Goal: Obtain resource: Download file/media

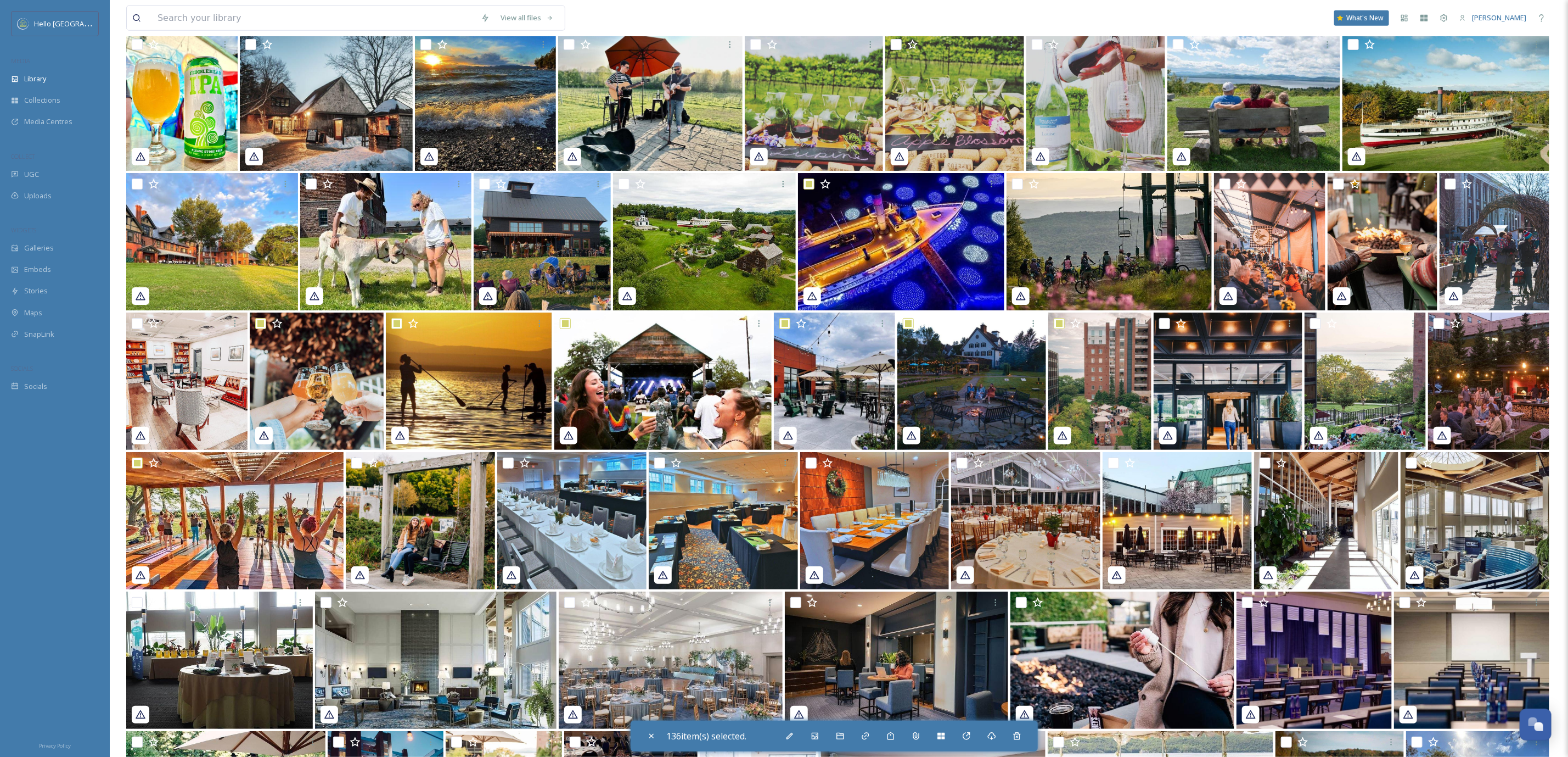
scroll to position [29102, 0]
click at [508, 462] on input "checkbox" at bounding box center [508, 463] width 11 height 11
checkbox input "true"
click at [353, 458] on input "checkbox" at bounding box center [357, 463] width 11 height 11
checkbox input "true"
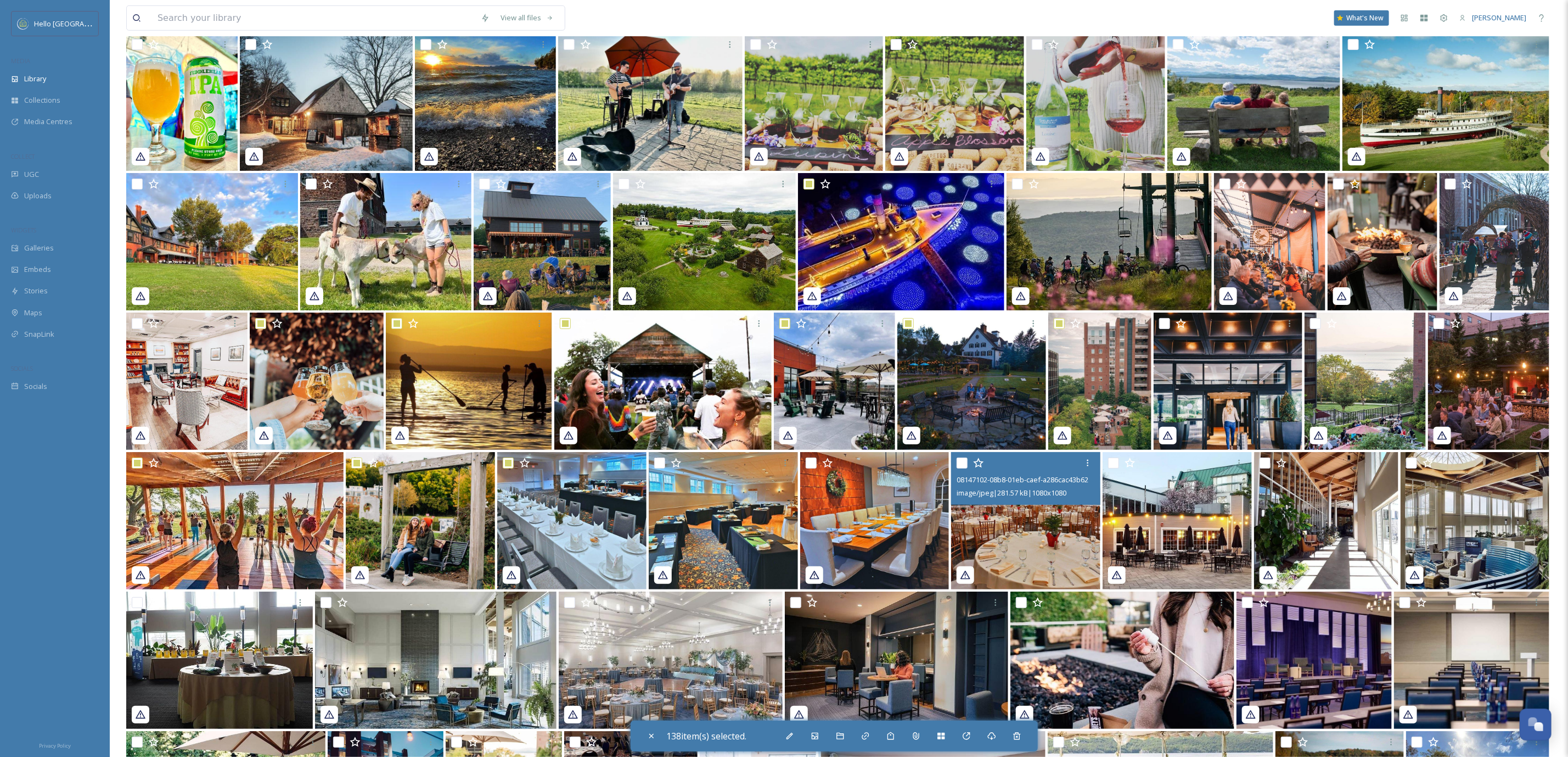
click at [956, 453] on div "08147102-08b8-01eb-caef-a286cac43b62.jpg image/jpeg | 281.57 kB | 1080 x 1080" at bounding box center [1025, 478] width 149 height 53
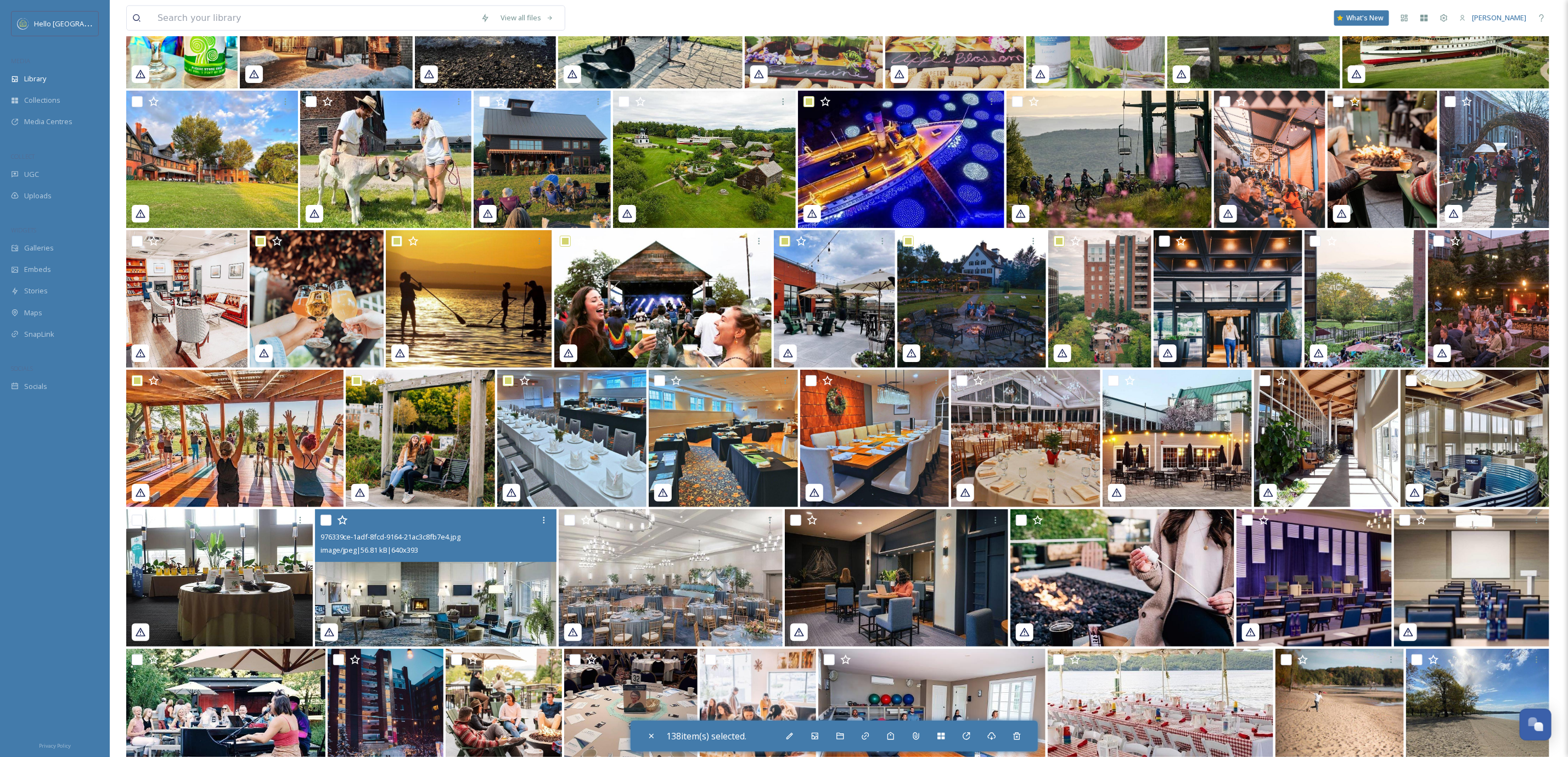
scroll to position [29349, 0]
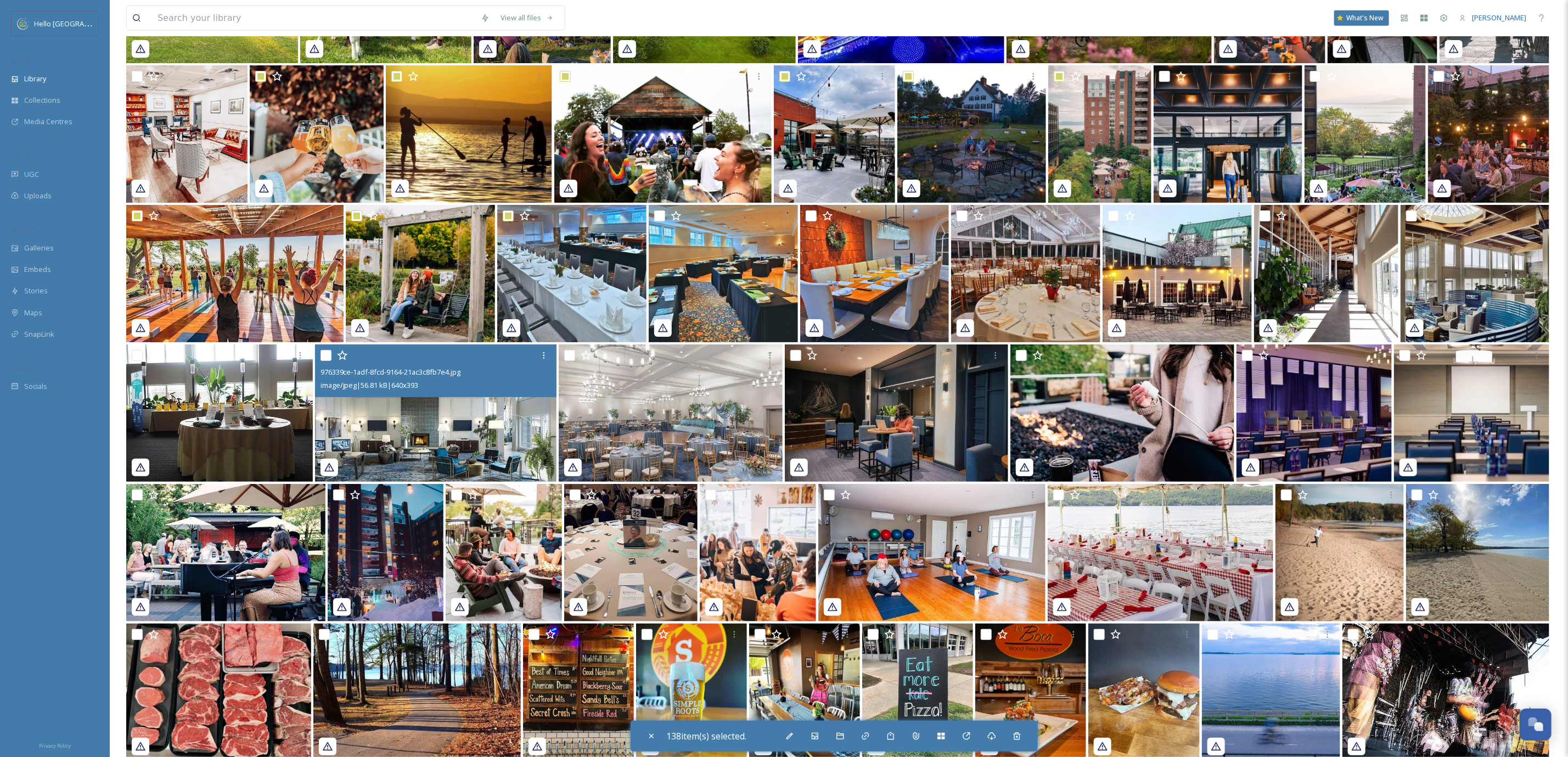
click at [341, 489] on input "checkbox" at bounding box center [339, 495] width 11 height 11
checkbox input "true"
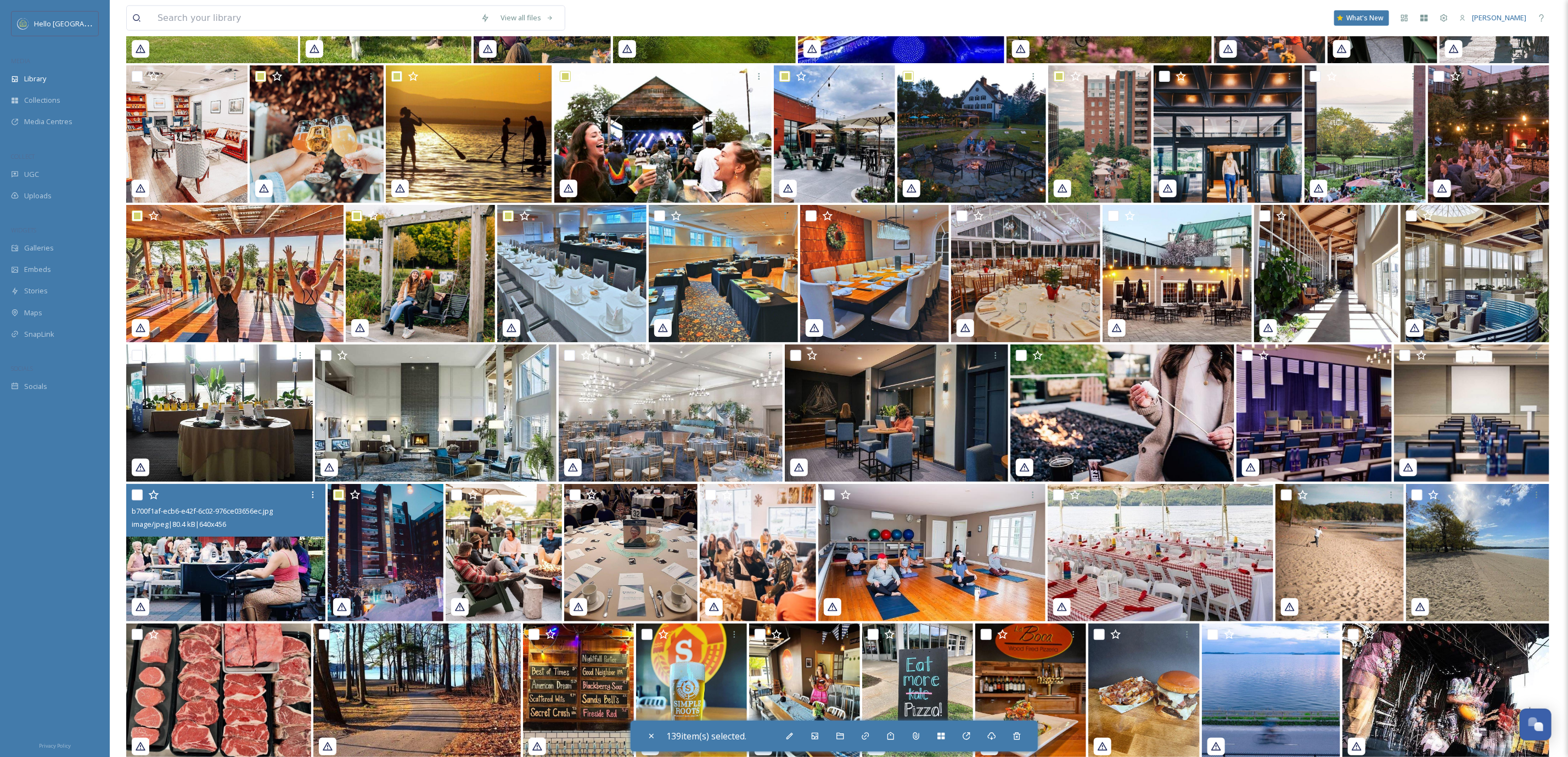
click at [130, 492] on div "b700f1af-ecb6-e42f-6c02-976ce03656ec.jpg image/jpeg | 80.4 kB | 640 x 456" at bounding box center [226, 510] width 199 height 53
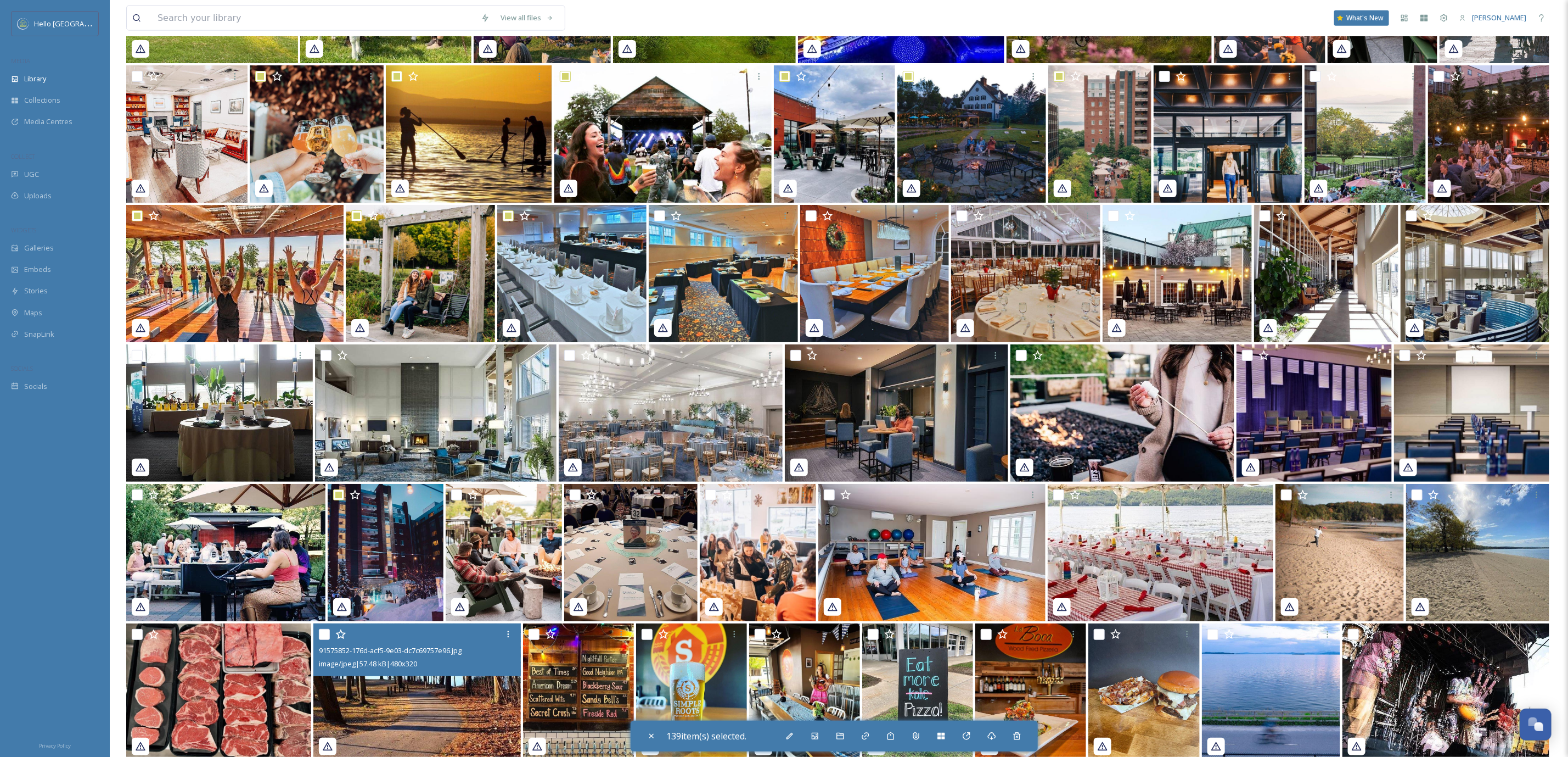
click at [323, 633] on input "checkbox" at bounding box center [325, 634] width 11 height 11
checkbox input "true"
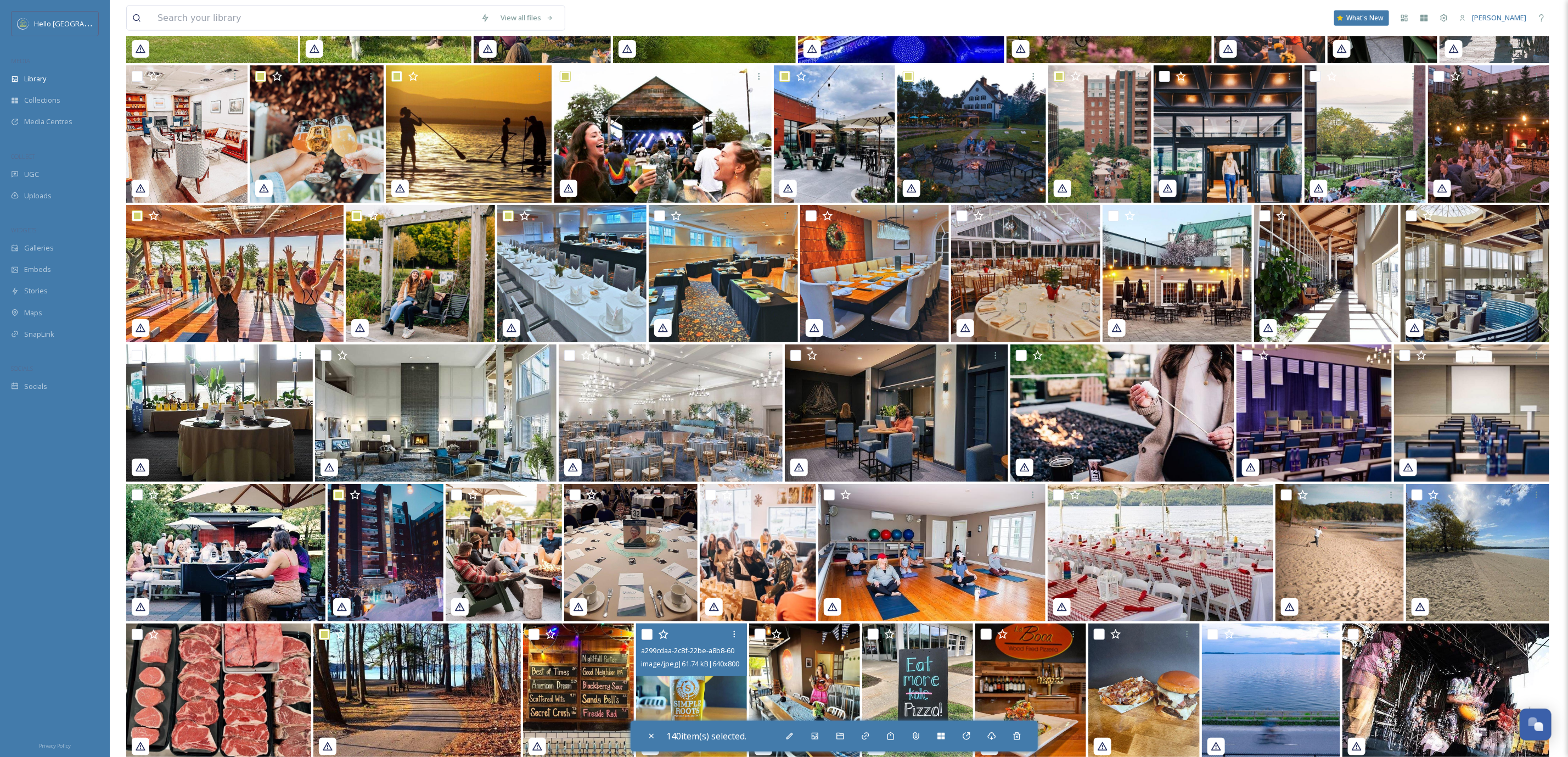
scroll to position [29679, 0]
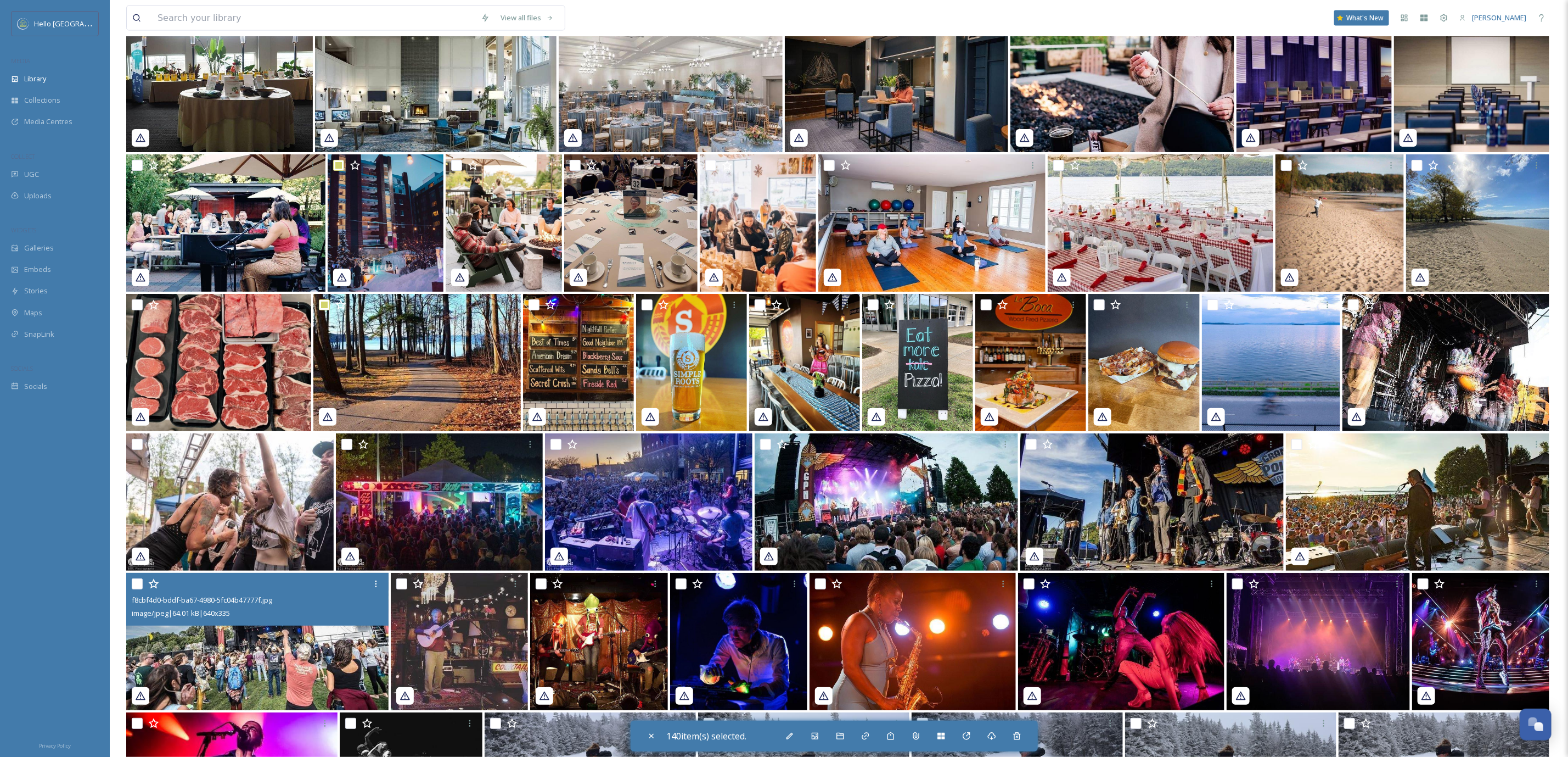
click at [140, 578] on input "checkbox" at bounding box center [137, 584] width 11 height 11
checkbox input "true"
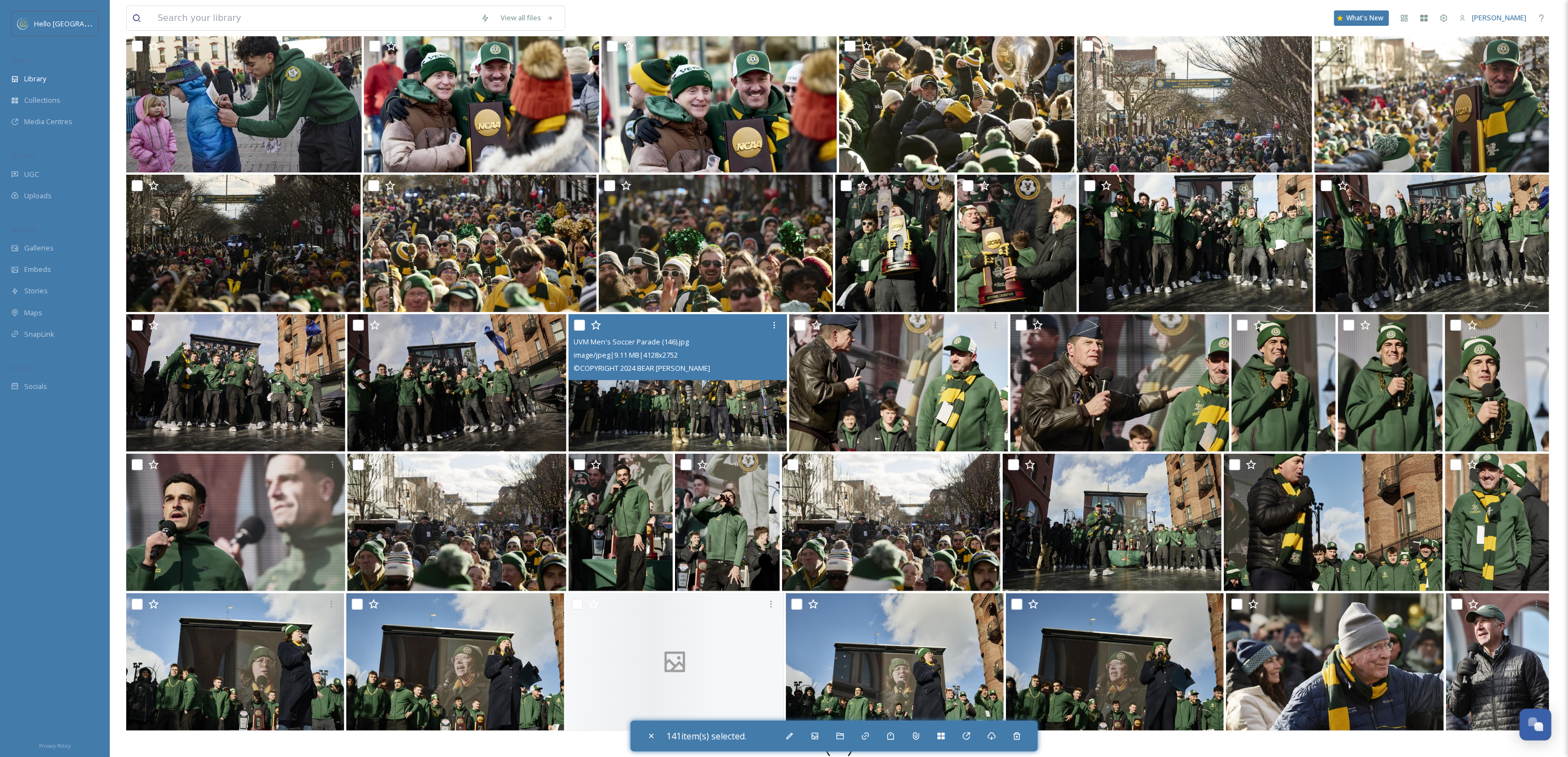
scroll to position [31168, 0]
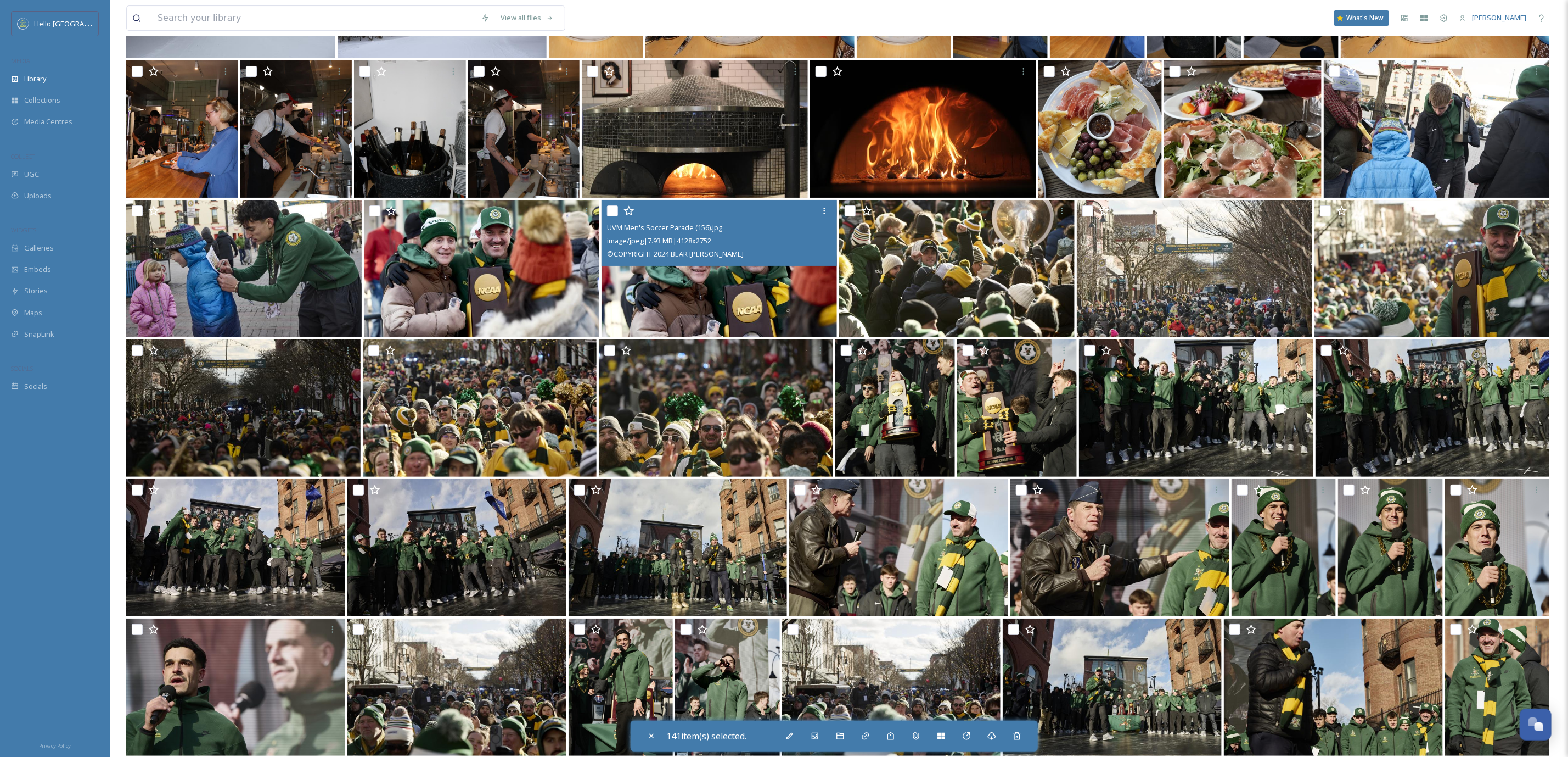
click at [613, 208] on input "checkbox" at bounding box center [612, 211] width 11 height 11
checkbox input "true"
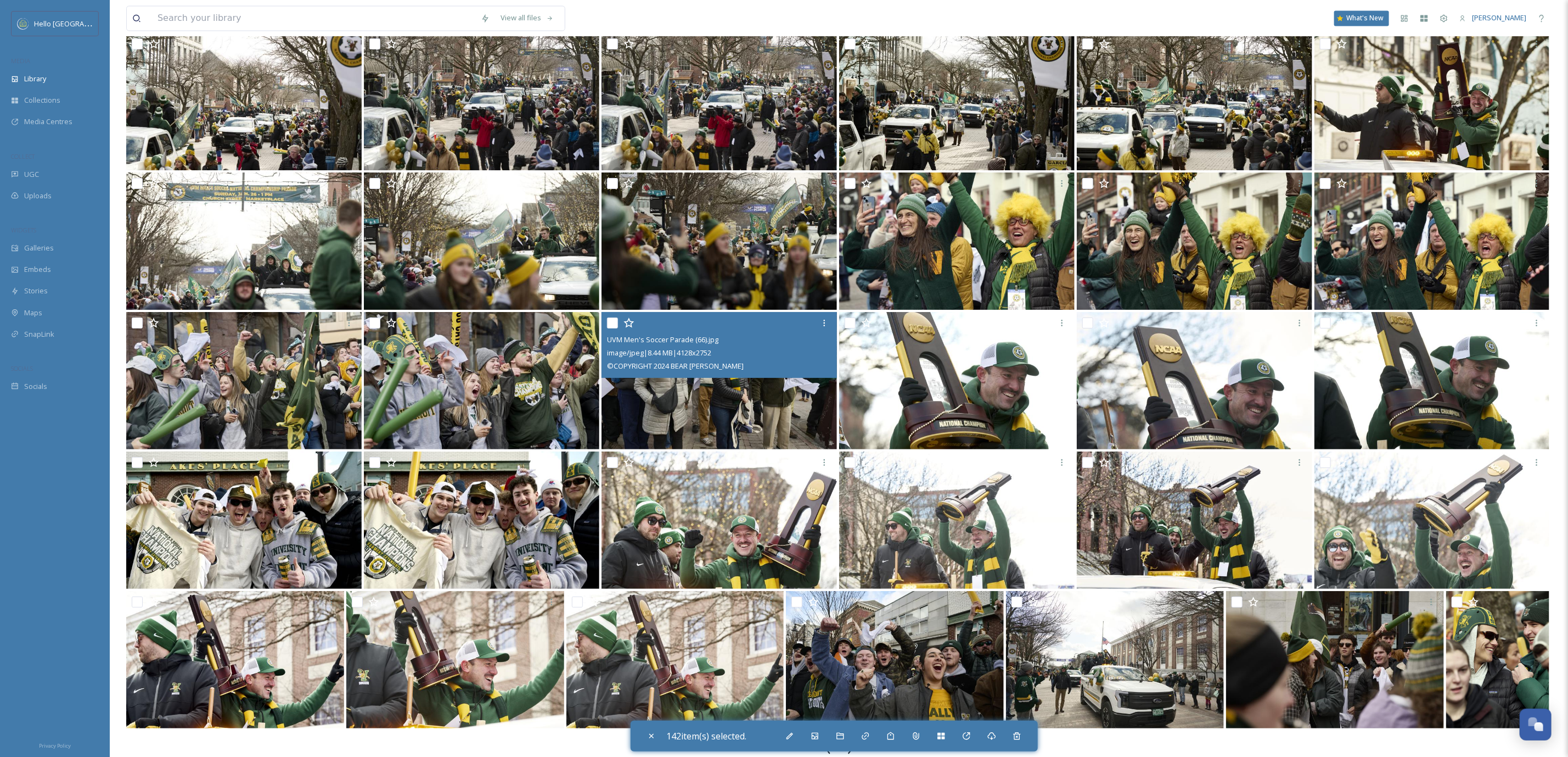
scroll to position [33007, 0]
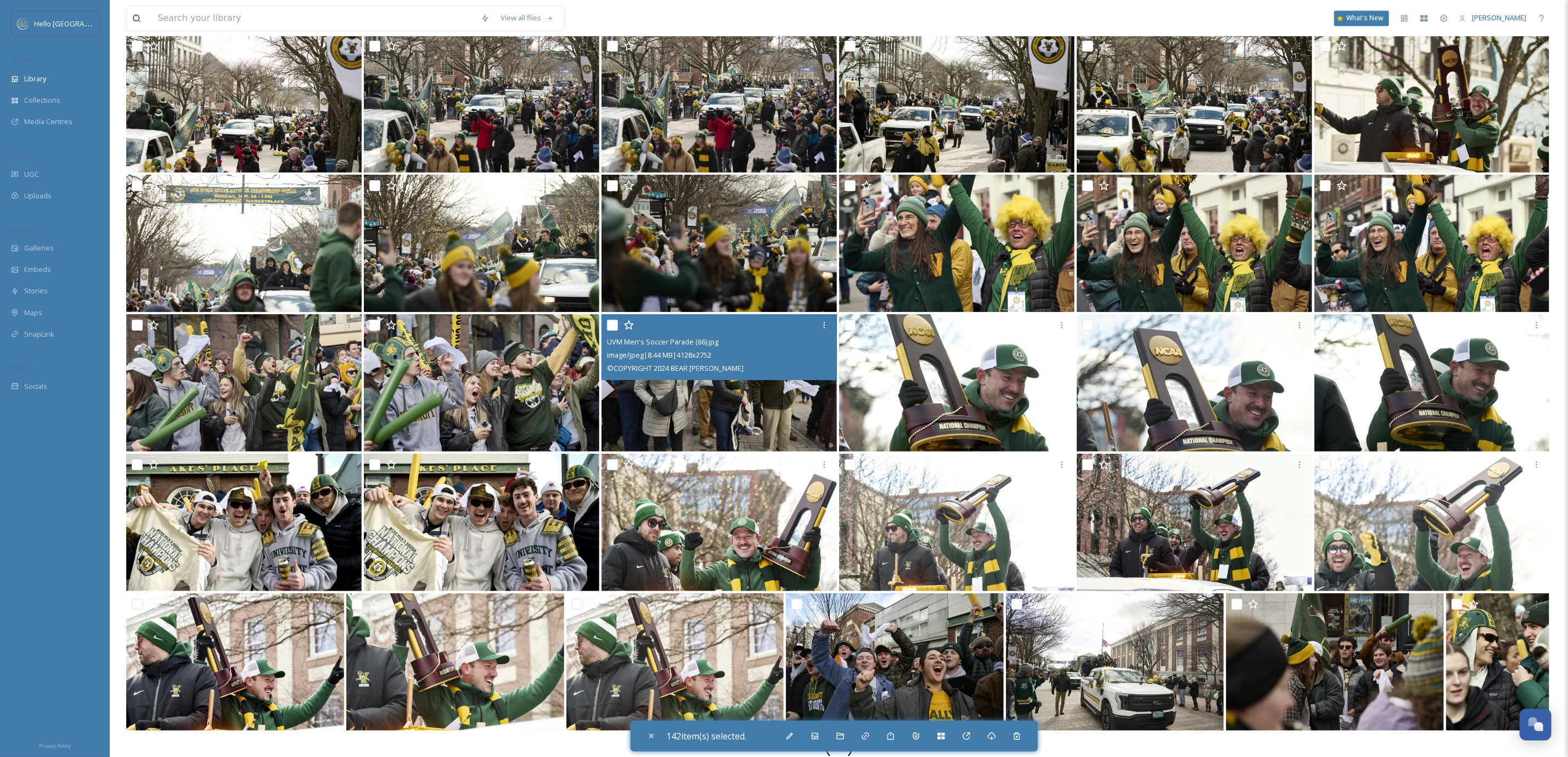
click at [616, 459] on input "checkbox" at bounding box center [612, 465] width 11 height 11
checkbox input "true"
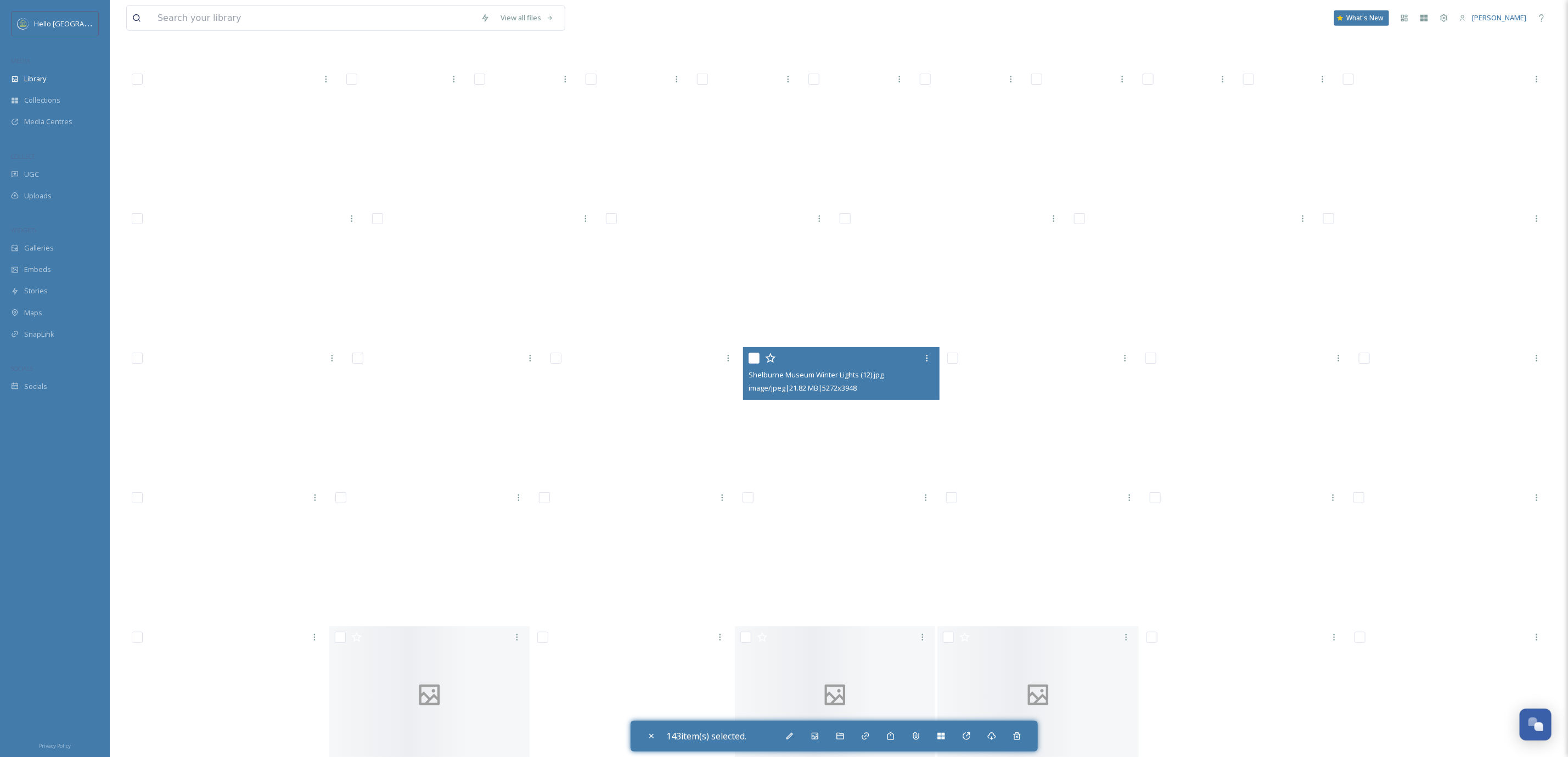
scroll to position [35655, 0]
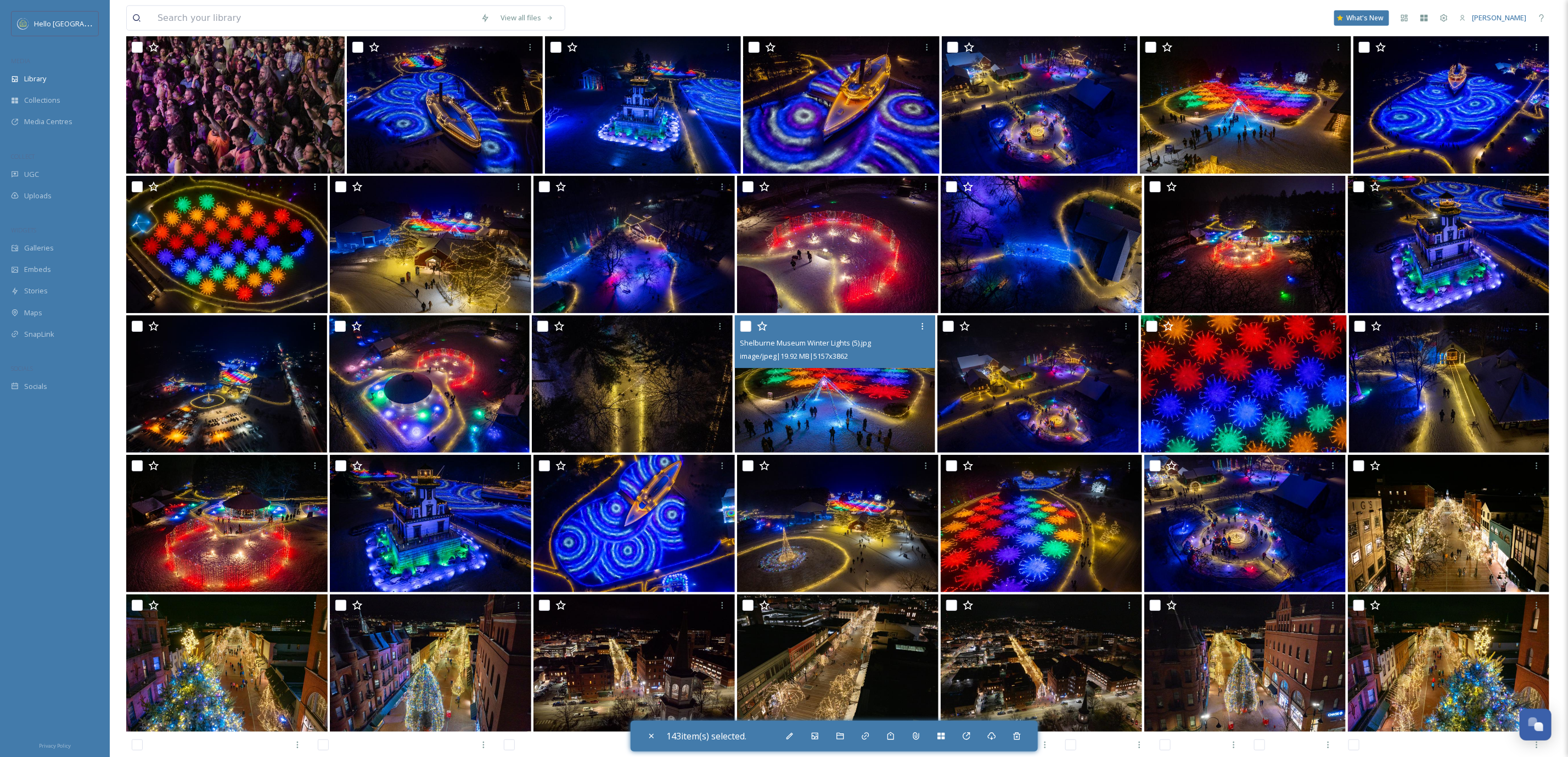
click at [336, 467] on input "checkbox" at bounding box center [341, 466] width 11 height 11
checkbox input "true"
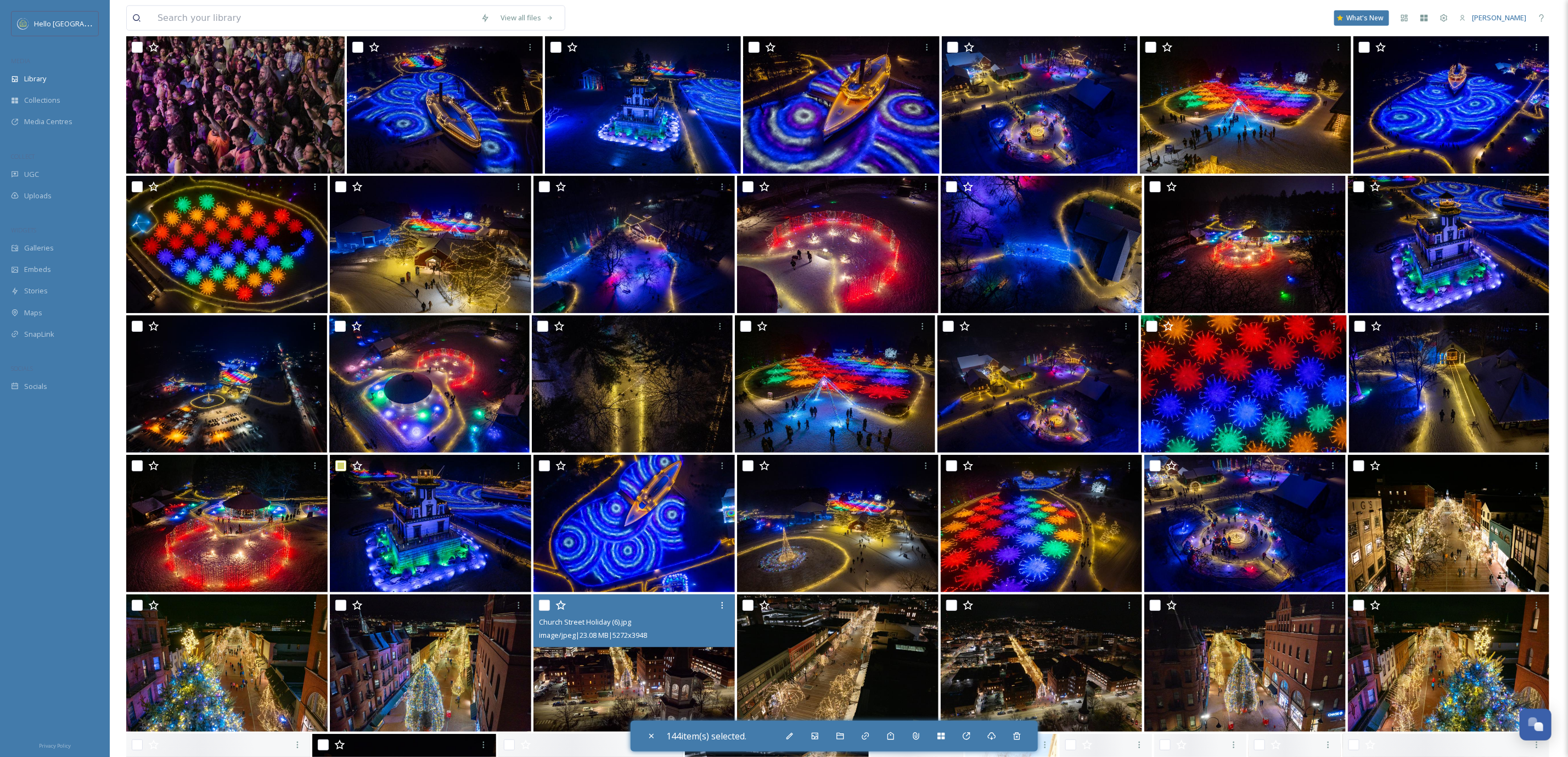
scroll to position [35937, 0]
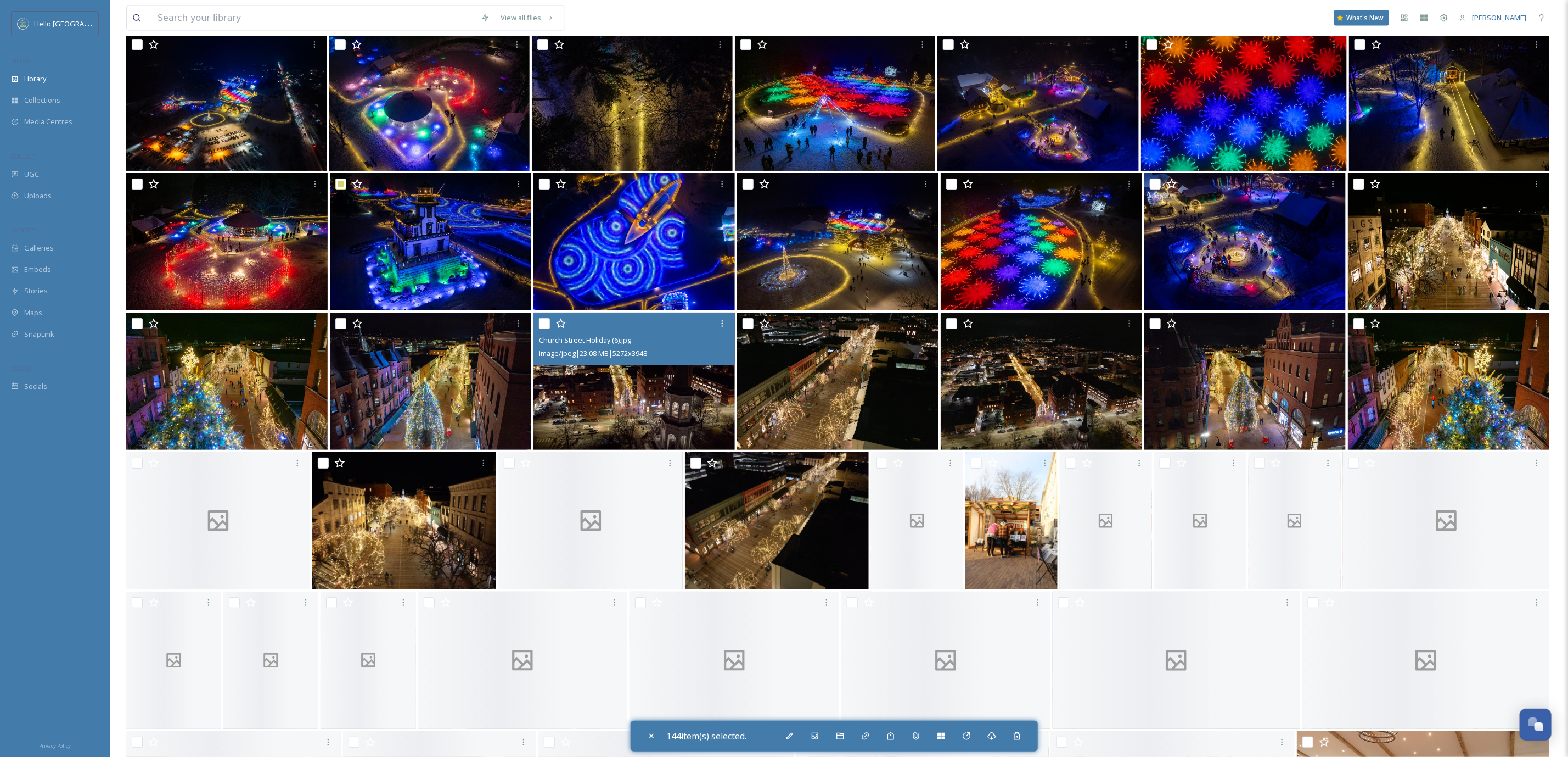
click at [547, 318] on input "checkbox" at bounding box center [544, 324] width 11 height 11
checkbox input "true"
click at [341, 320] on input "checkbox" at bounding box center [341, 324] width 11 height 11
checkbox input "true"
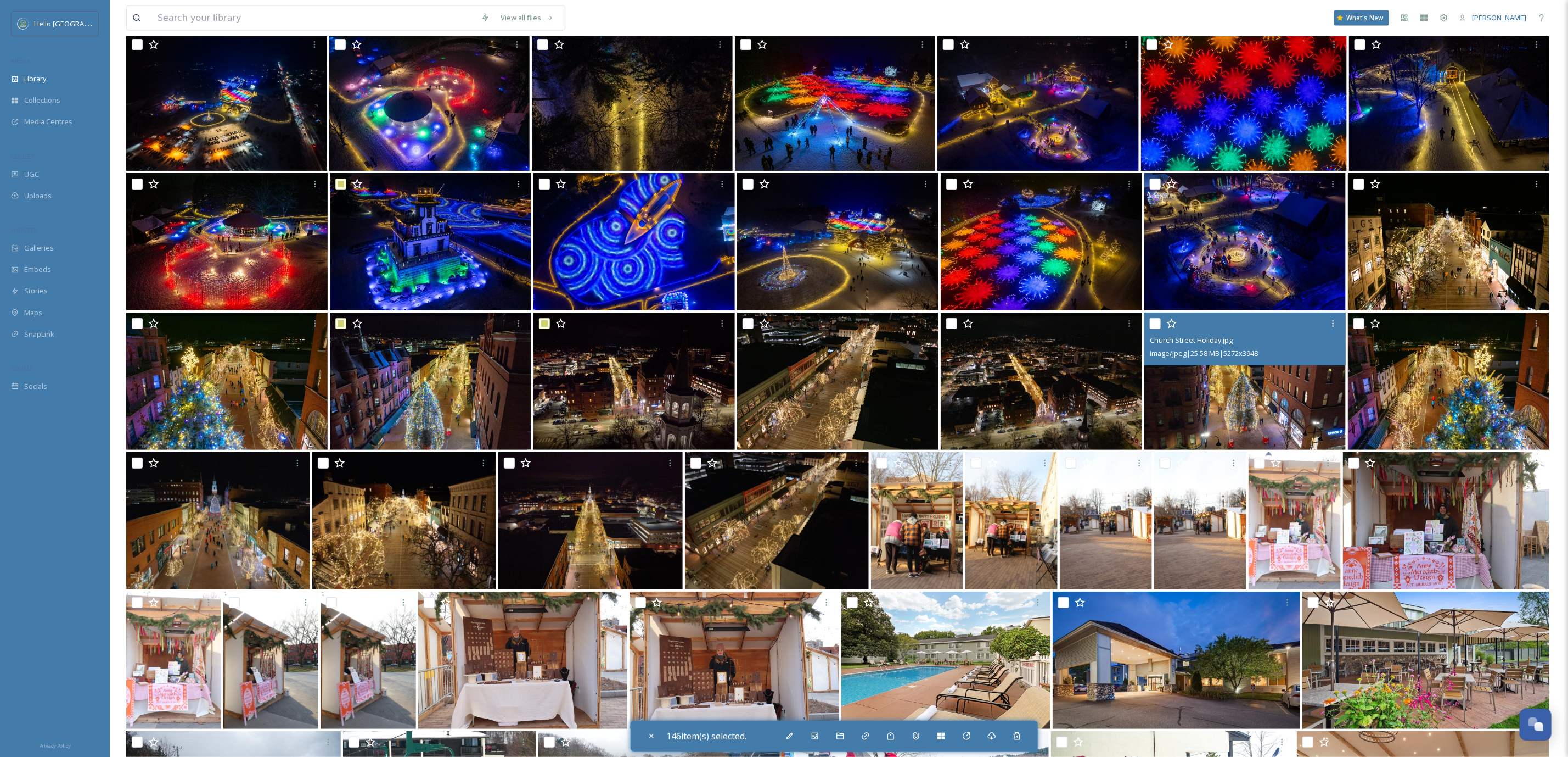
scroll to position [36353, 0]
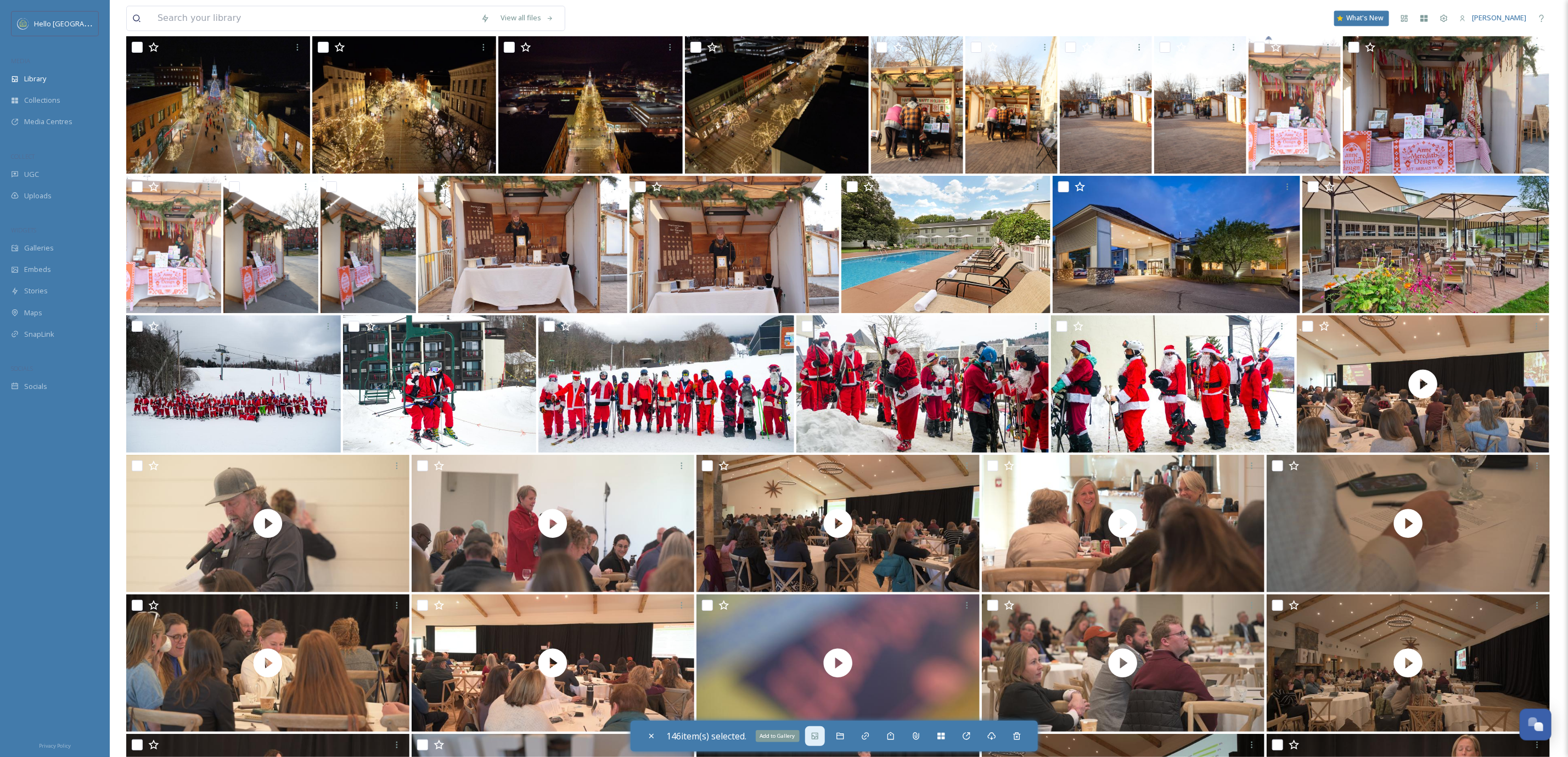
click at [812, 737] on div "Add to Gallery" at bounding box center [815, 736] width 20 height 20
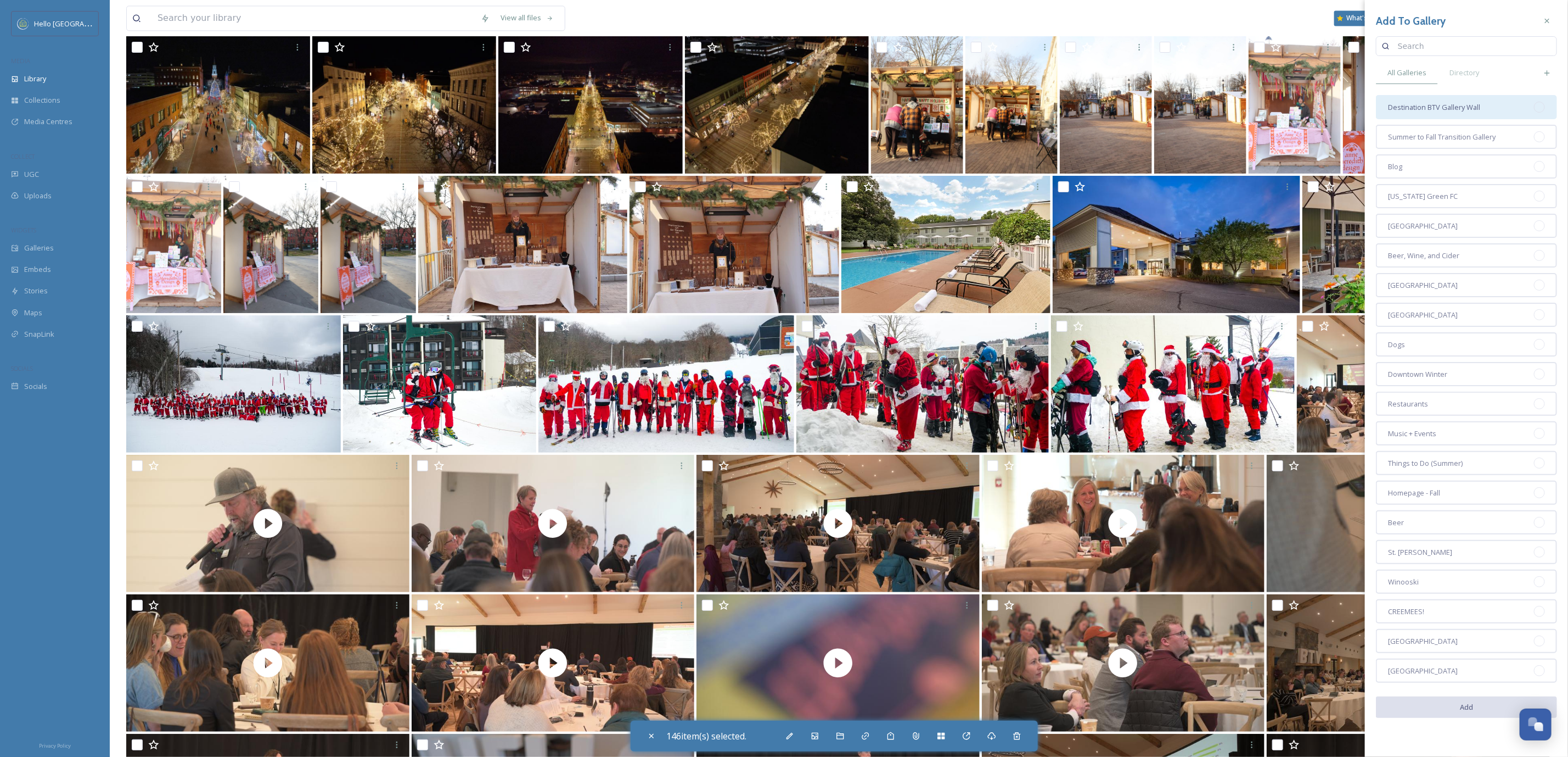
click at [1425, 112] on div "Destination BTV Gallery Wall" at bounding box center [1466, 107] width 181 height 24
click at [1473, 702] on button "Add" at bounding box center [1466, 707] width 181 height 23
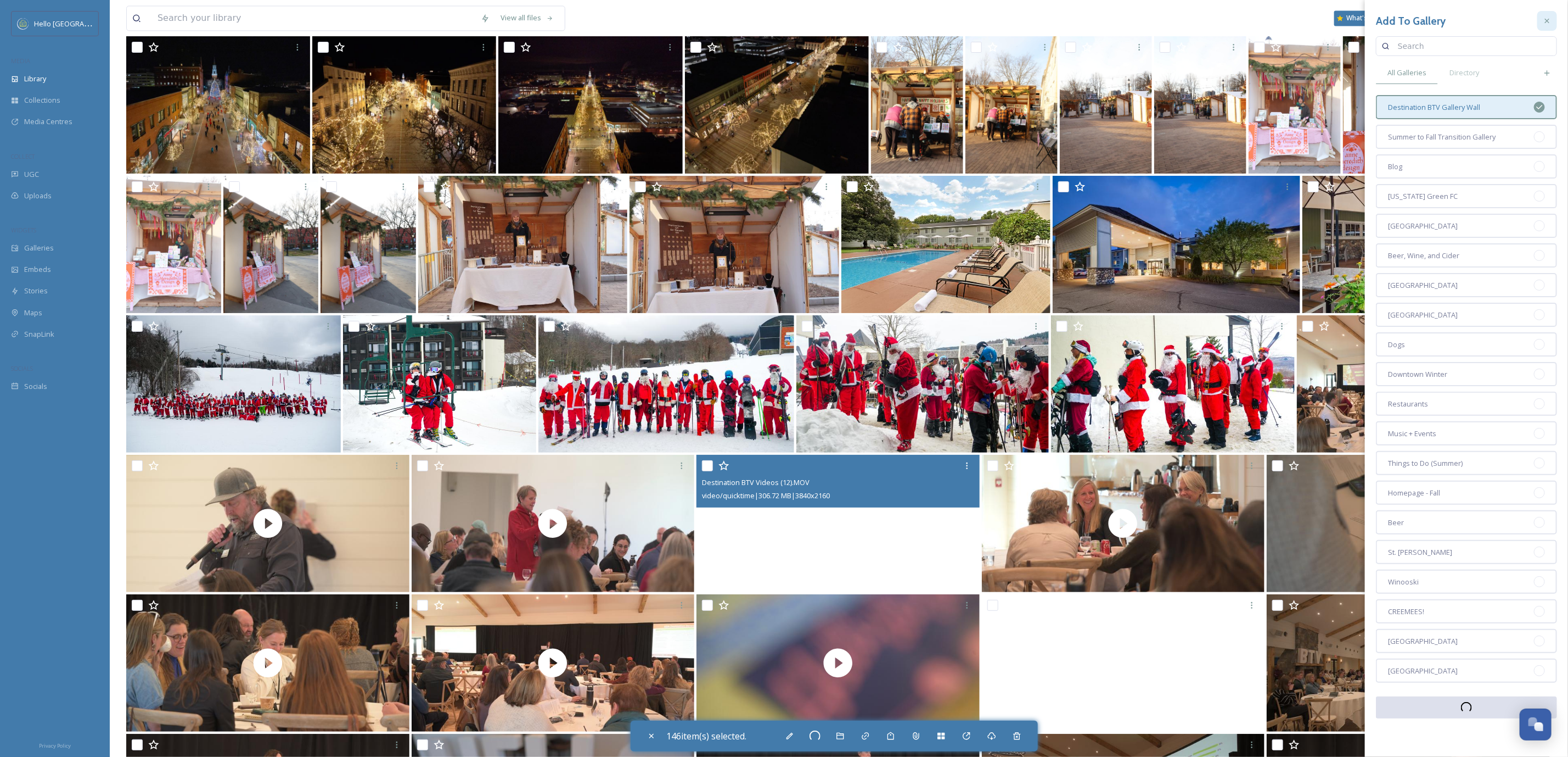
click at [1548, 25] on div at bounding box center [1547, 21] width 20 height 20
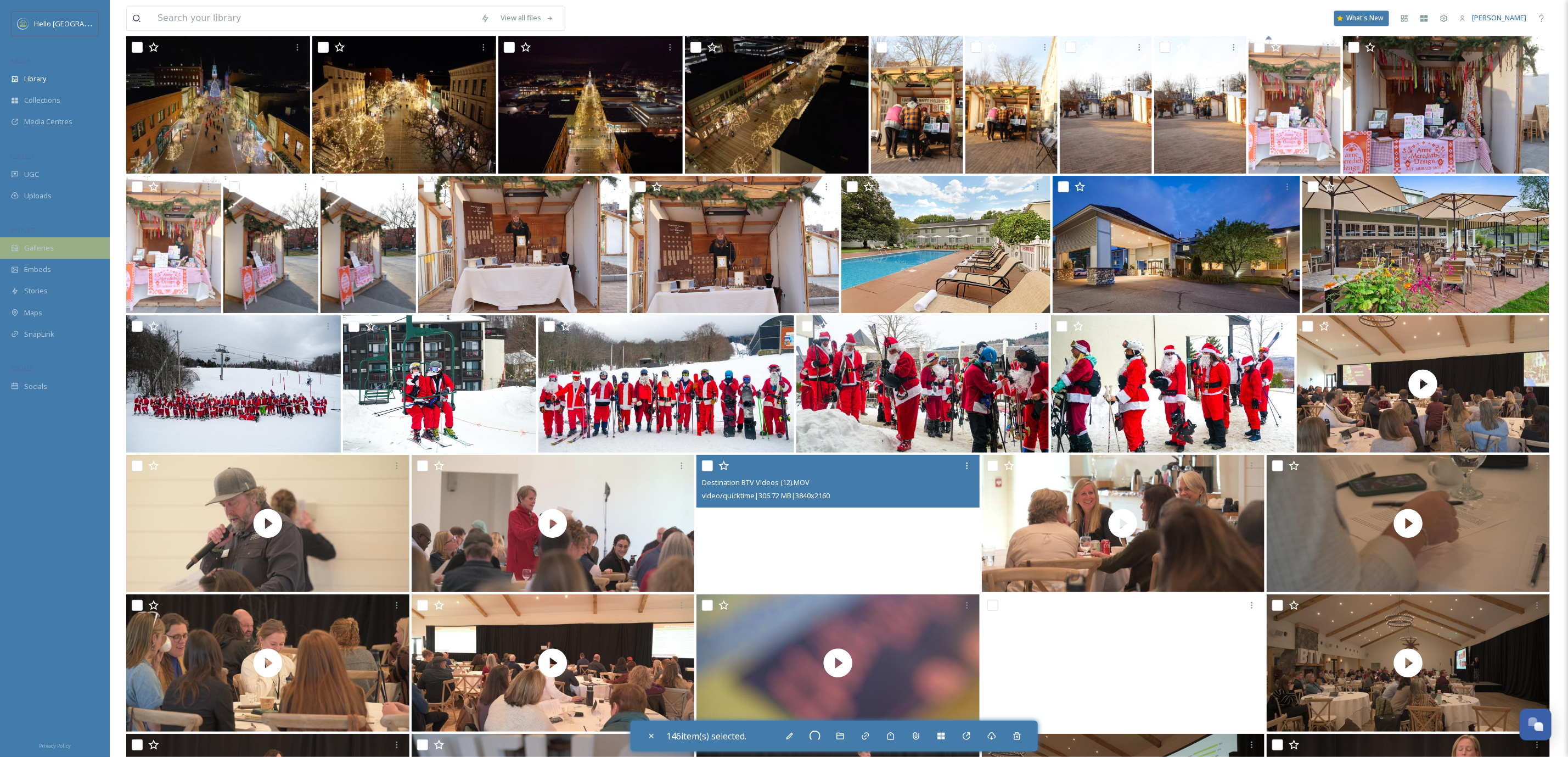
click at [60, 246] on div "Galleries" at bounding box center [55, 247] width 110 height 21
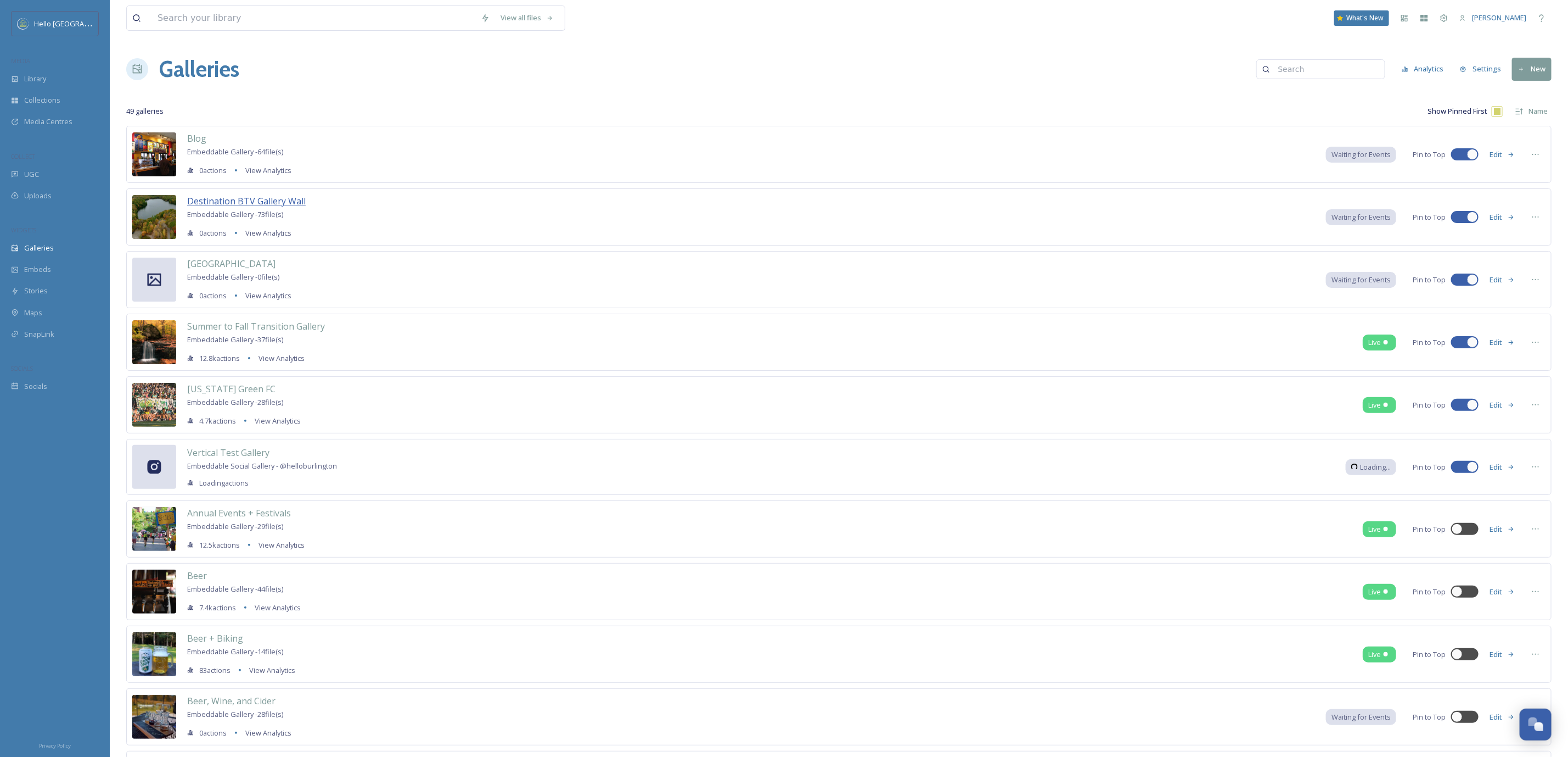
click at [191, 198] on span "Destination BTV Gallery Wall" at bounding box center [246, 201] width 118 height 12
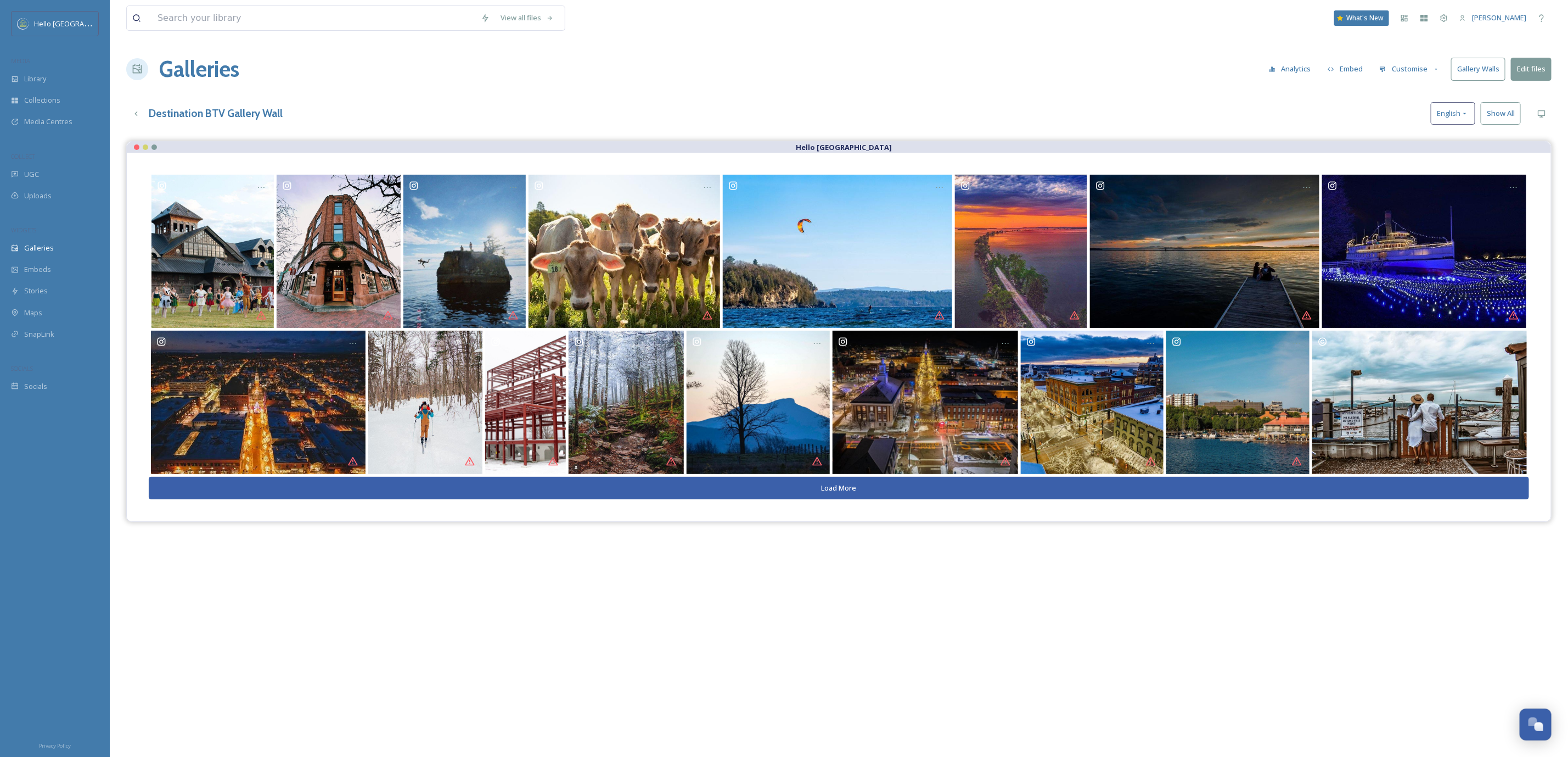
click at [806, 488] on button "Load More" at bounding box center [839, 487] width 1381 height 23
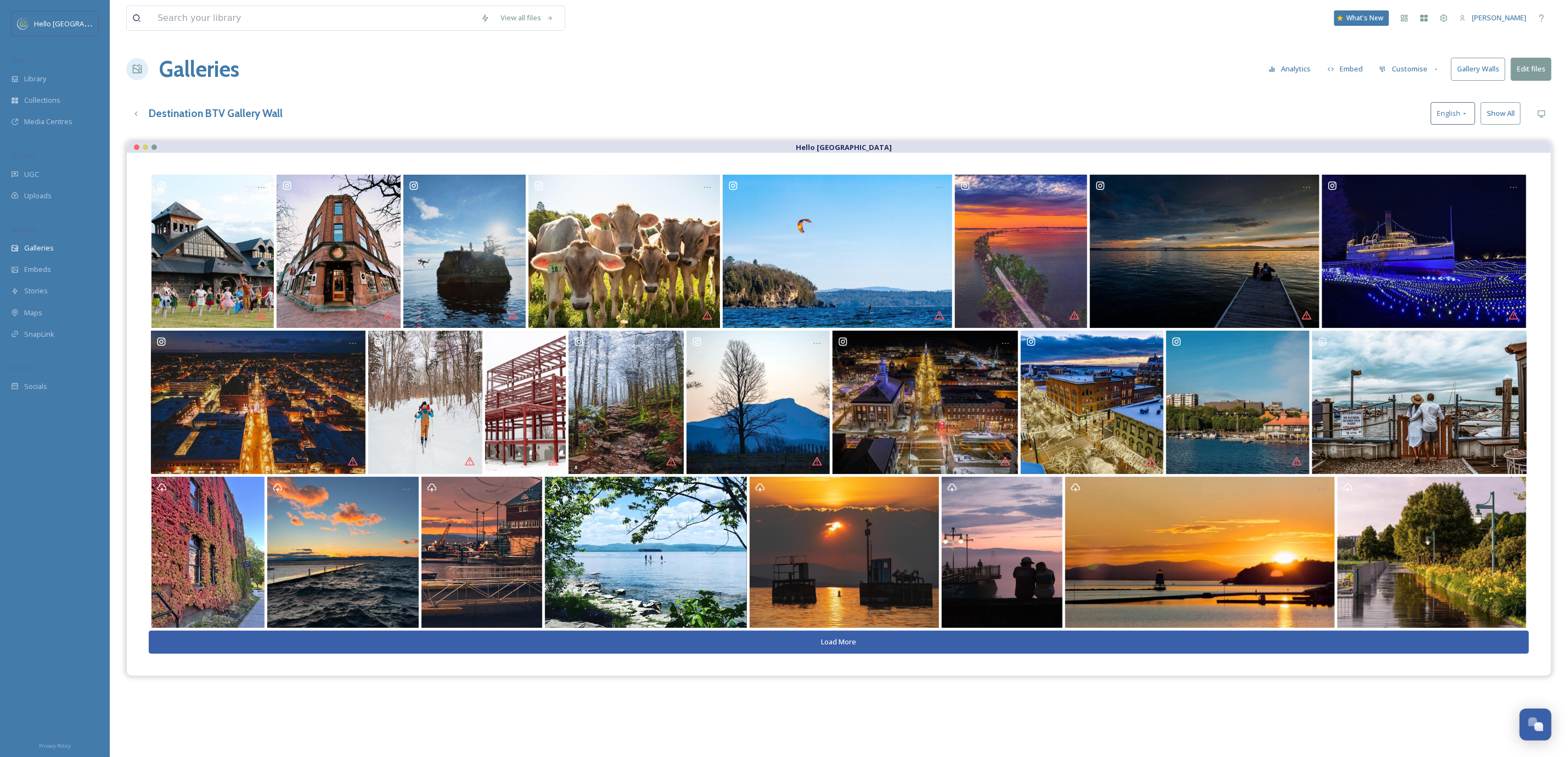
click at [868, 639] on button "Load More" at bounding box center [839, 642] width 1381 height 23
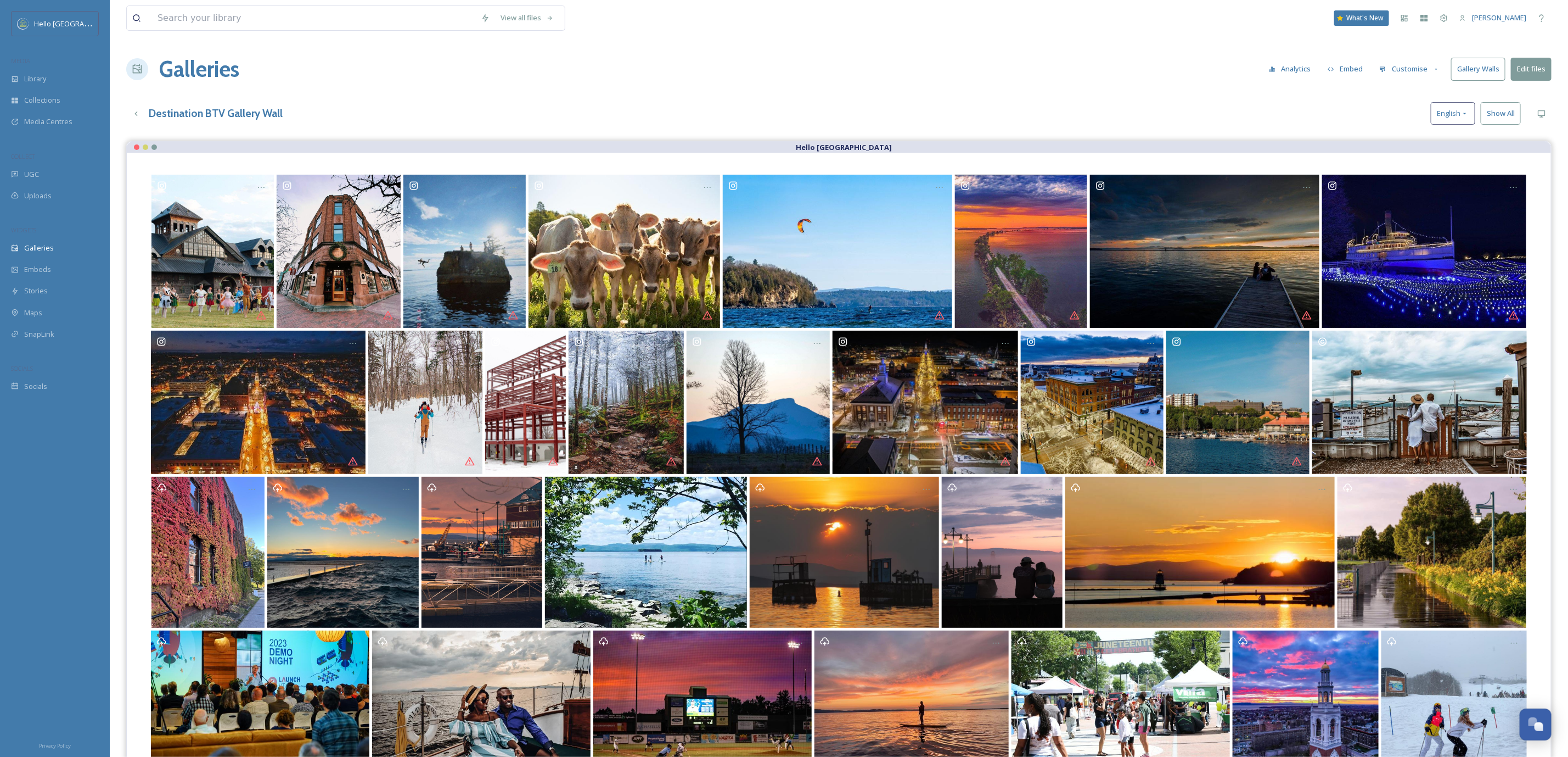
click at [1488, 76] on button "Gallery Walls" at bounding box center [1478, 69] width 55 height 23
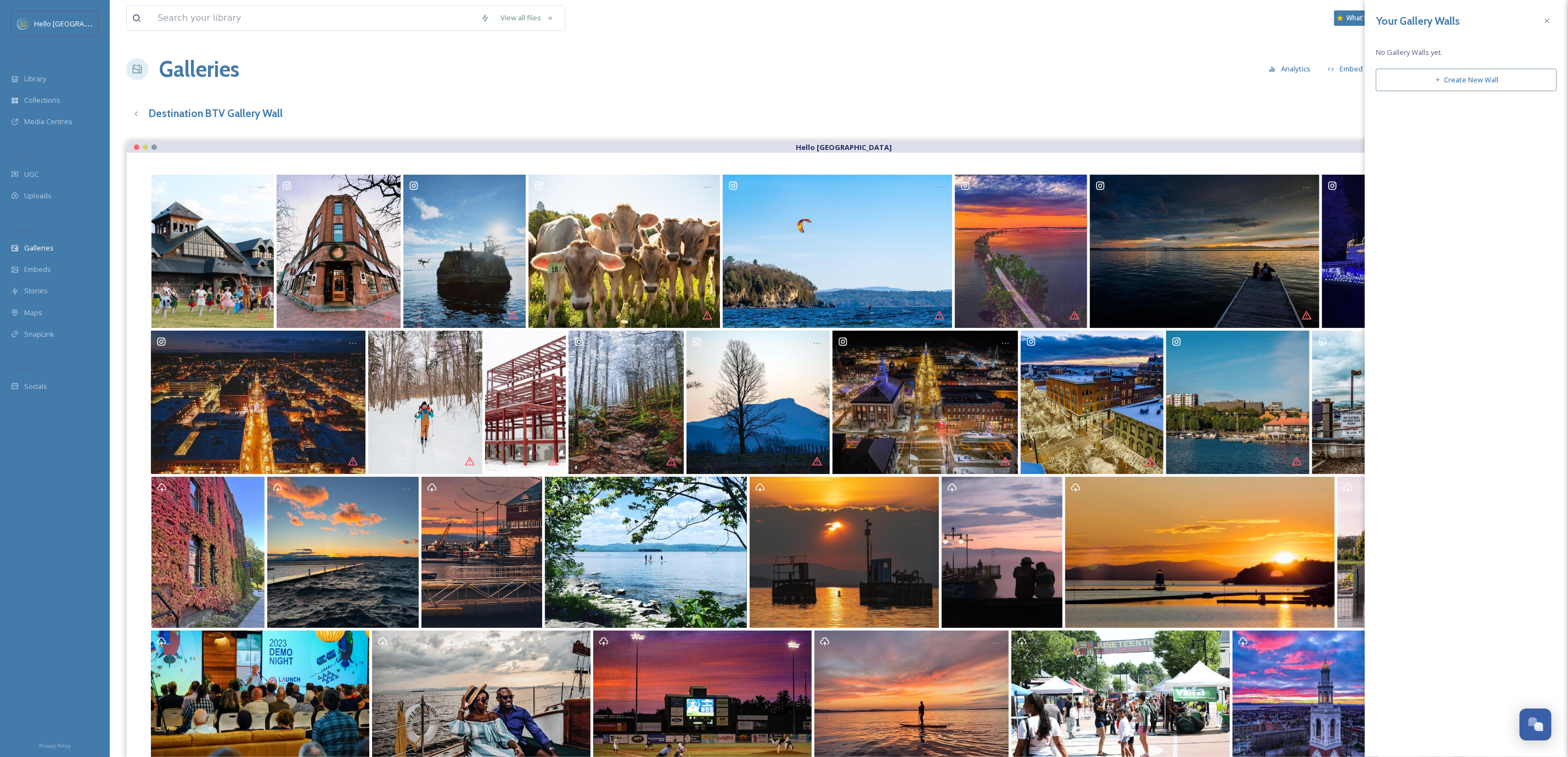
click at [1448, 74] on button "Create New Wall" at bounding box center [1466, 80] width 181 height 23
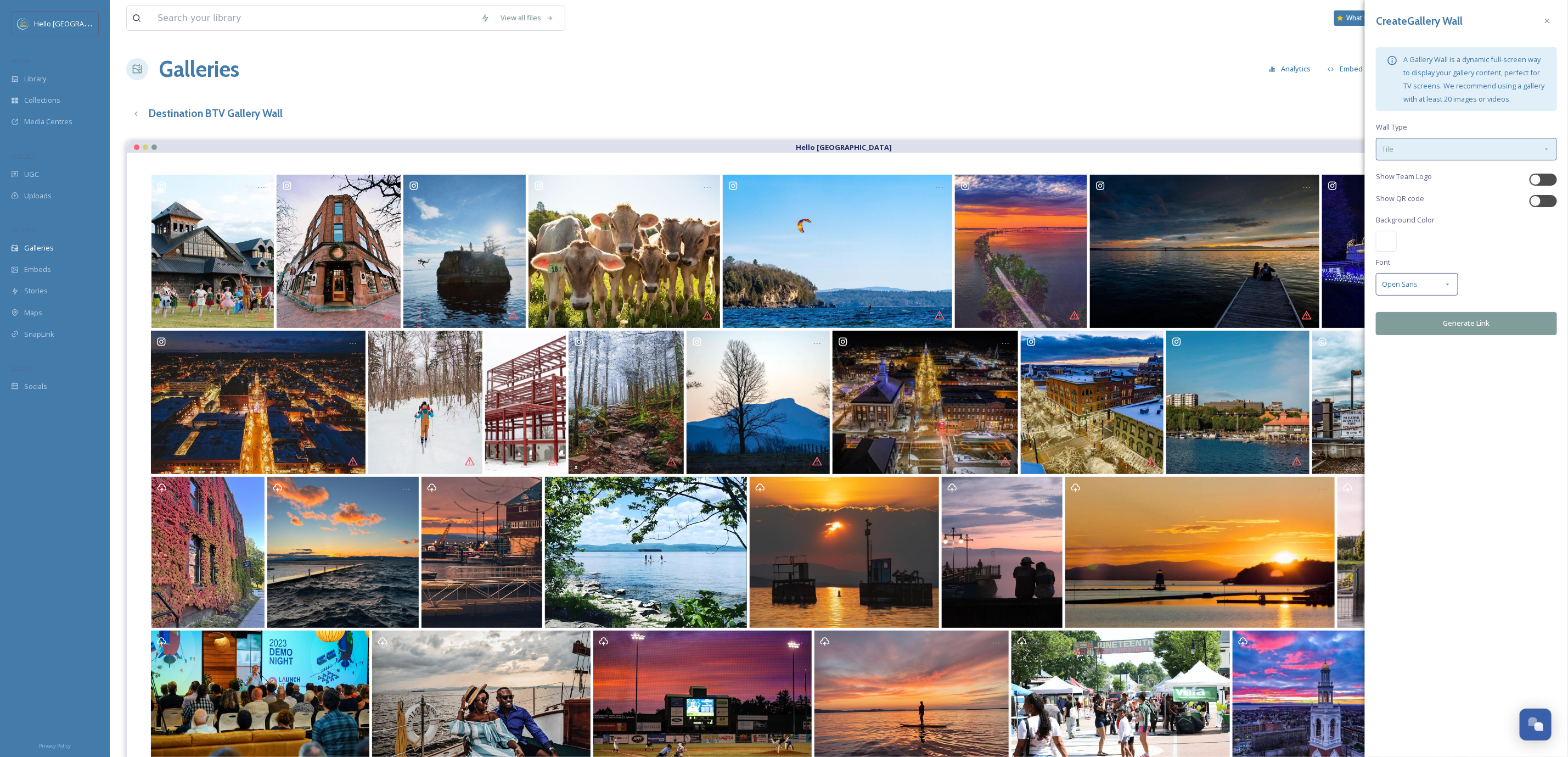
click at [1417, 145] on div "Tile" at bounding box center [1466, 149] width 181 height 23
click at [1426, 217] on div "Masonry" at bounding box center [1466, 217] width 180 height 21
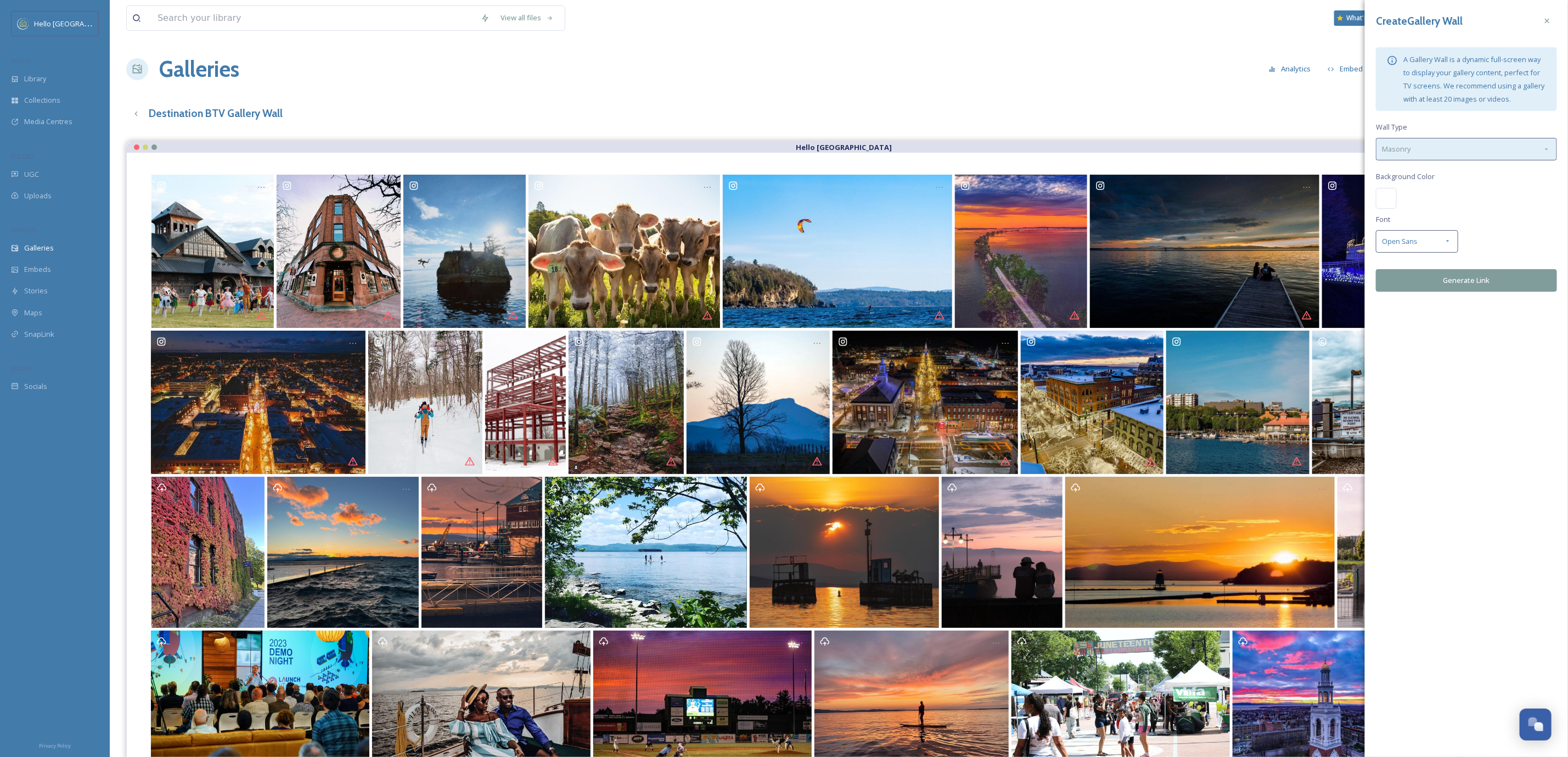
click at [1432, 152] on div "Masonry" at bounding box center [1466, 149] width 181 height 23
click at [1436, 186] on div "Slideshow" at bounding box center [1466, 196] width 180 height 21
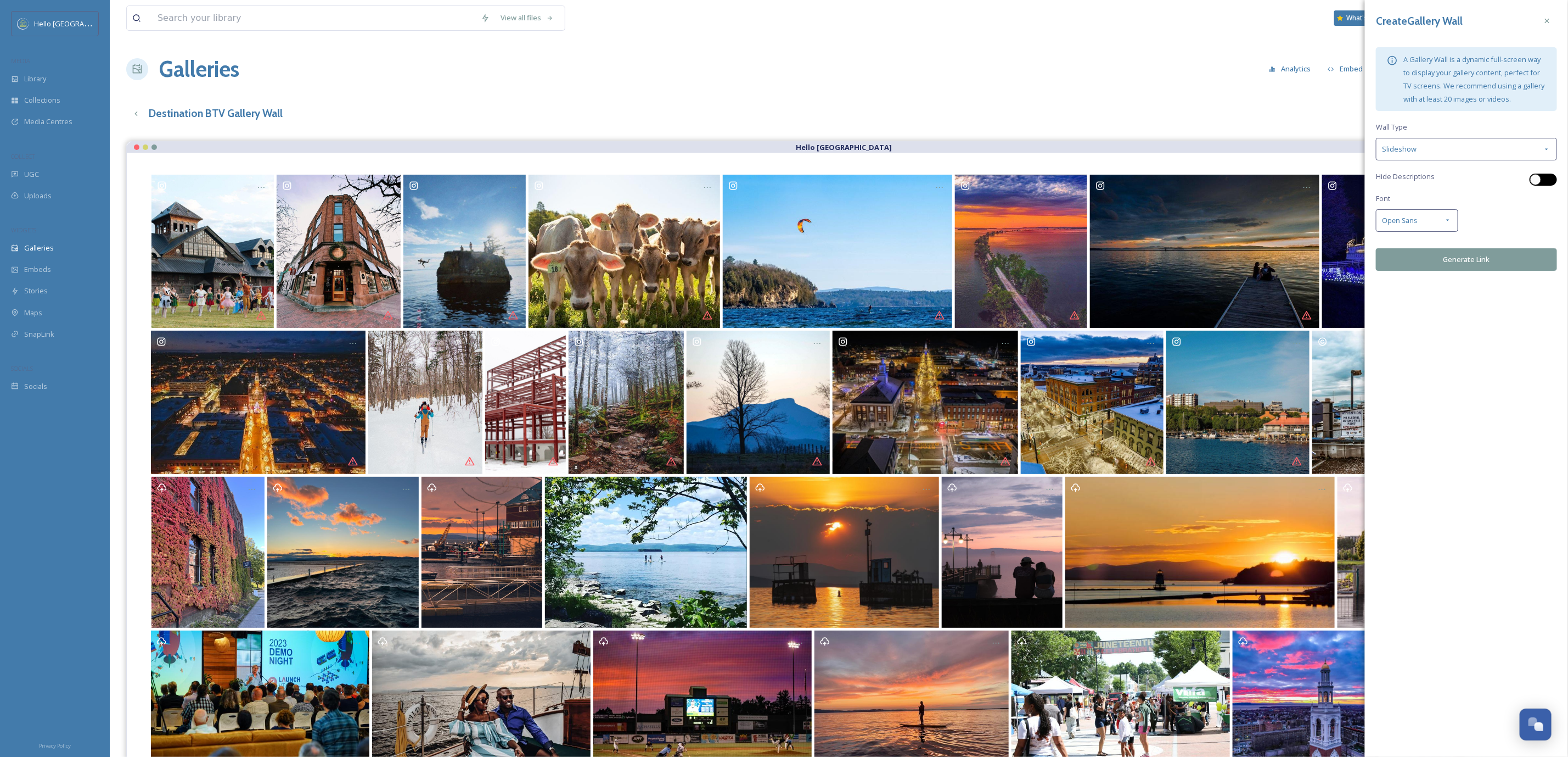
click at [1532, 176] on div at bounding box center [1536, 180] width 11 height 11
click at [1535, 179] on div at bounding box center [1538, 179] width 8 height 6
click at [1533, 179] on div at bounding box center [1536, 180] width 11 height 11
checkbox input "true"
click at [1464, 254] on button "Generate Link" at bounding box center [1466, 259] width 181 height 23
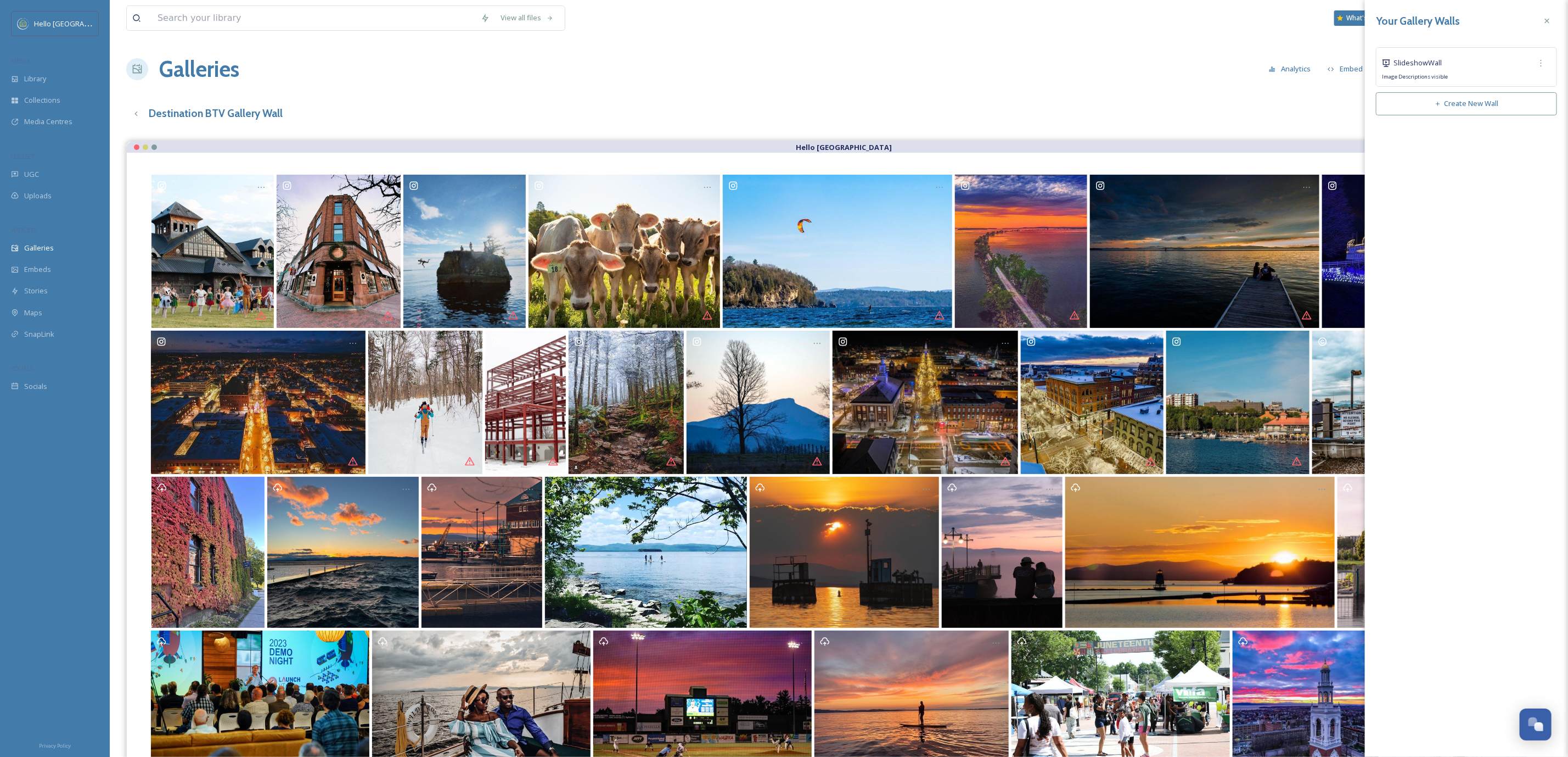
click at [1489, 73] on div "Image Descriptions visible" at bounding box center [1466, 77] width 169 height 8
click at [1502, 60] on div "Slideshow Wall" at bounding box center [1466, 63] width 169 height 20
click at [1556, 15] on div at bounding box center [1547, 21] width 20 height 20
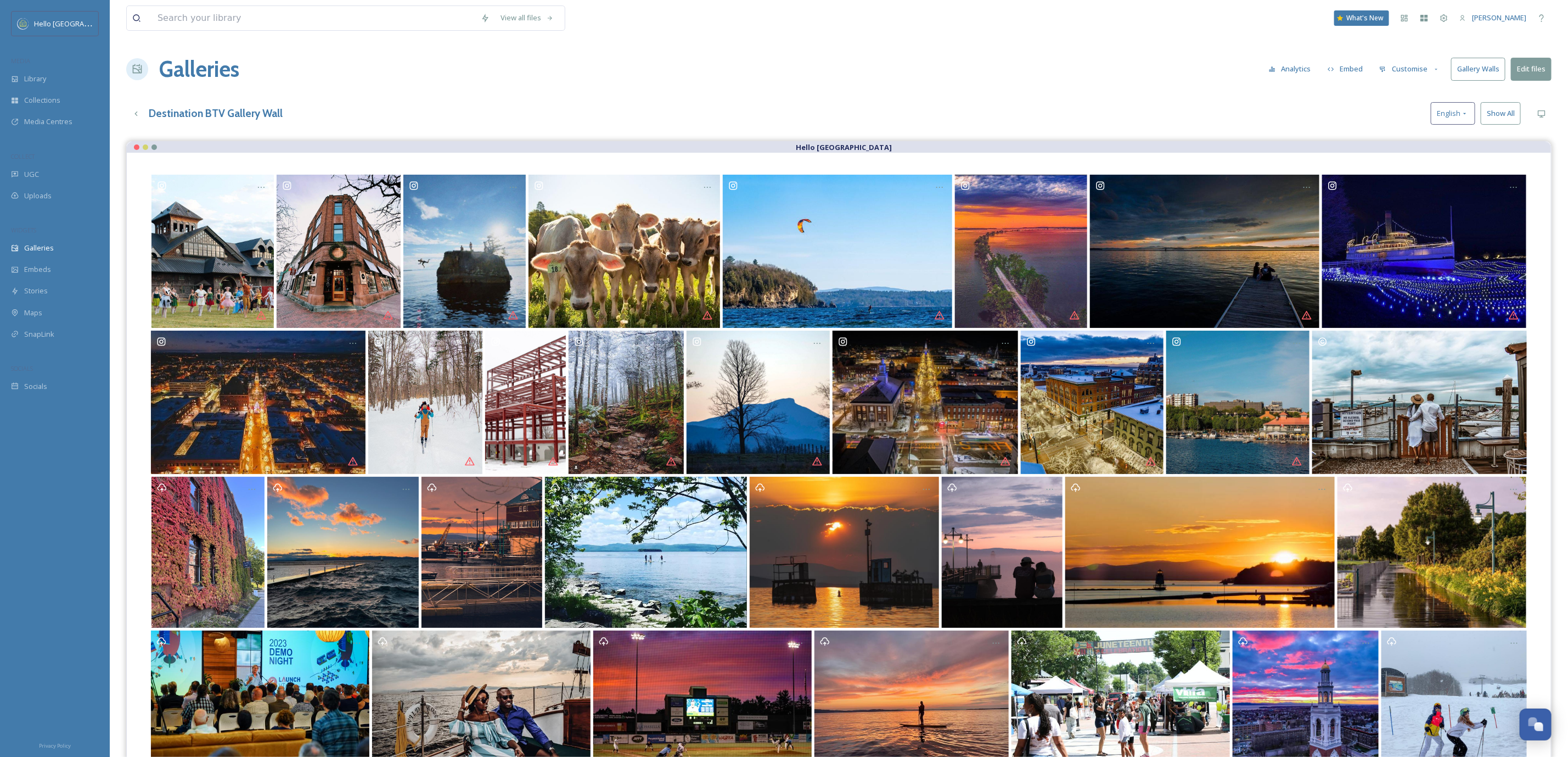
click at [1497, 71] on button "Gallery Walls" at bounding box center [1478, 69] width 55 height 23
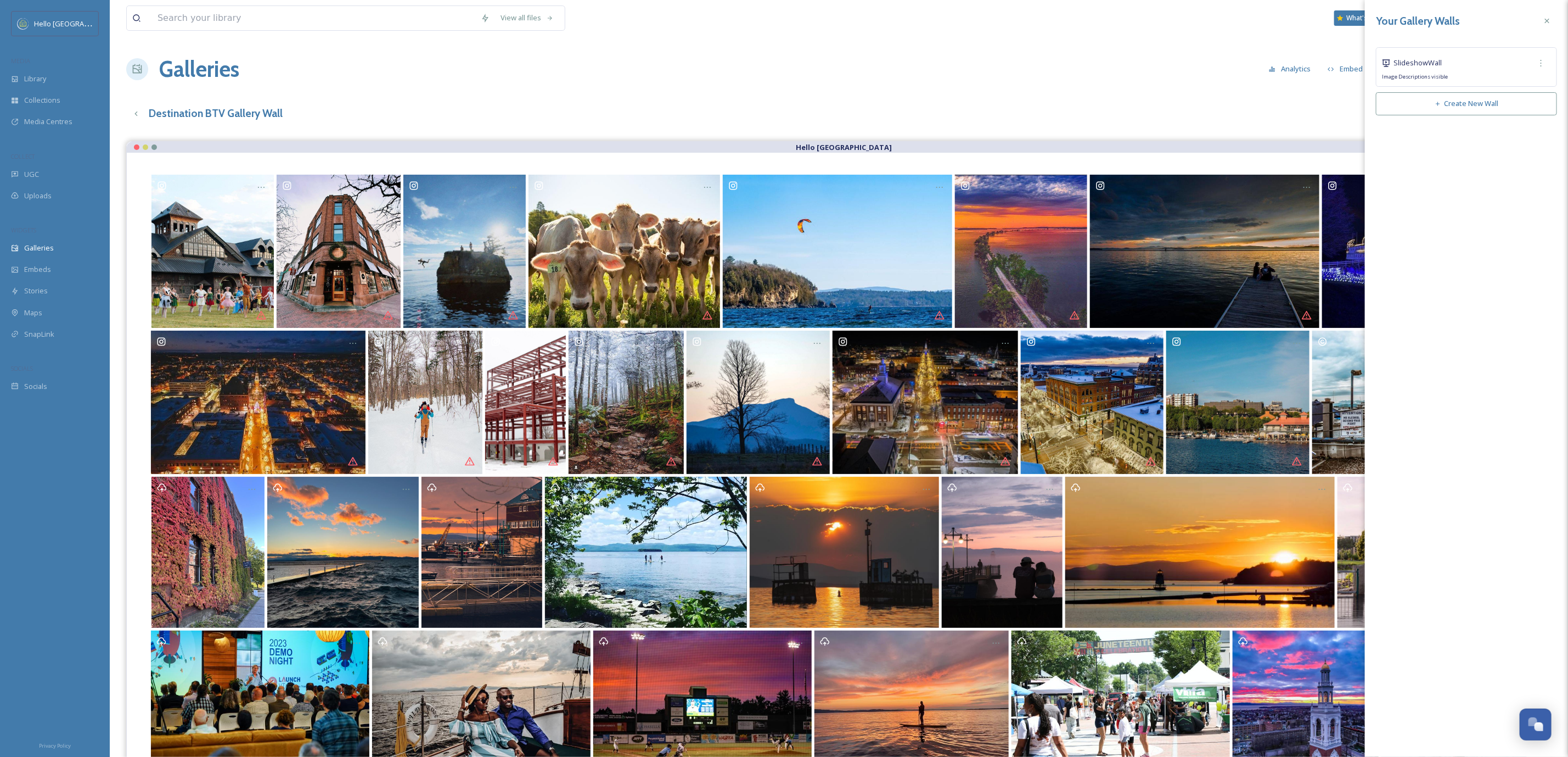
click at [1475, 109] on button "Create New Wall" at bounding box center [1466, 103] width 181 height 23
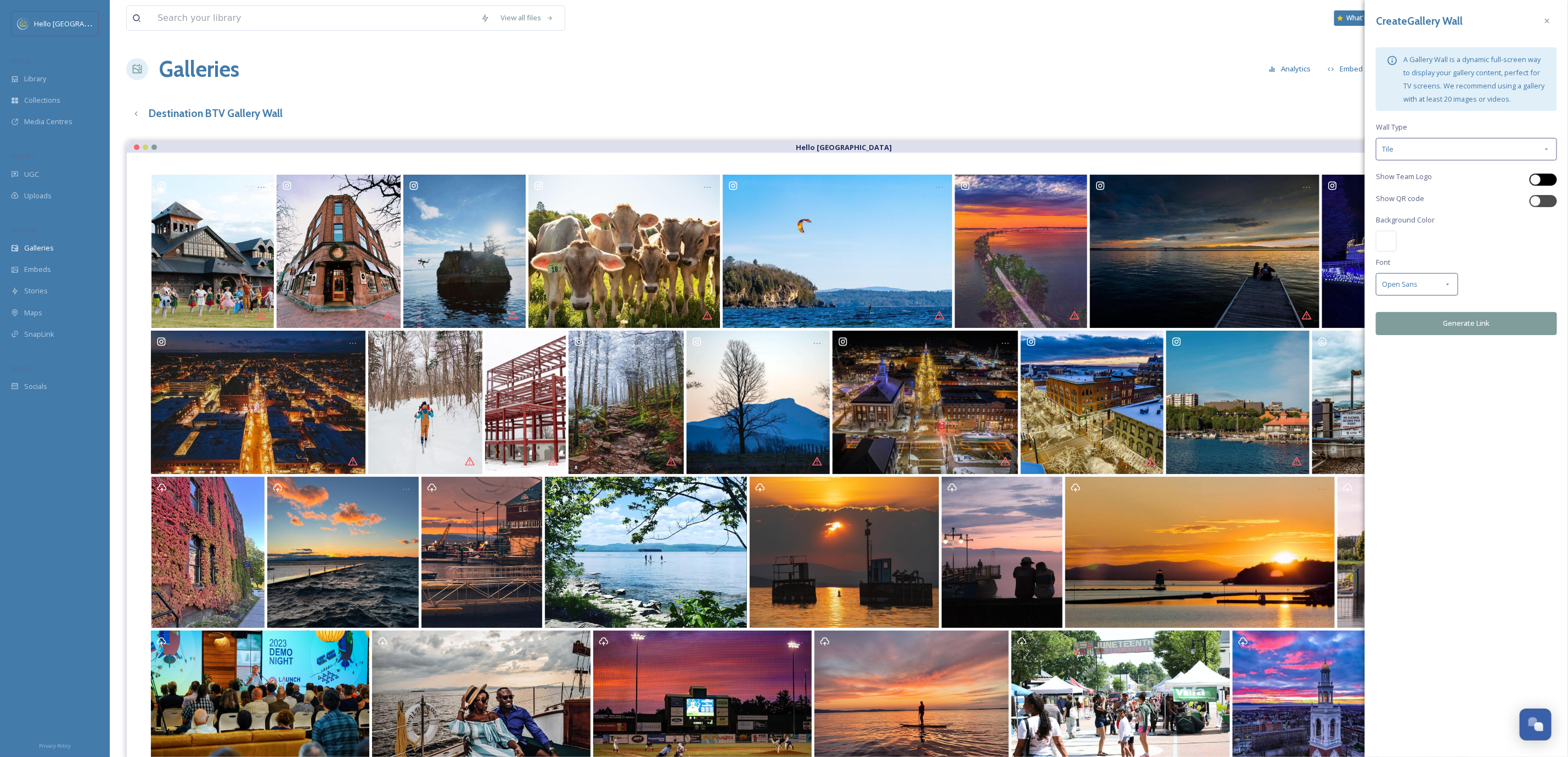
click at [1545, 174] on div at bounding box center [1543, 180] width 28 height 12
checkbox input "true"
click at [1429, 155] on div "Tile" at bounding box center [1466, 149] width 181 height 23
click at [1424, 196] on div "Slideshow" at bounding box center [1466, 196] width 180 height 21
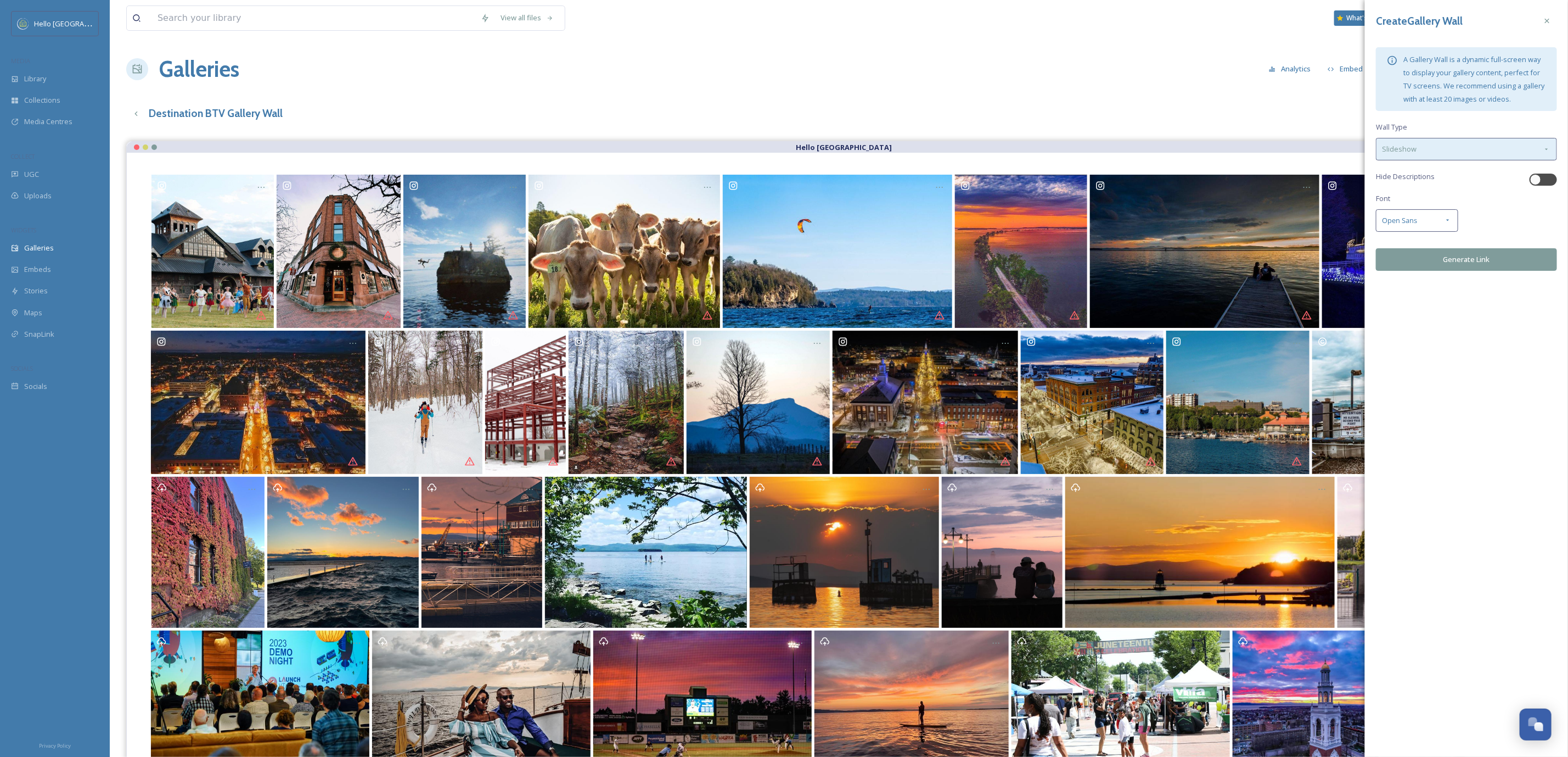
click at [1450, 155] on div "Slideshow" at bounding box center [1466, 149] width 181 height 23
click at [1443, 169] on div "Tile" at bounding box center [1466, 174] width 180 height 21
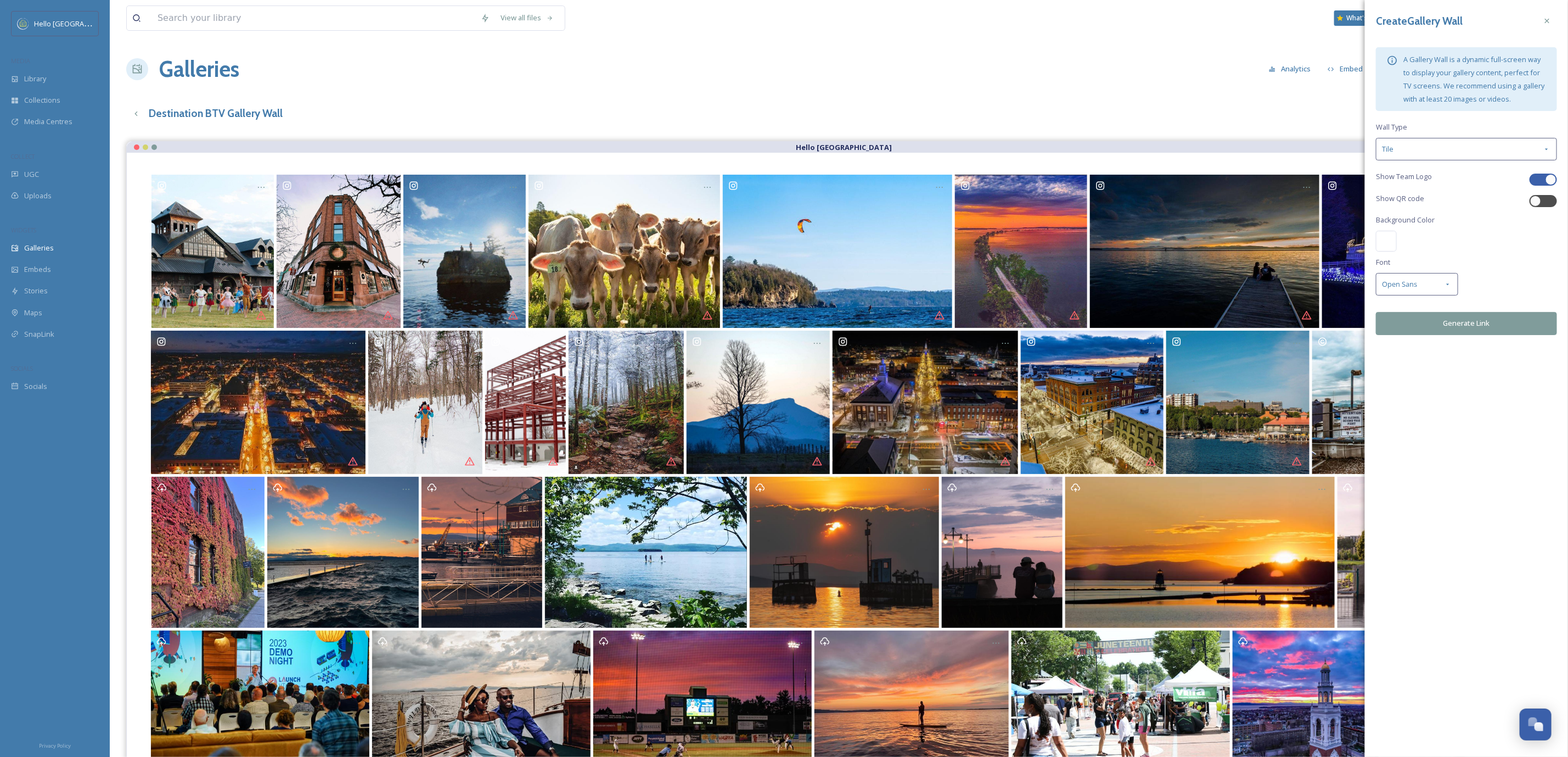
click at [1453, 328] on button "Generate Link" at bounding box center [1466, 323] width 181 height 23
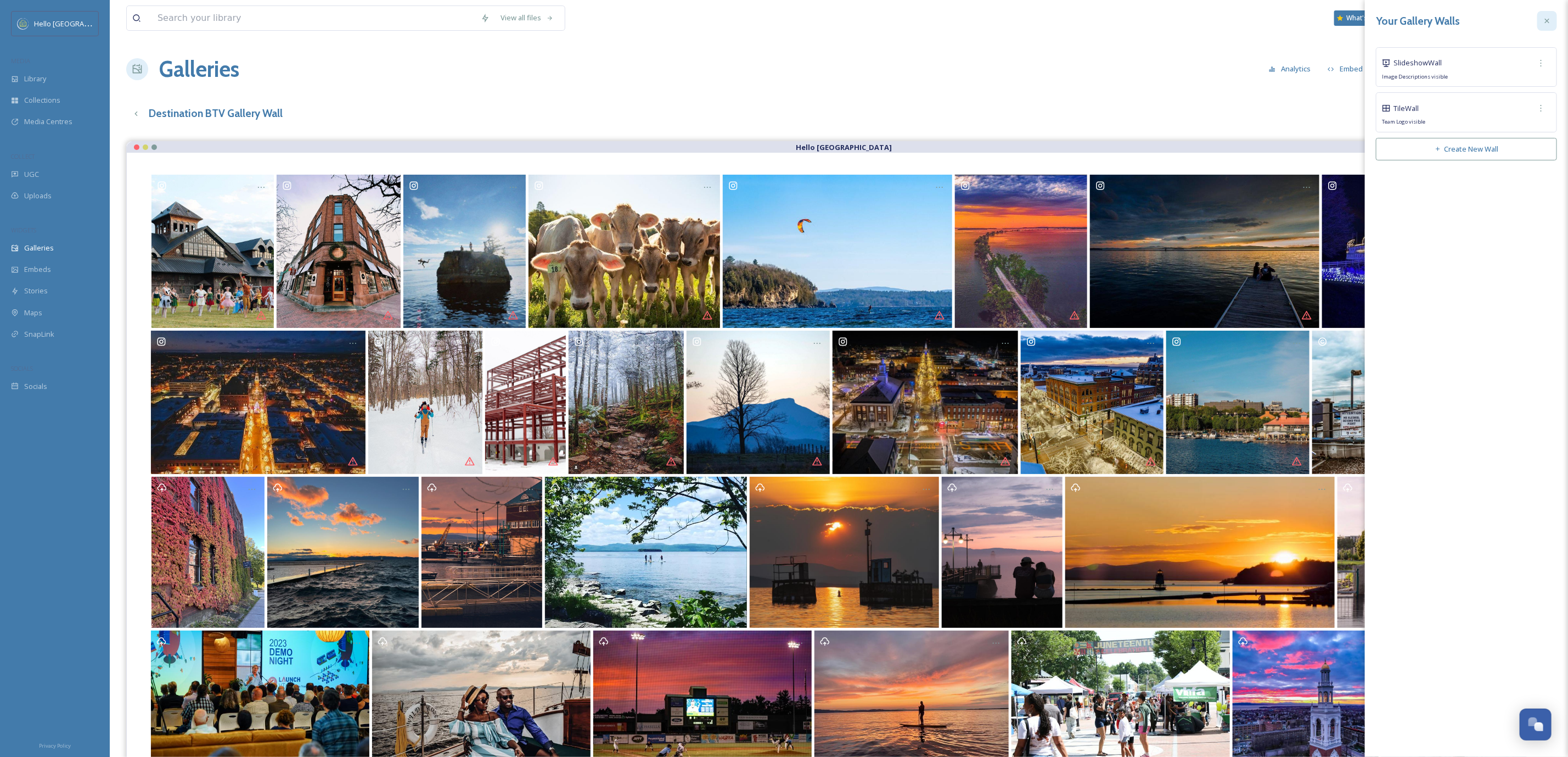
click at [1539, 23] on div at bounding box center [1547, 21] width 20 height 20
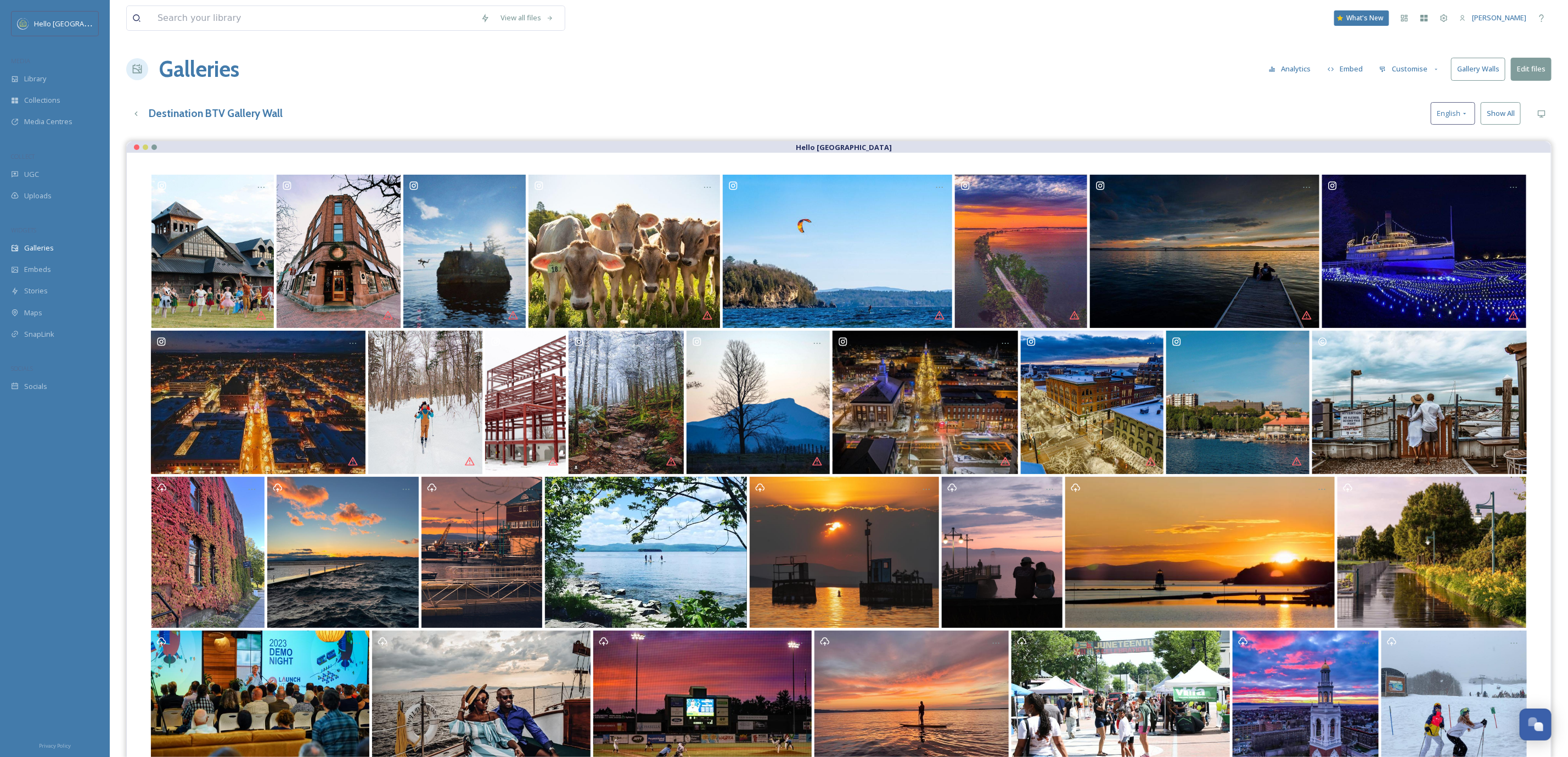
click at [1356, 71] on button "Embed" at bounding box center [1346, 69] width 47 height 21
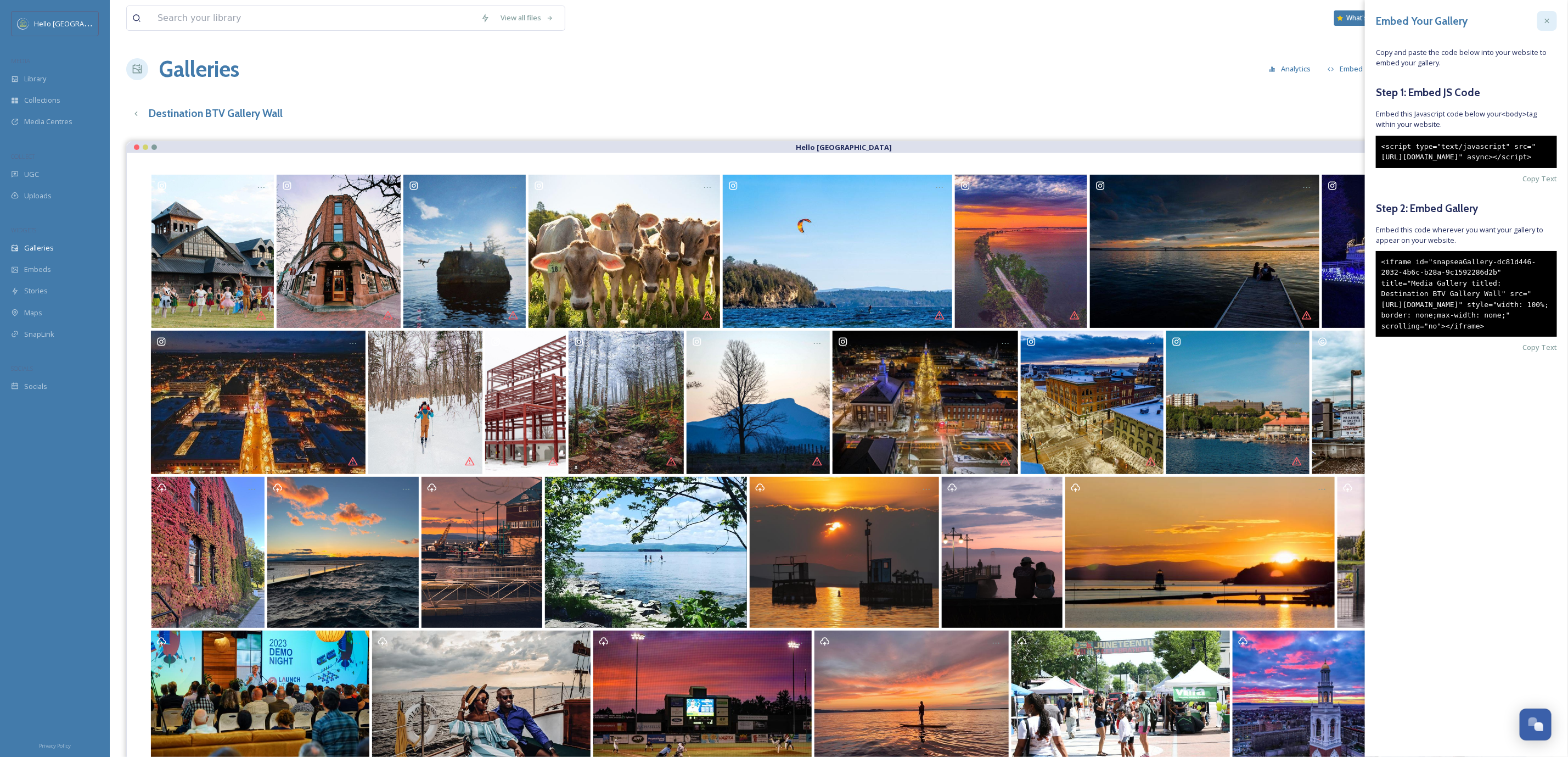
click at [1547, 18] on icon at bounding box center [1547, 21] width 9 height 9
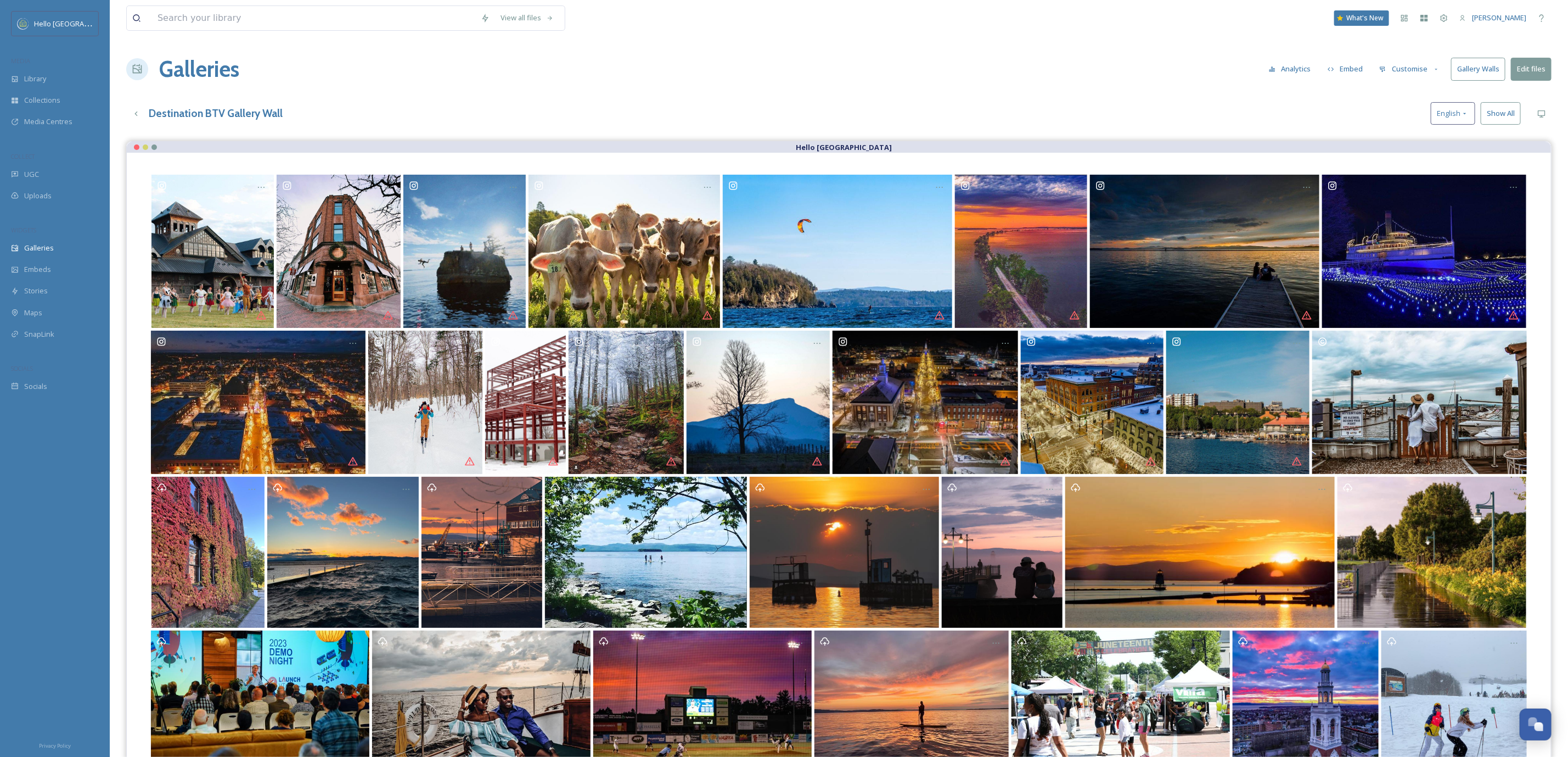
click at [1488, 72] on button "Gallery Walls" at bounding box center [1478, 69] width 55 height 23
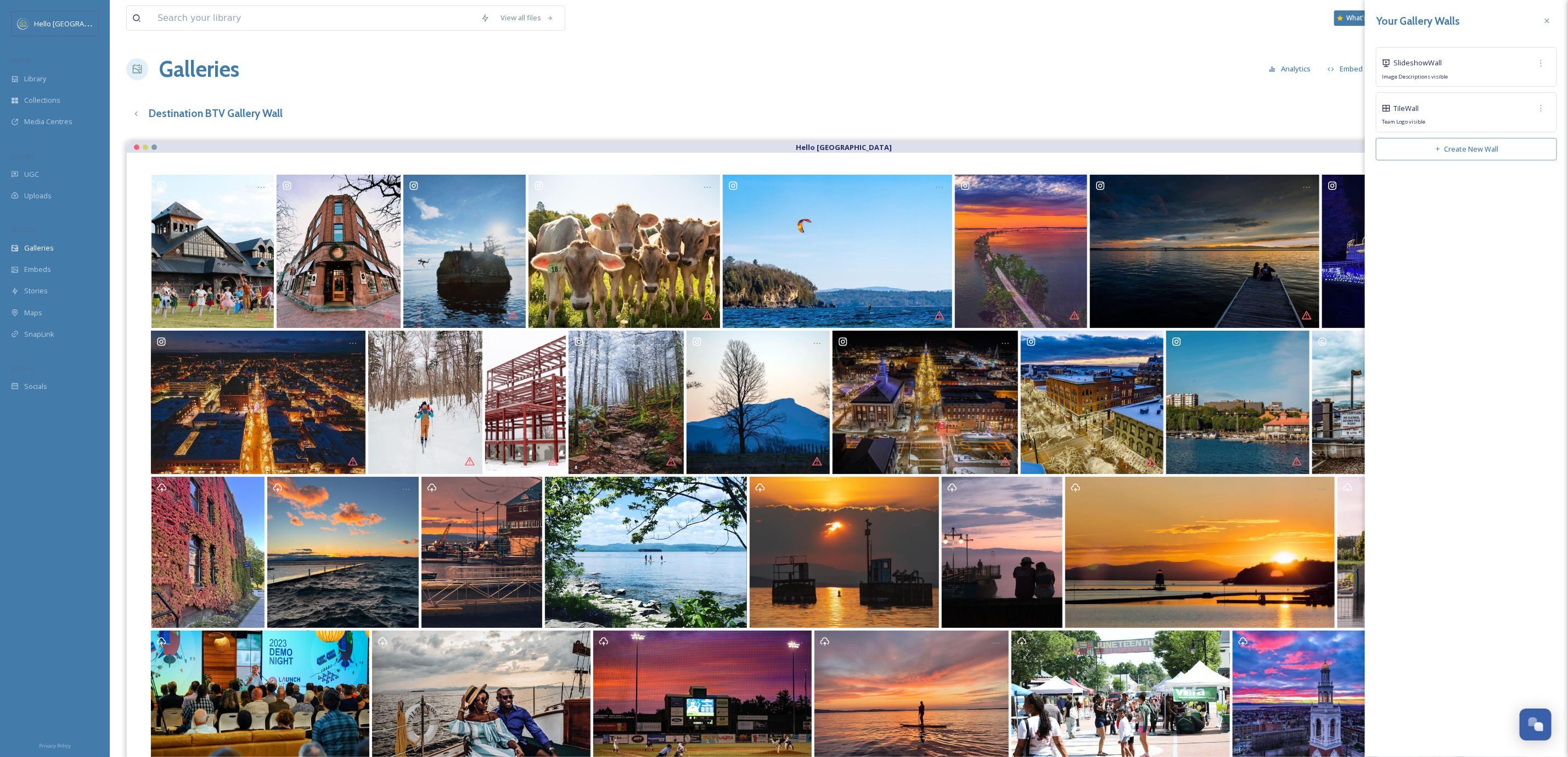
click at [1445, 61] on div "Slideshow Wall" at bounding box center [1466, 63] width 169 height 20
click at [1551, 109] on div at bounding box center [1542, 108] width 20 height 20
click at [1537, 149] on div "Copy Link" at bounding box center [1526, 153] width 48 height 21
click at [1548, 23] on icon at bounding box center [1547, 21] width 9 height 9
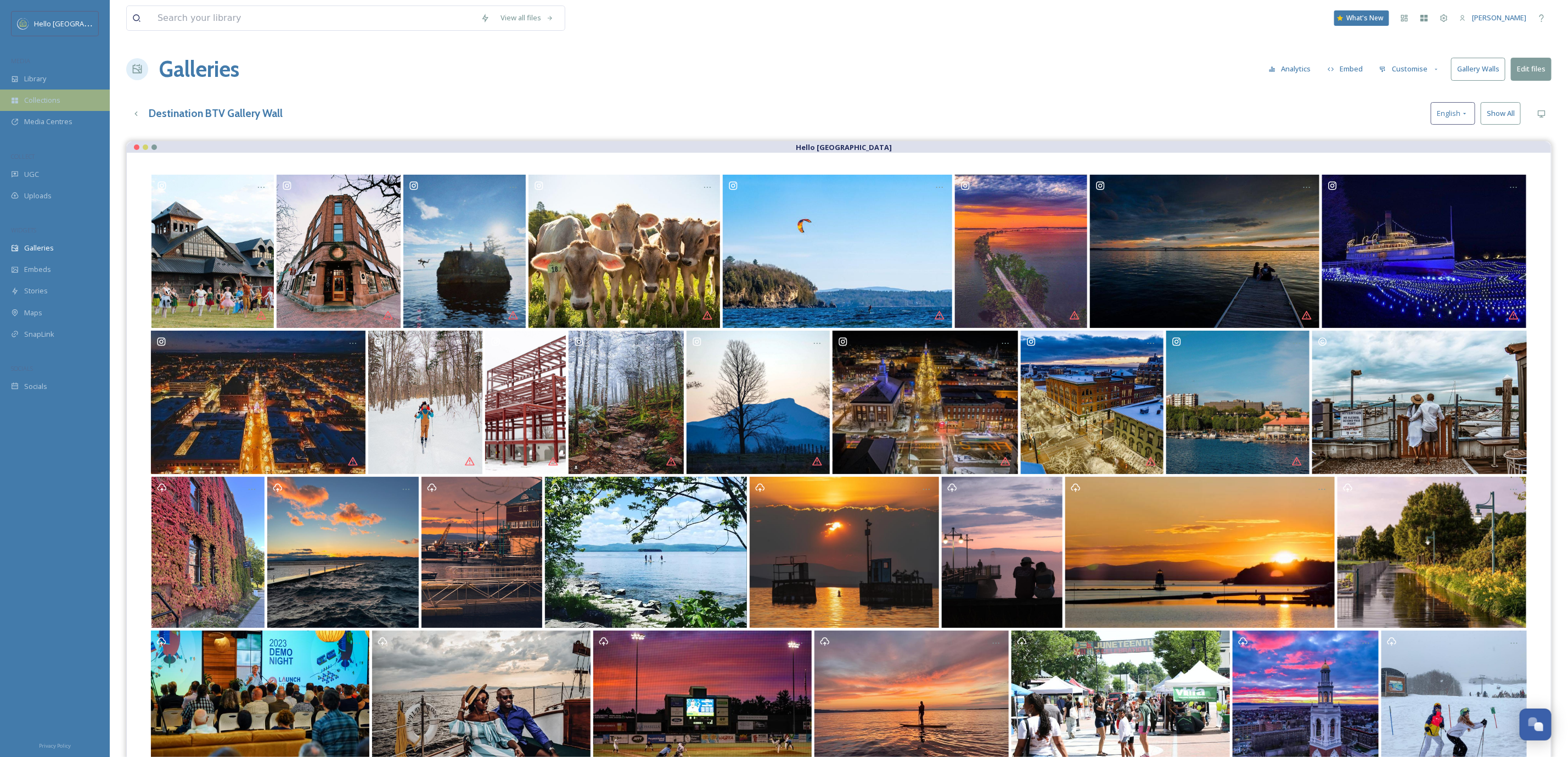
click at [6, 95] on div "Collections" at bounding box center [55, 100] width 110 height 21
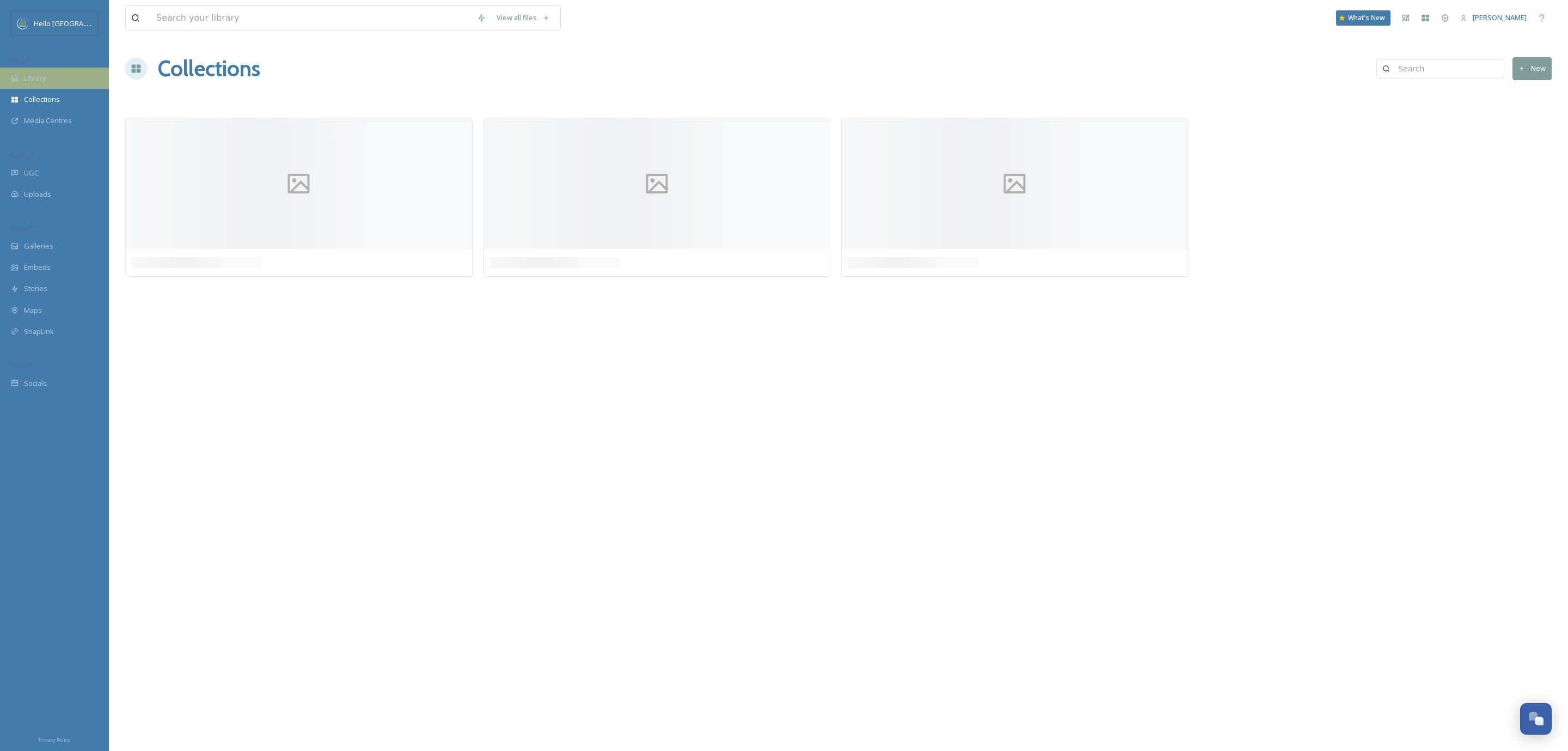
click at [13, 82] on icon at bounding box center [15, 79] width 8 height 8
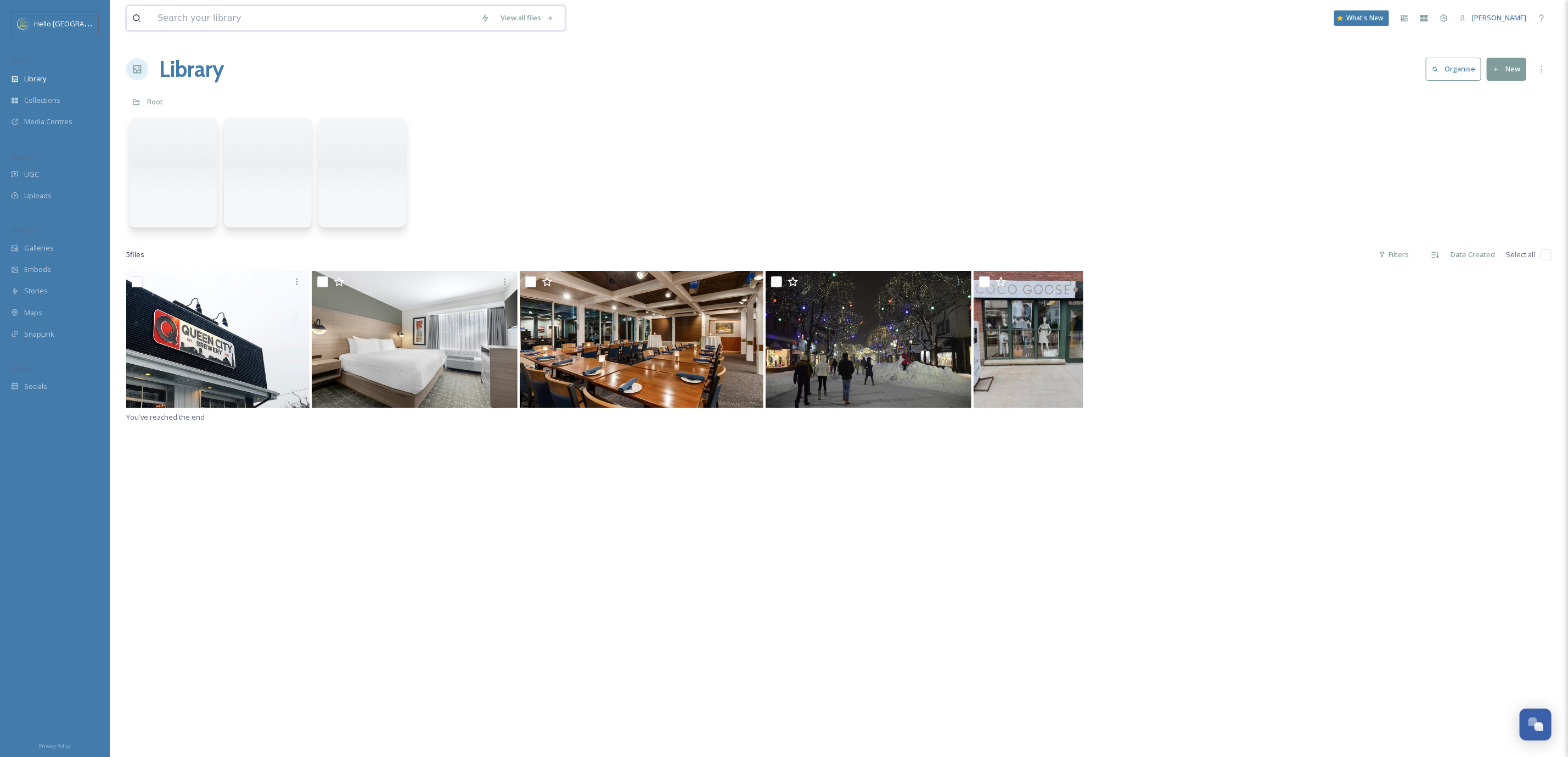
click at [239, 13] on input at bounding box center [314, 18] width 323 height 24
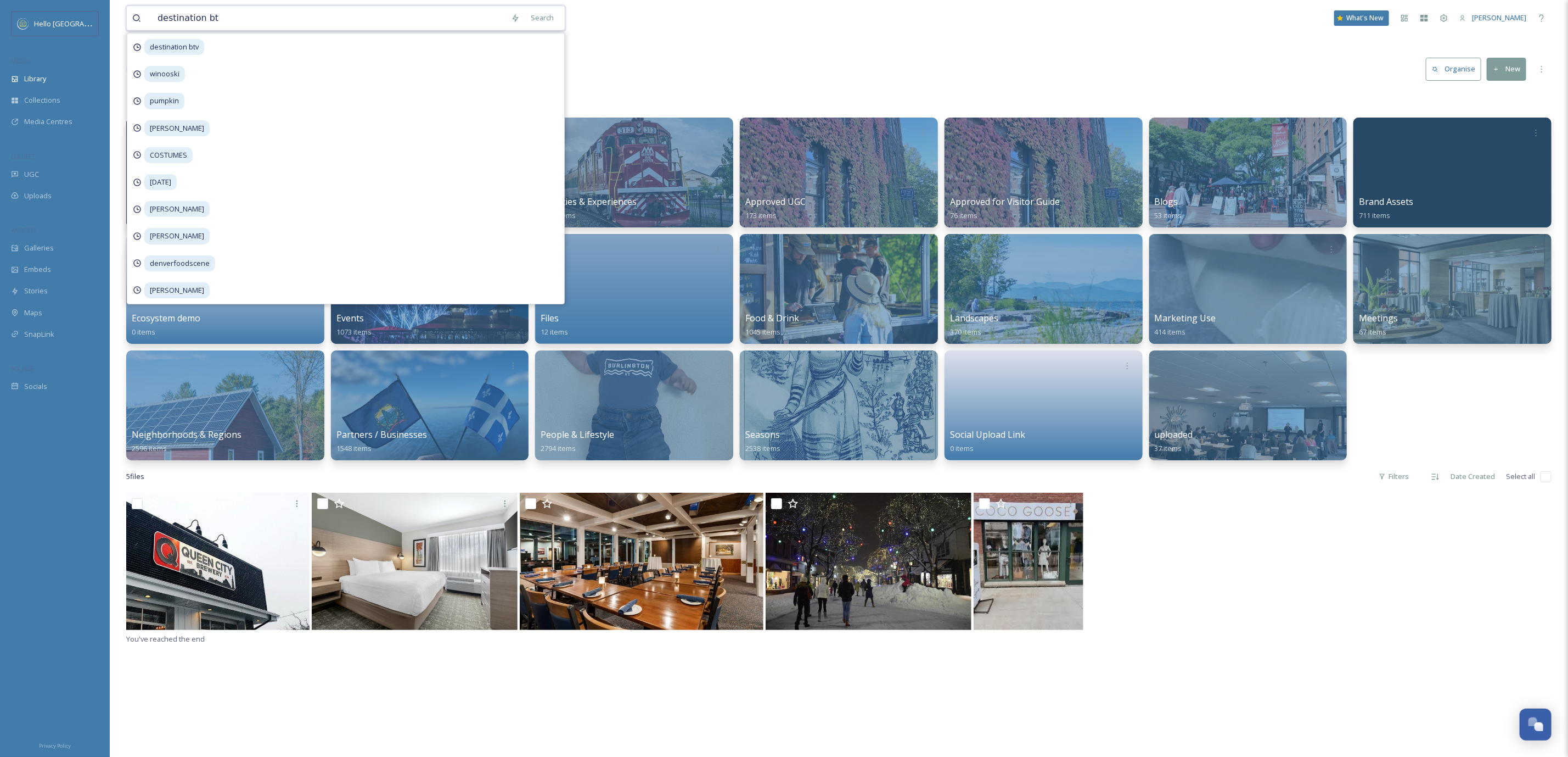
type input "destination btv"
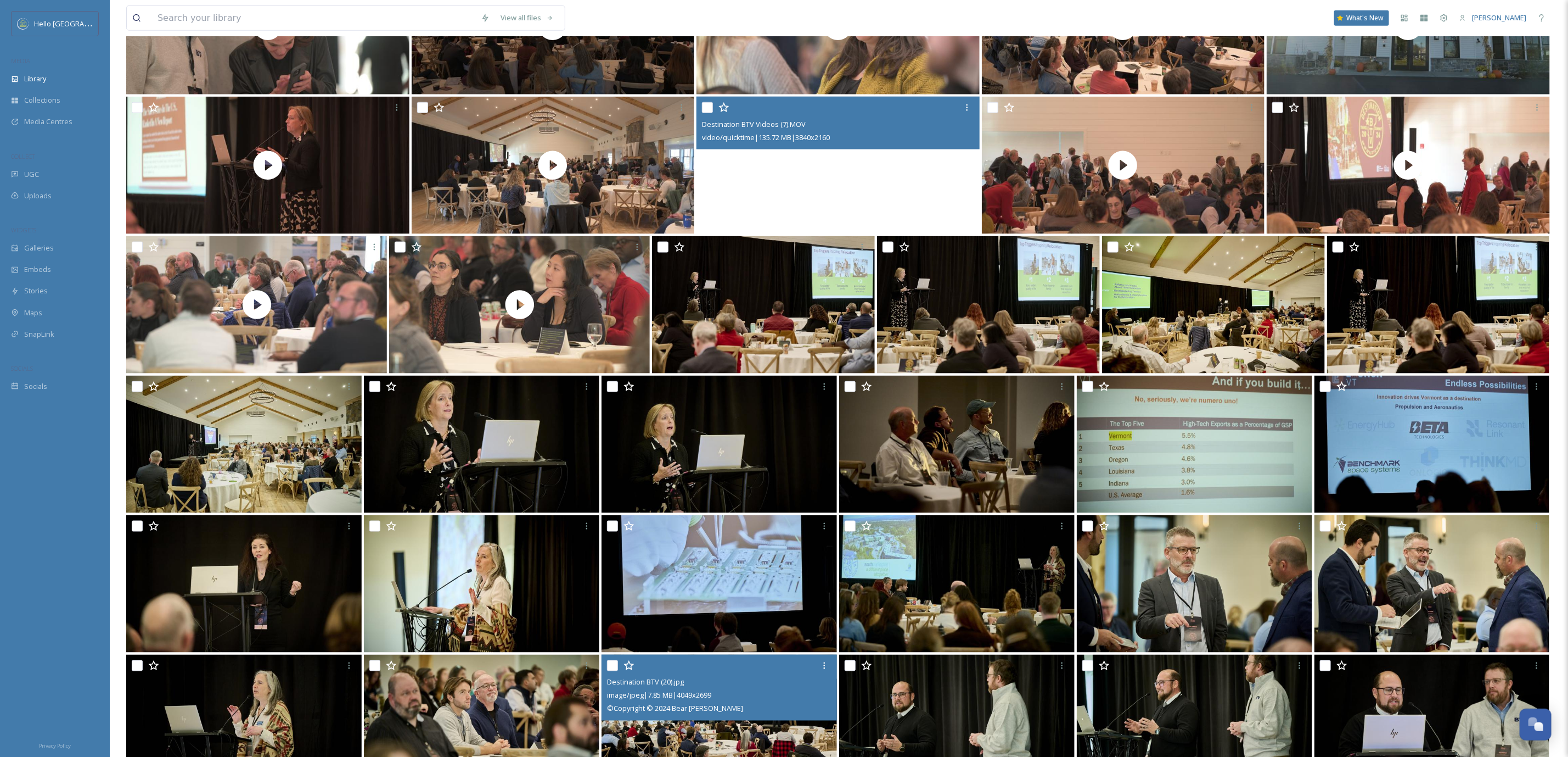
scroll to position [1399, 0]
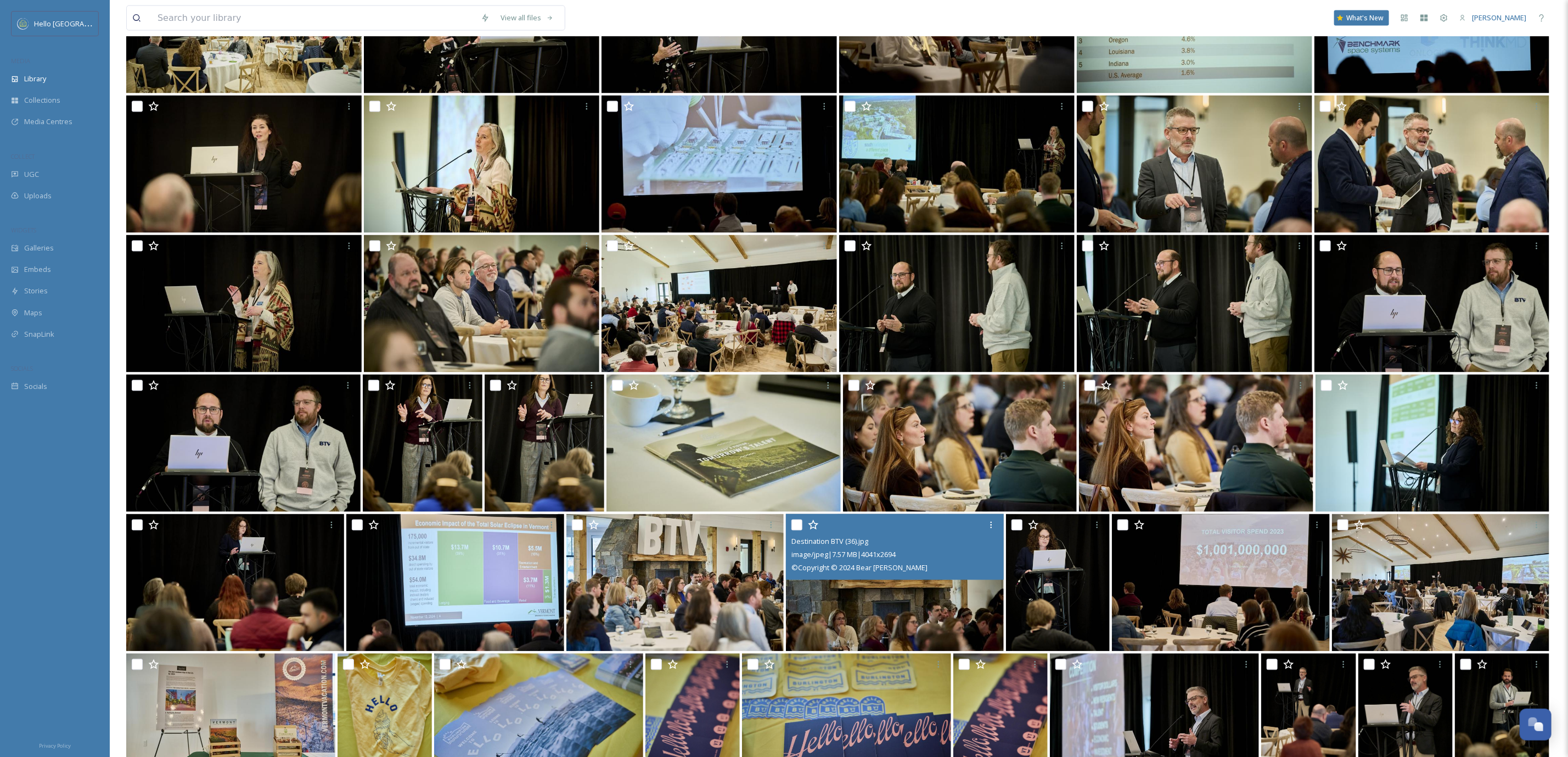
click at [817, 580] on div "Destination BTV (36).jpg image/jpeg | 7.57 MB | 4041 x 2694 © Copyright © 2024 …" at bounding box center [895, 546] width 218 height 66
click at [895, 613] on img at bounding box center [895, 583] width 218 height 138
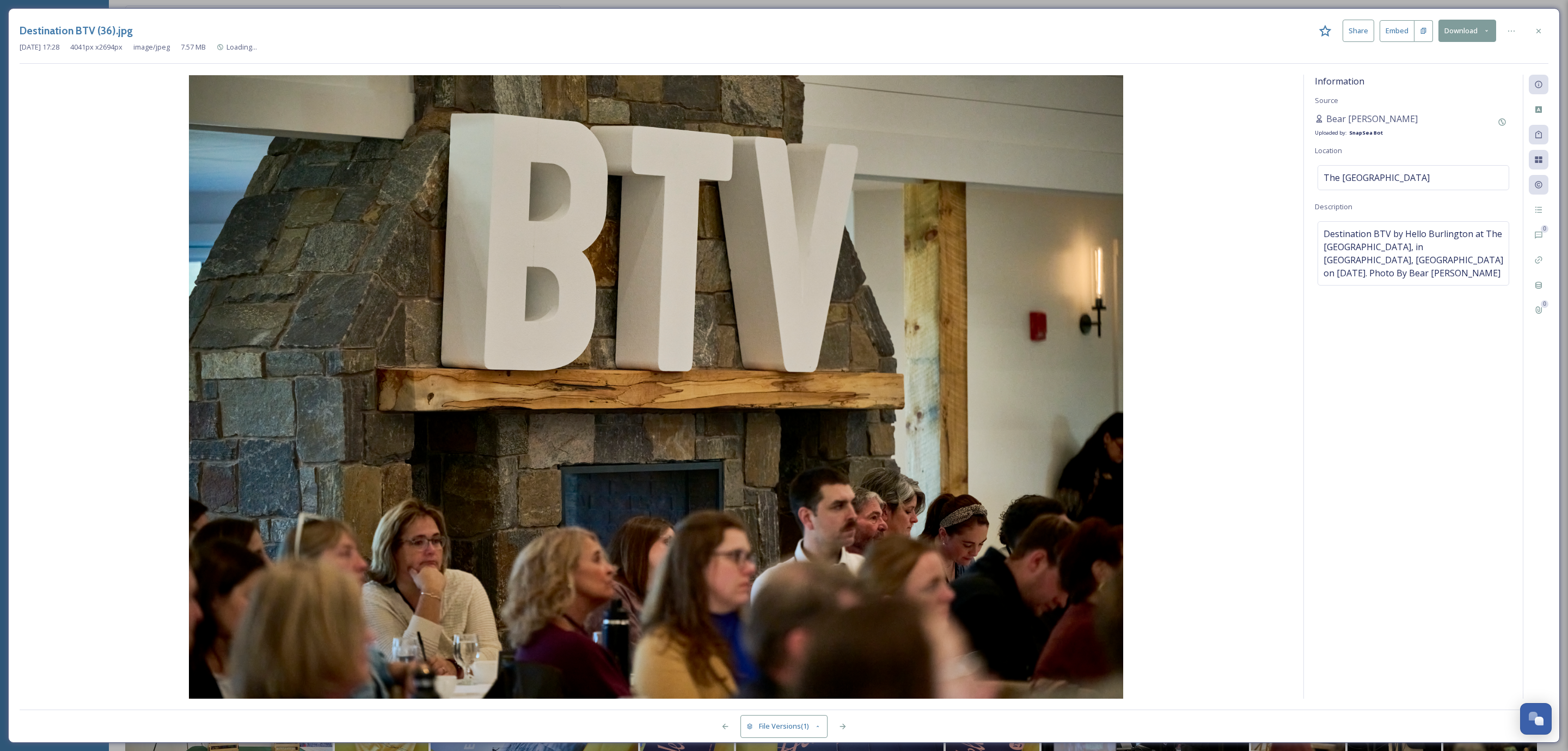
click at [1465, 23] on button "Download" at bounding box center [1467, 30] width 58 height 23
click at [1460, 80] on span "Download Large (2000 x 1333)" at bounding box center [1435, 77] width 96 height 10
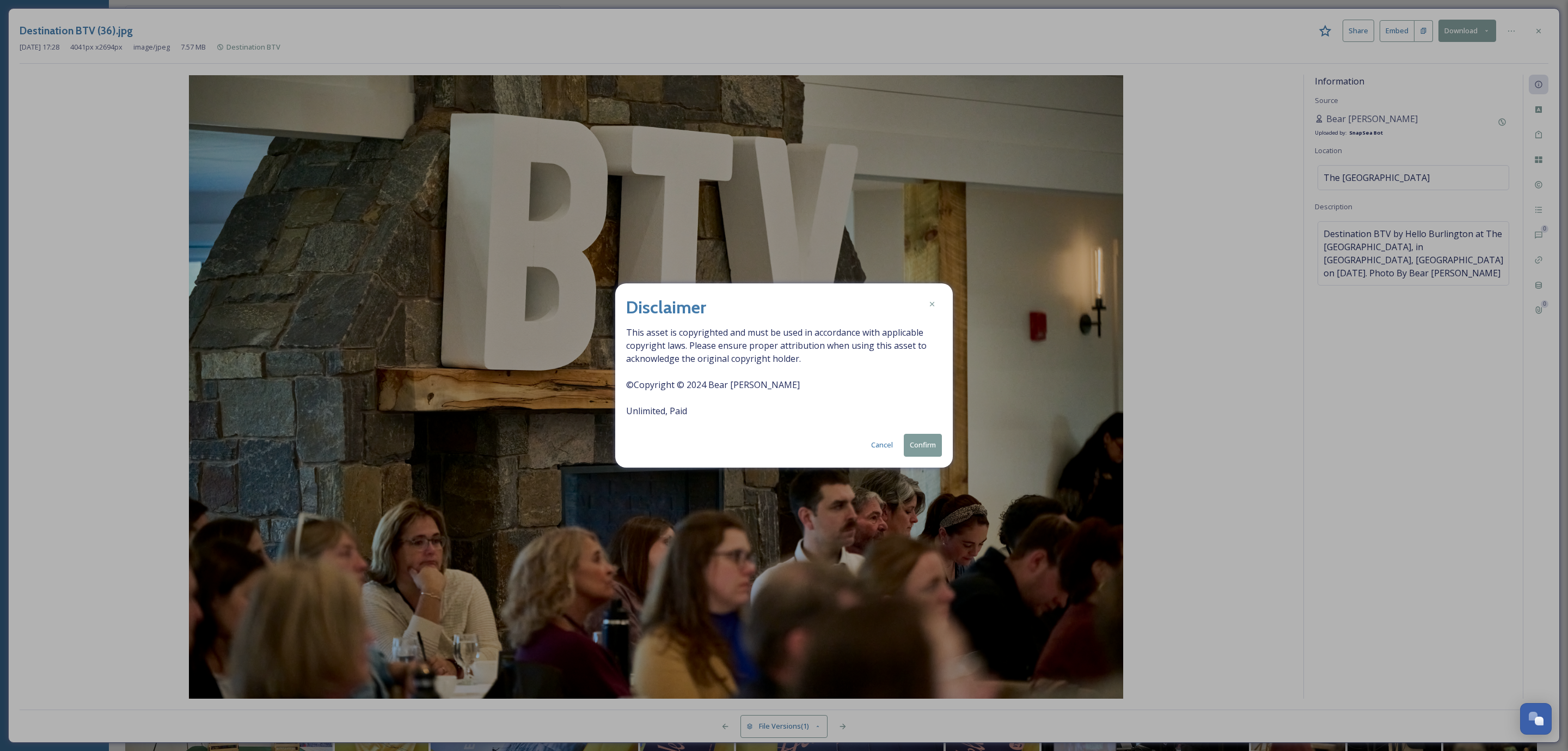
click at [933, 445] on button "Confirm" at bounding box center [923, 445] width 38 height 23
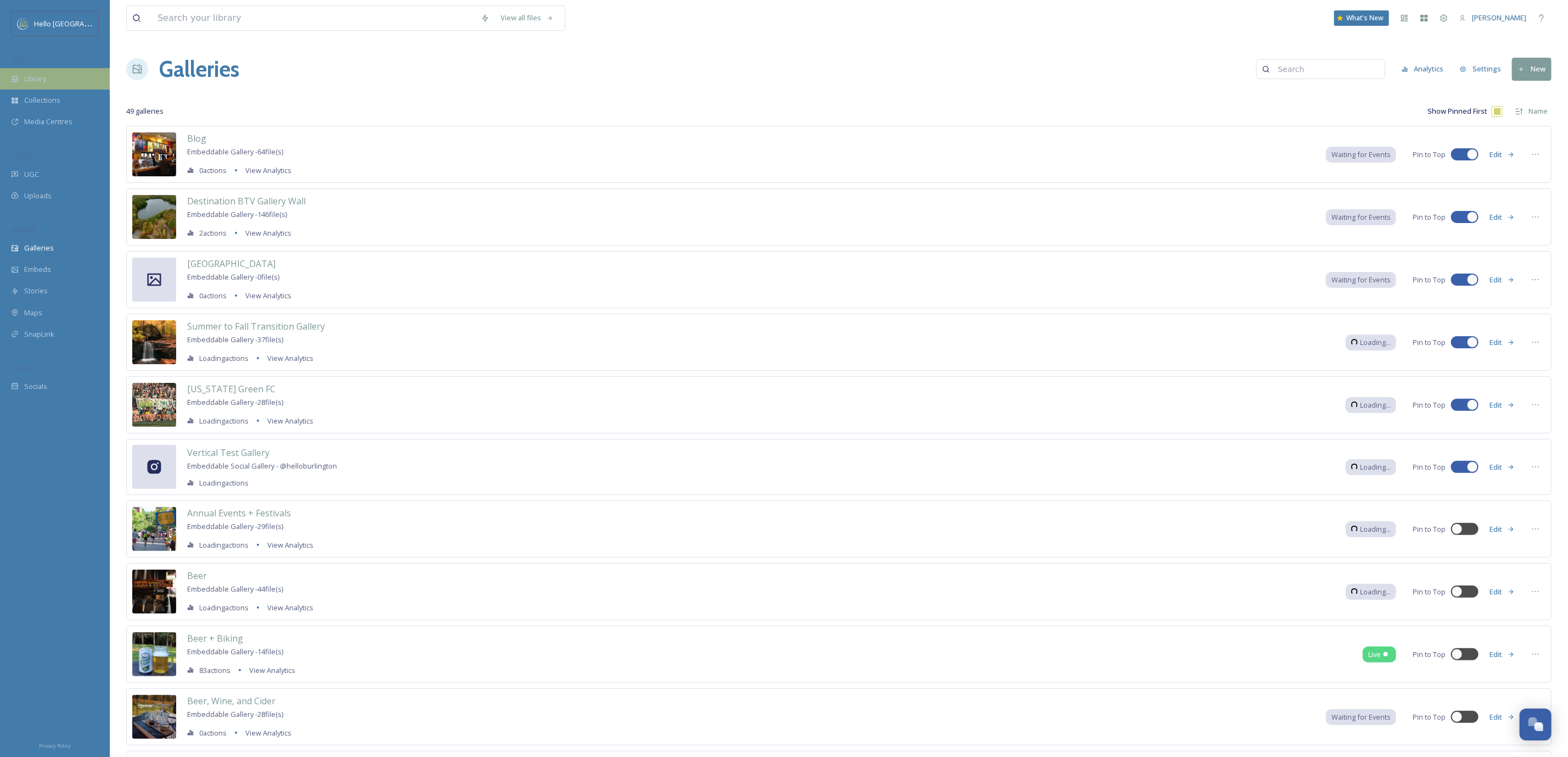
click at [43, 72] on div "Library" at bounding box center [55, 79] width 110 height 21
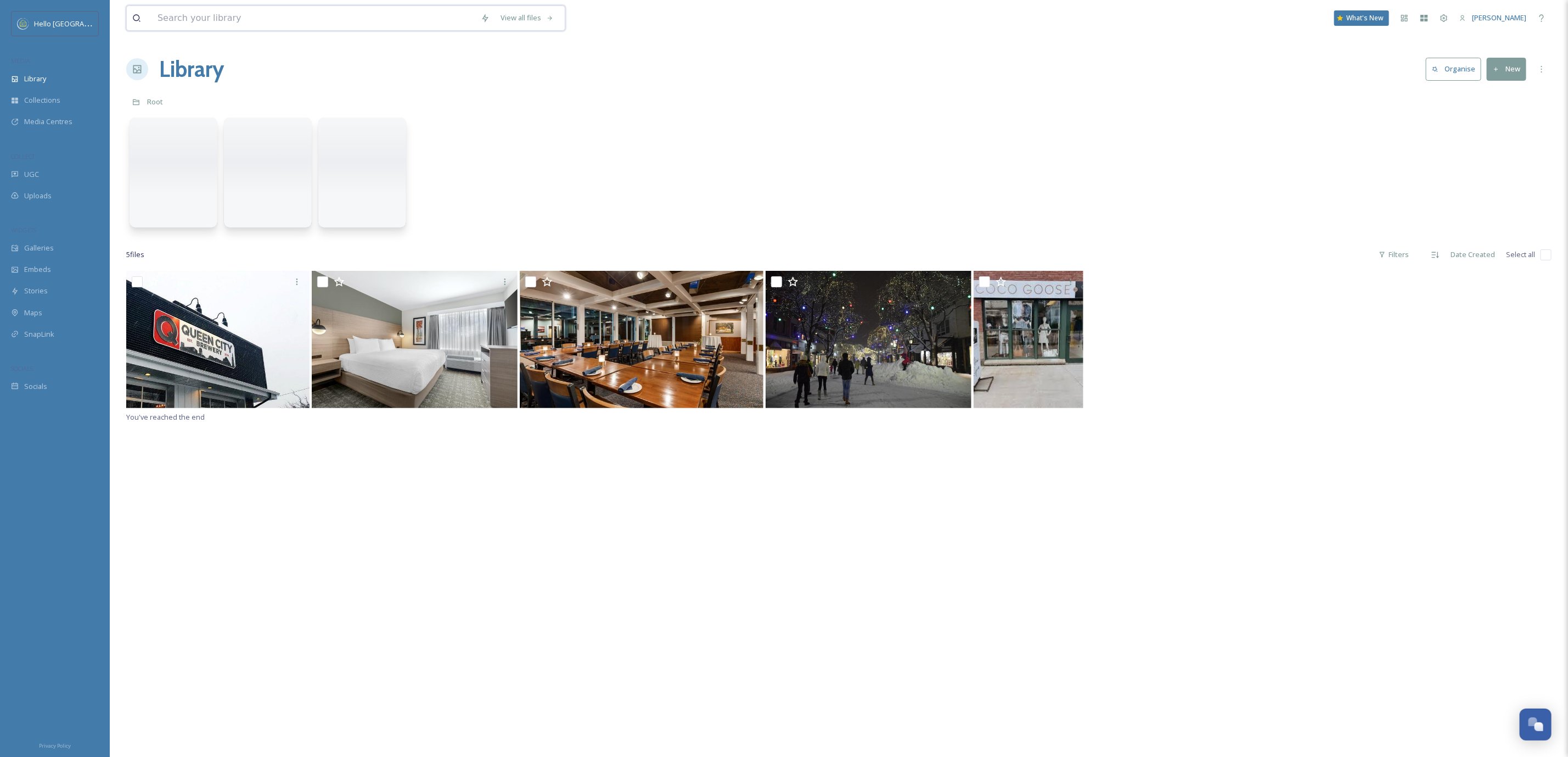
click at [177, 13] on input at bounding box center [314, 18] width 323 height 24
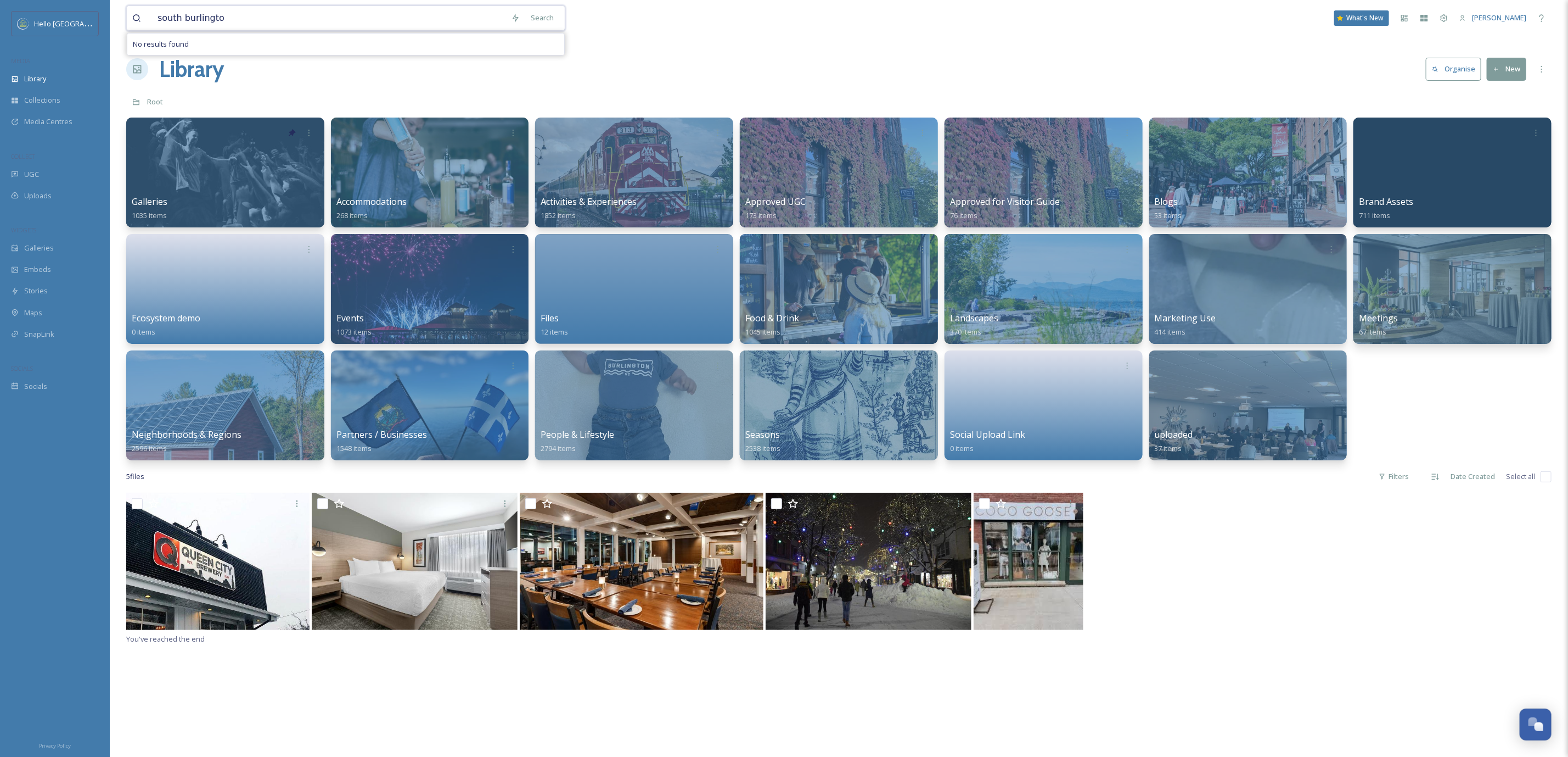
type input "south burlington"
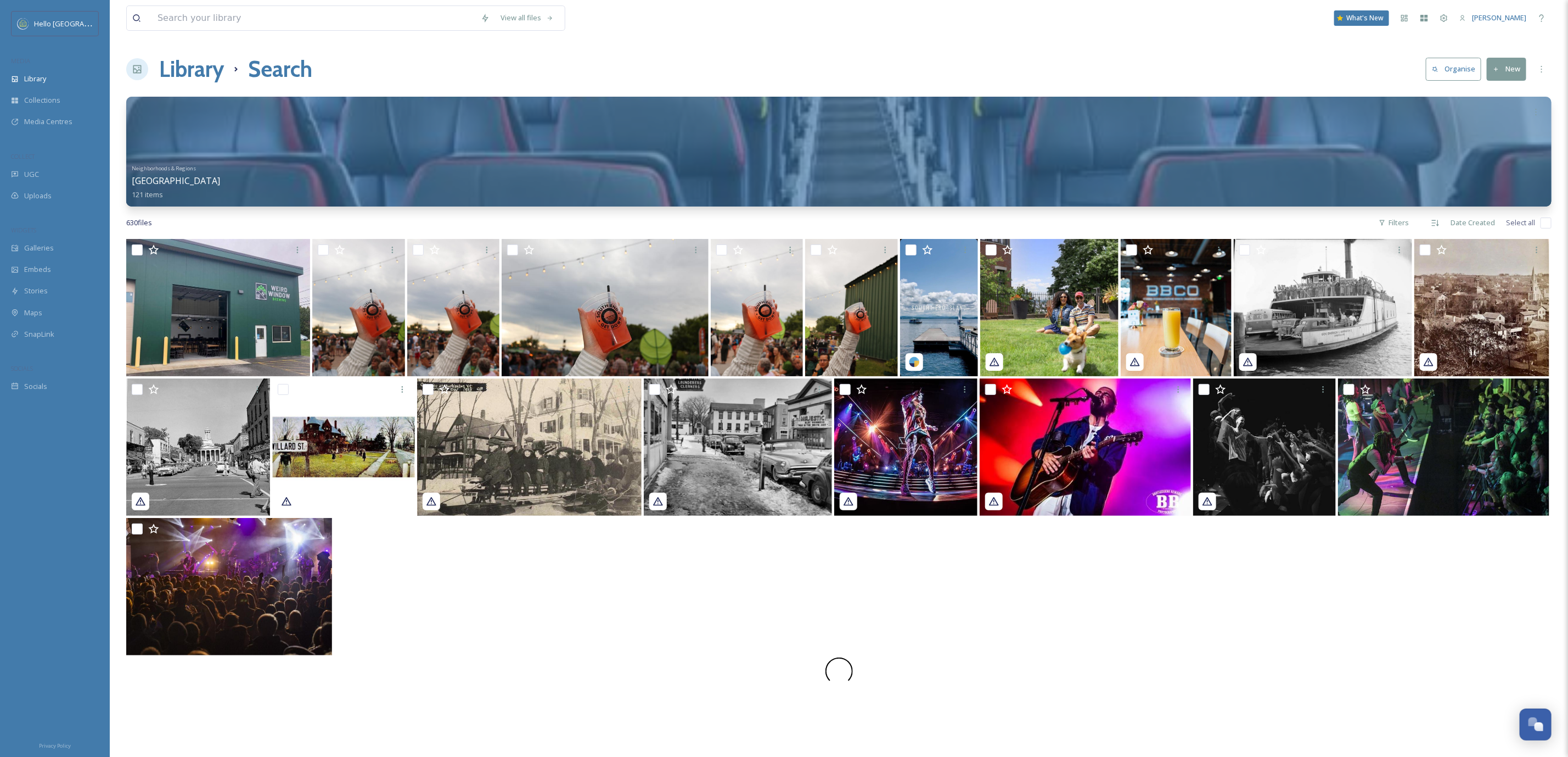
click at [290, 71] on h1 "Search" at bounding box center [280, 69] width 64 height 33
click at [508, 15] on div "View all files" at bounding box center [527, 18] width 64 height 21
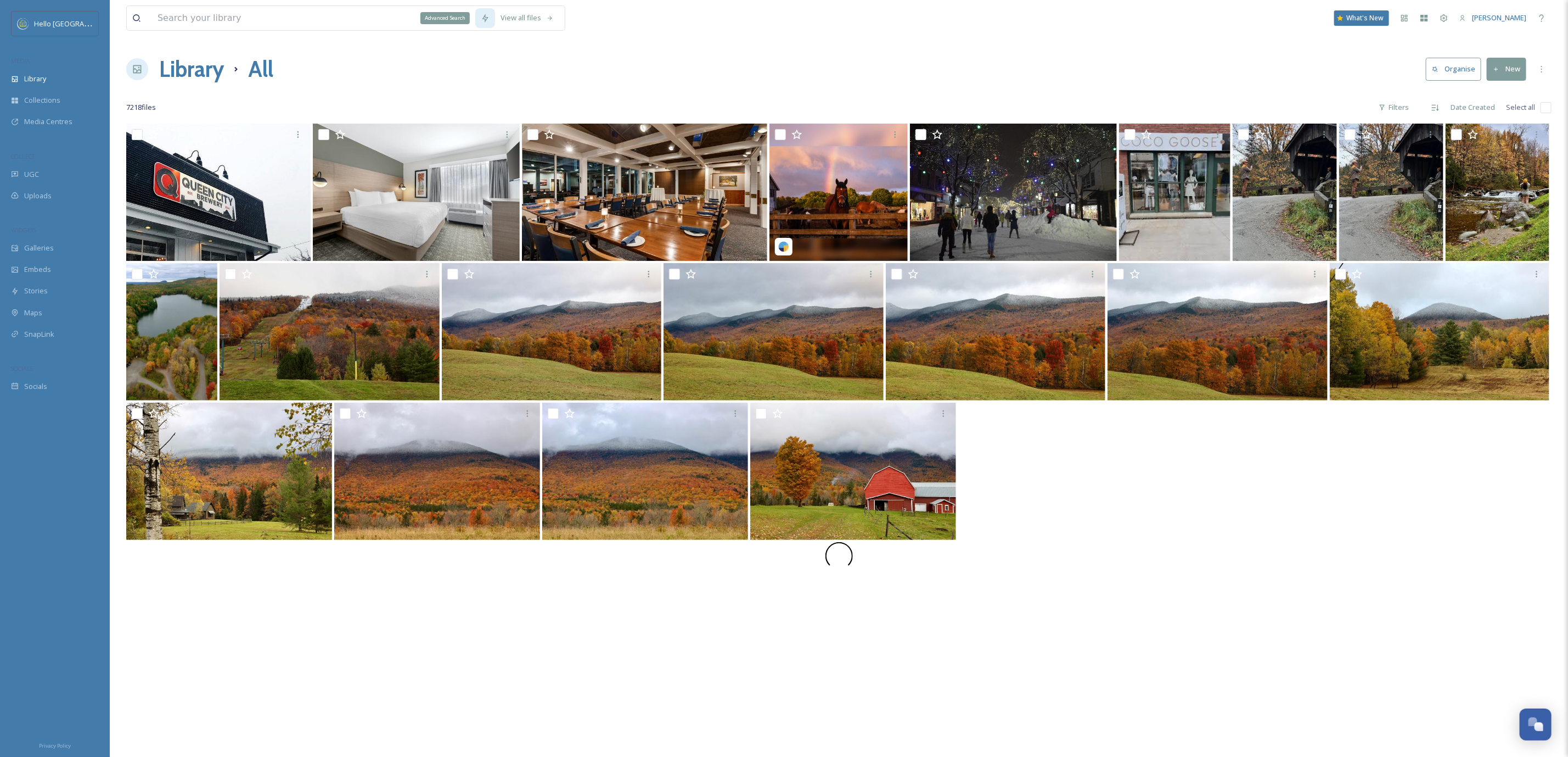
click at [482, 20] on icon at bounding box center [485, 18] width 9 height 9
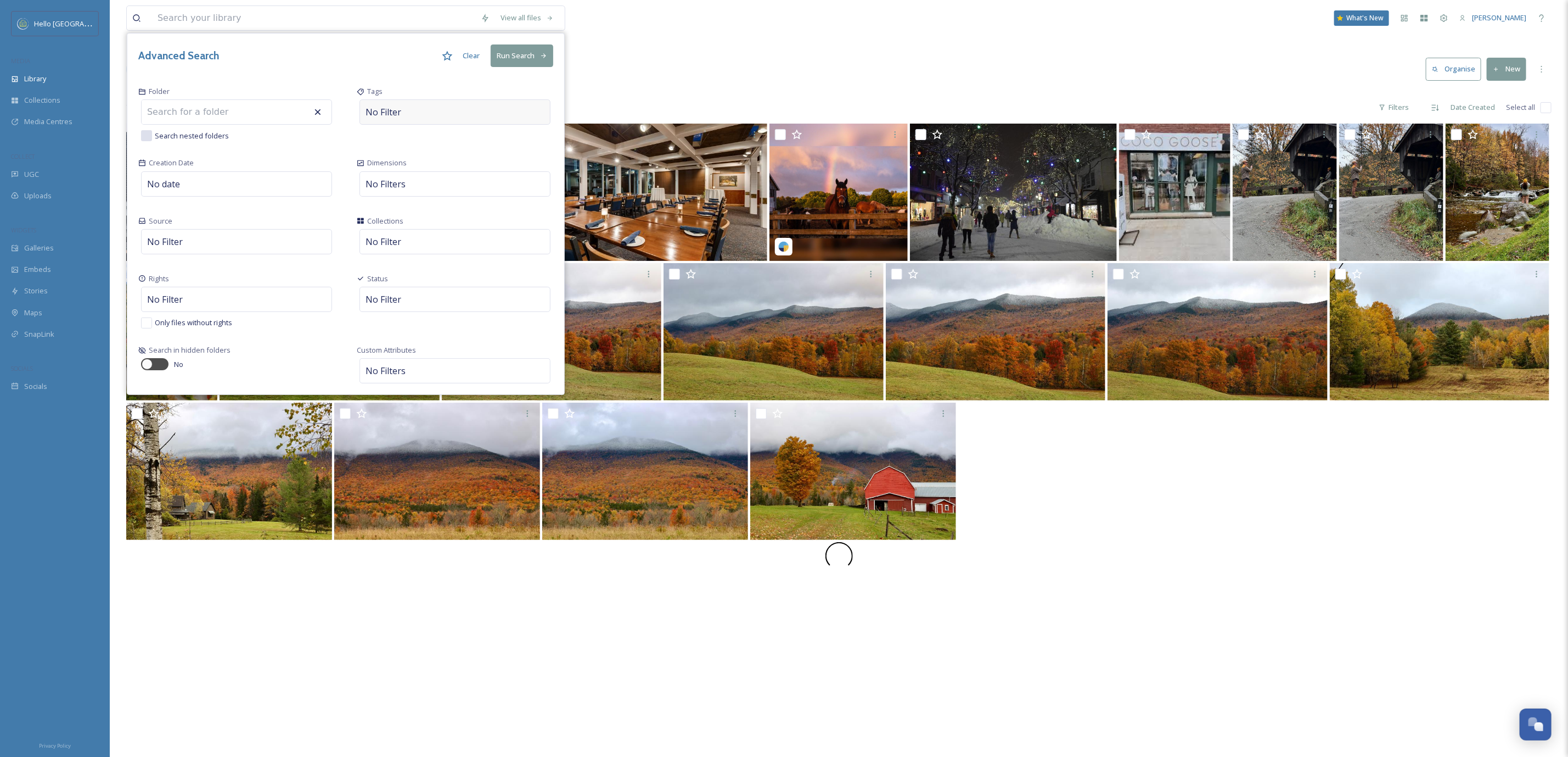
click at [468, 115] on div "No Filter" at bounding box center [455, 112] width 191 height 25
type input "south burlington"
click at [444, 129] on div "south burlington" at bounding box center [455, 138] width 189 height 21
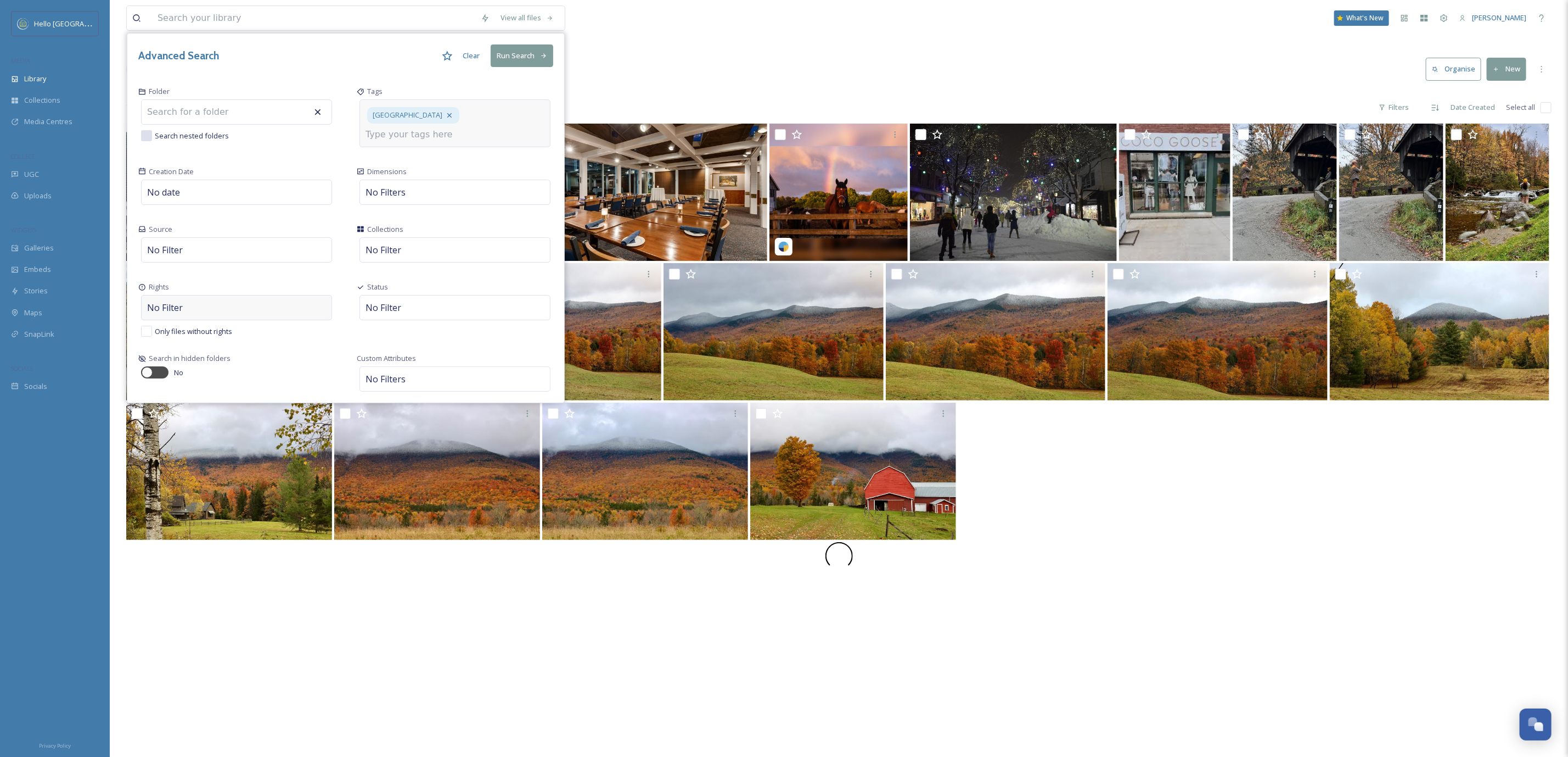
click at [226, 310] on div "No Filter" at bounding box center [236, 307] width 191 height 25
click at [227, 308] on input at bounding box center [204, 301] width 121 height 24
click at [160, 309] on input at bounding box center [204, 301] width 121 height 24
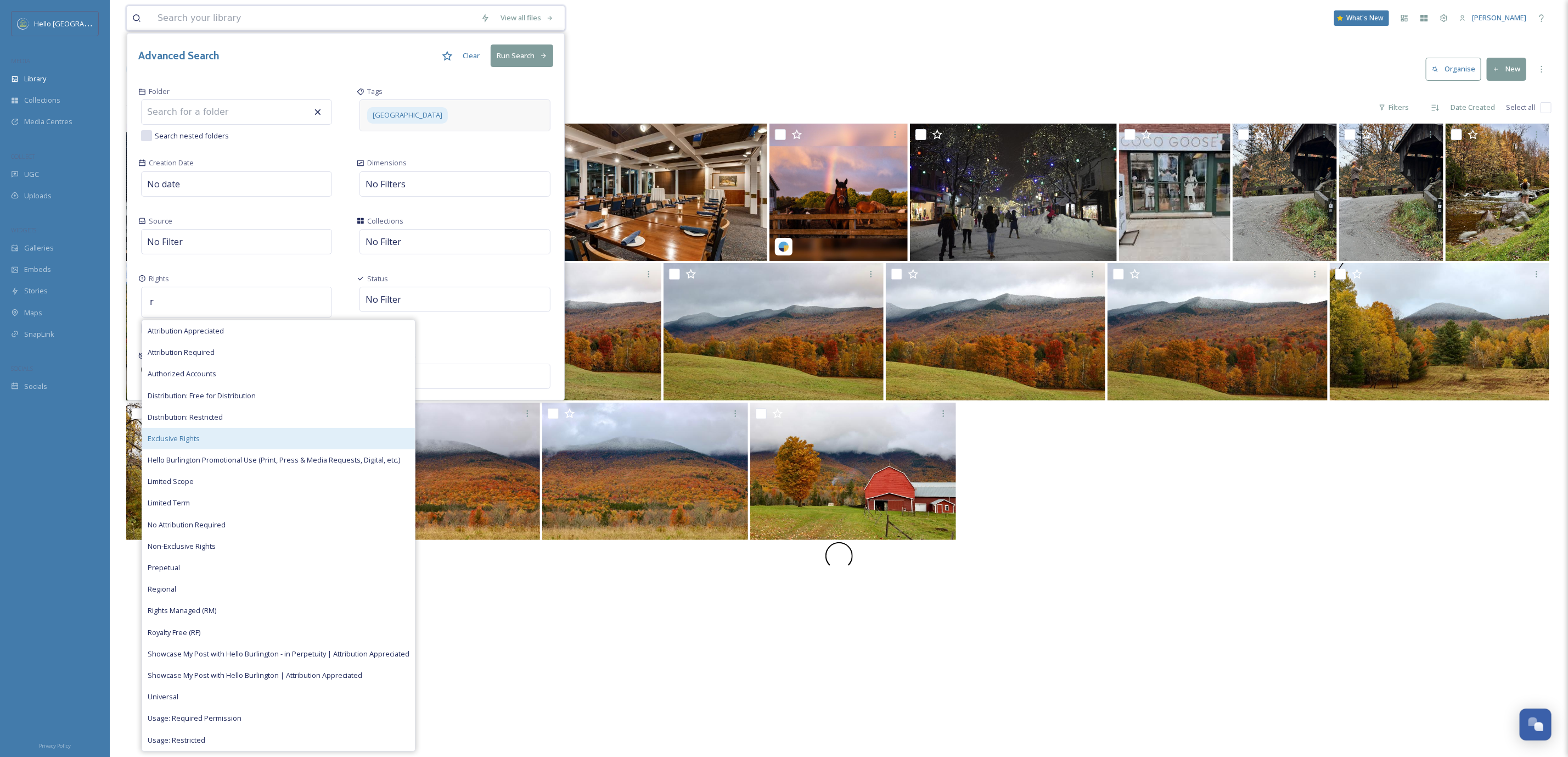
type input "r"
click at [196, 442] on span "Exclusive Rights" at bounding box center [174, 438] width 52 height 10
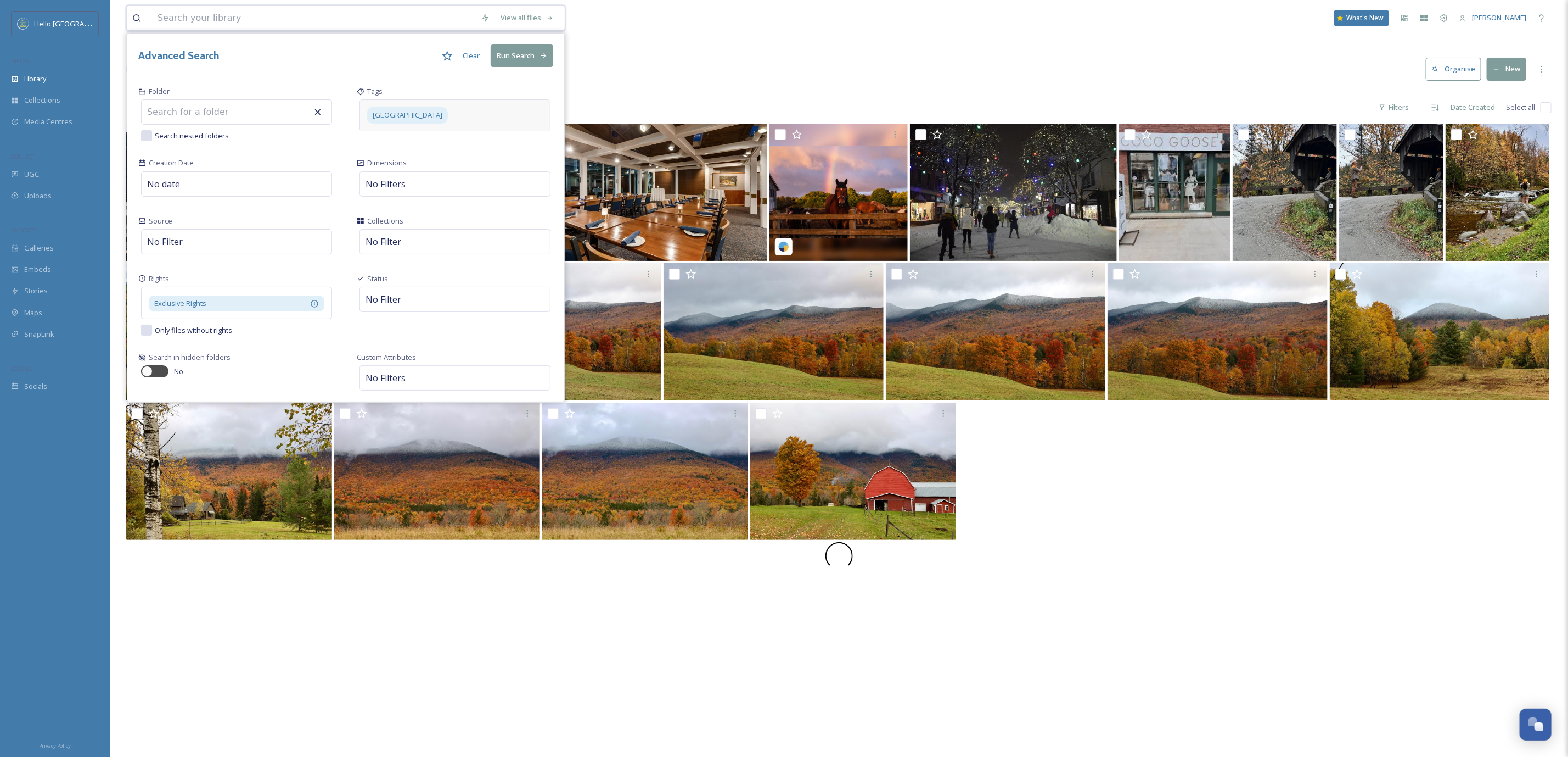
click at [533, 55] on button "Run Search" at bounding box center [522, 55] width 63 height 23
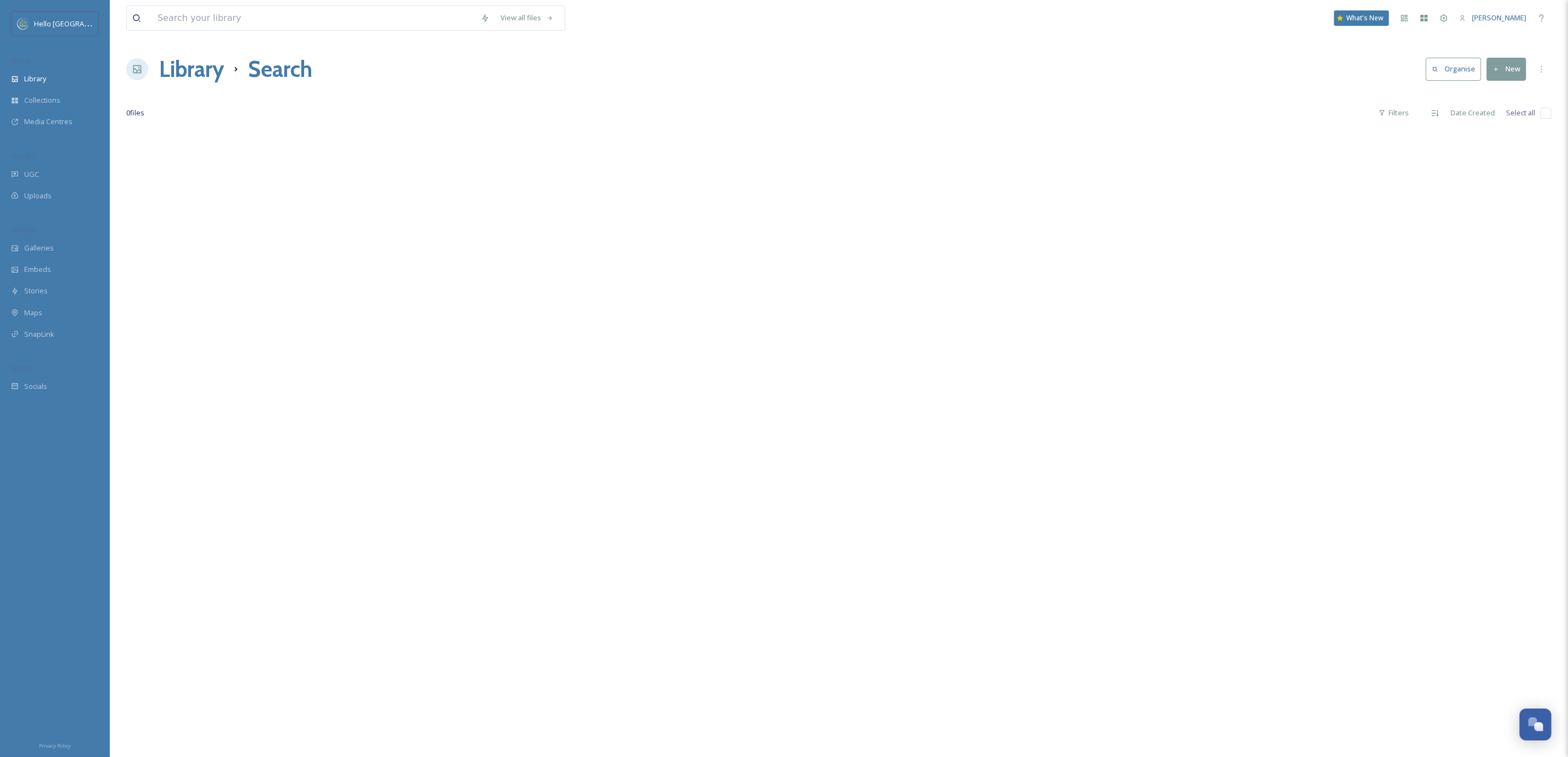
click at [1196, 74] on div "Library Search Organise New" at bounding box center [839, 69] width 1426 height 33
